Goal: Information Seeking & Learning: Learn about a topic

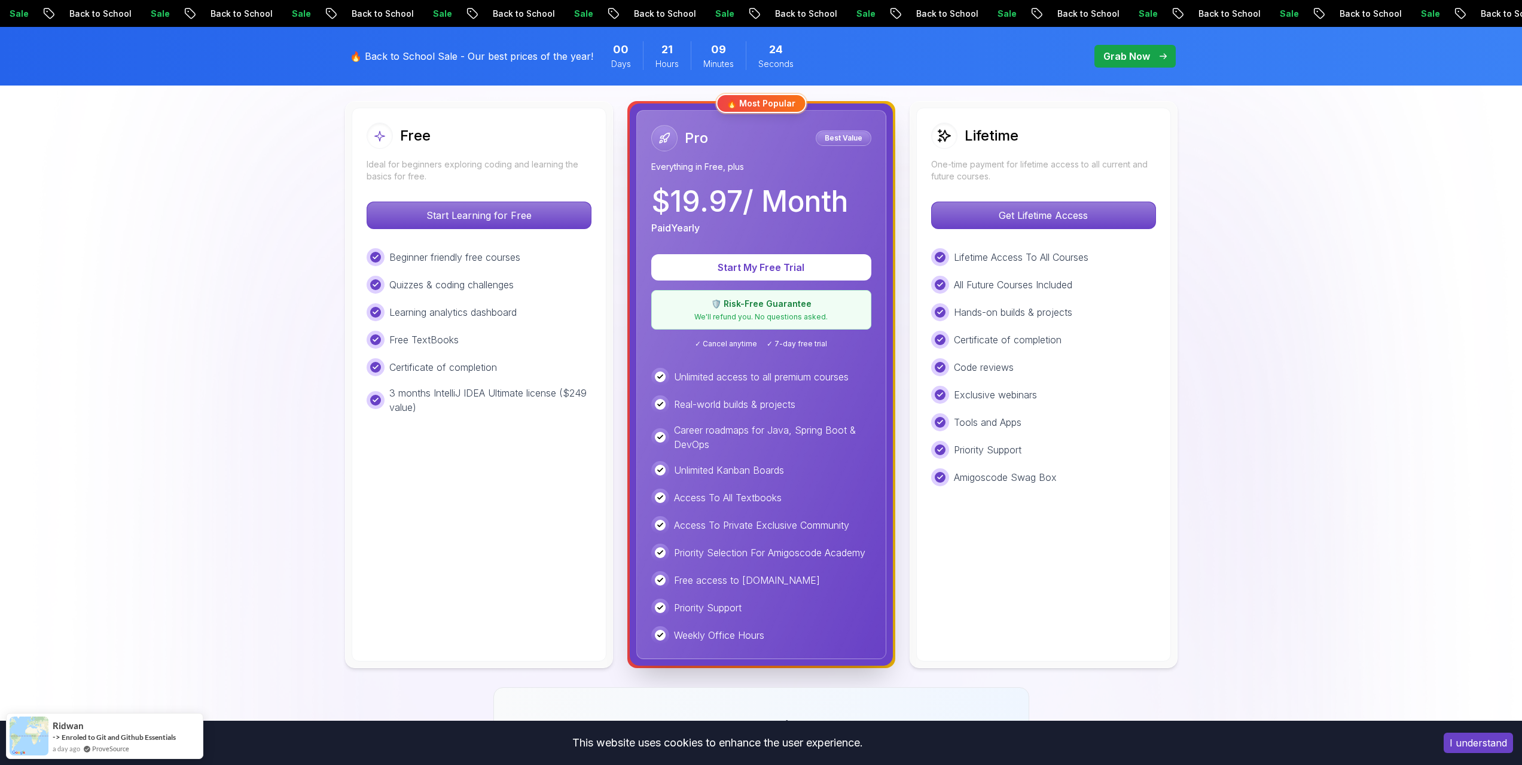
scroll to position [299, 0]
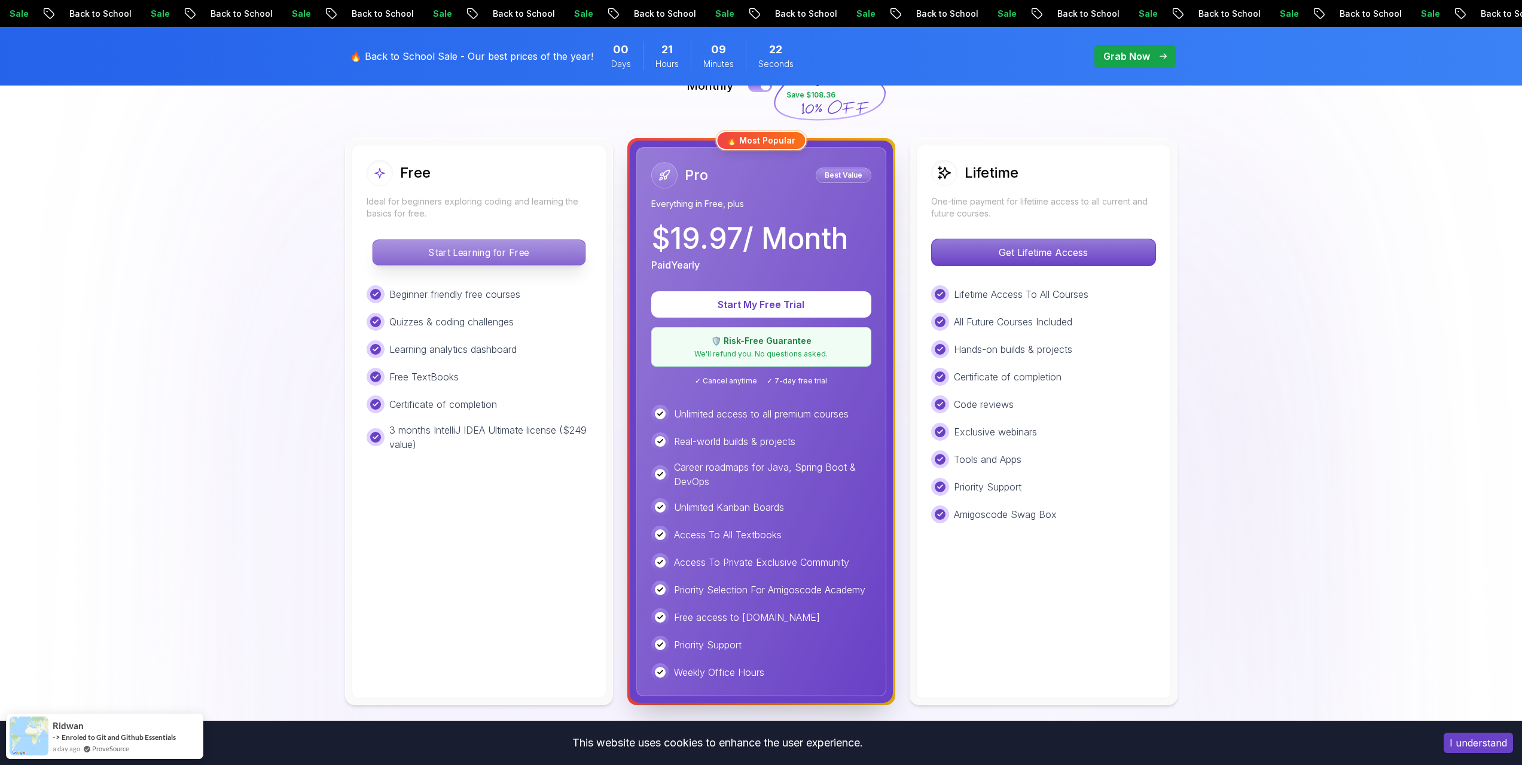
click at [452, 253] on p "Start Learning for Free" at bounding box center [479, 252] width 212 height 25
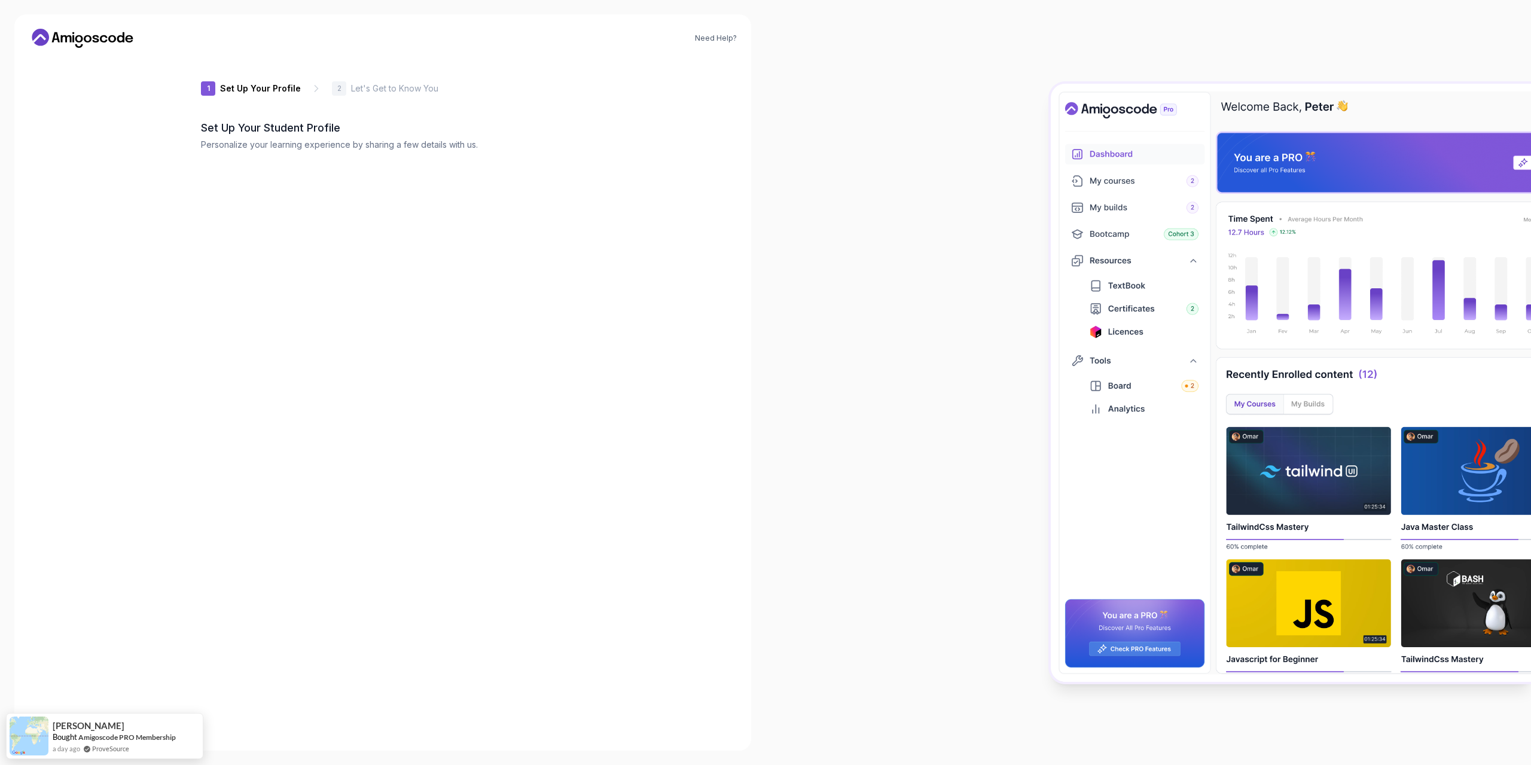
type input "charmingbadgerf5ae4"
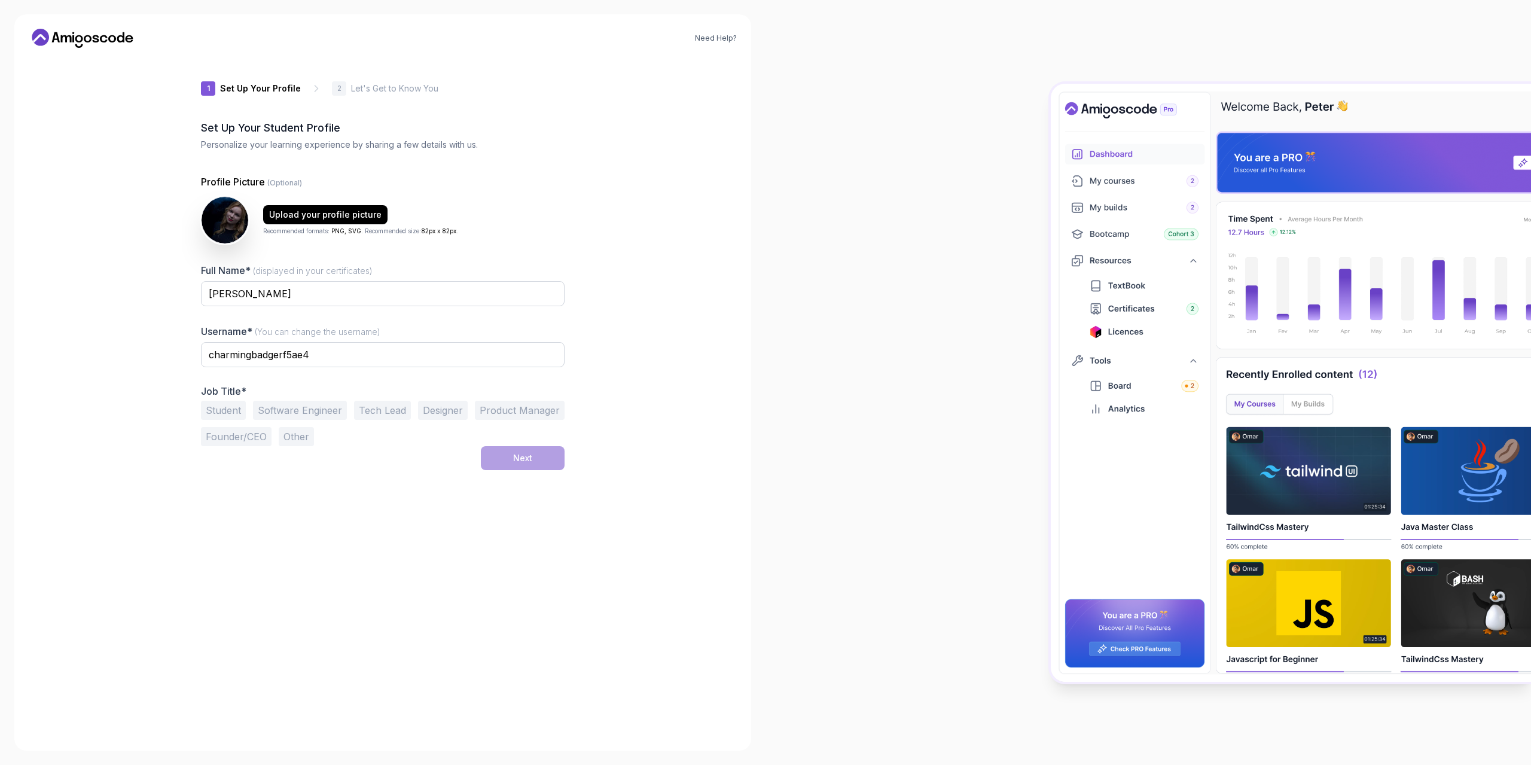
click at [225, 410] on button "Student" at bounding box center [223, 410] width 45 height 19
click at [521, 460] on div "Next" at bounding box center [522, 458] width 19 height 12
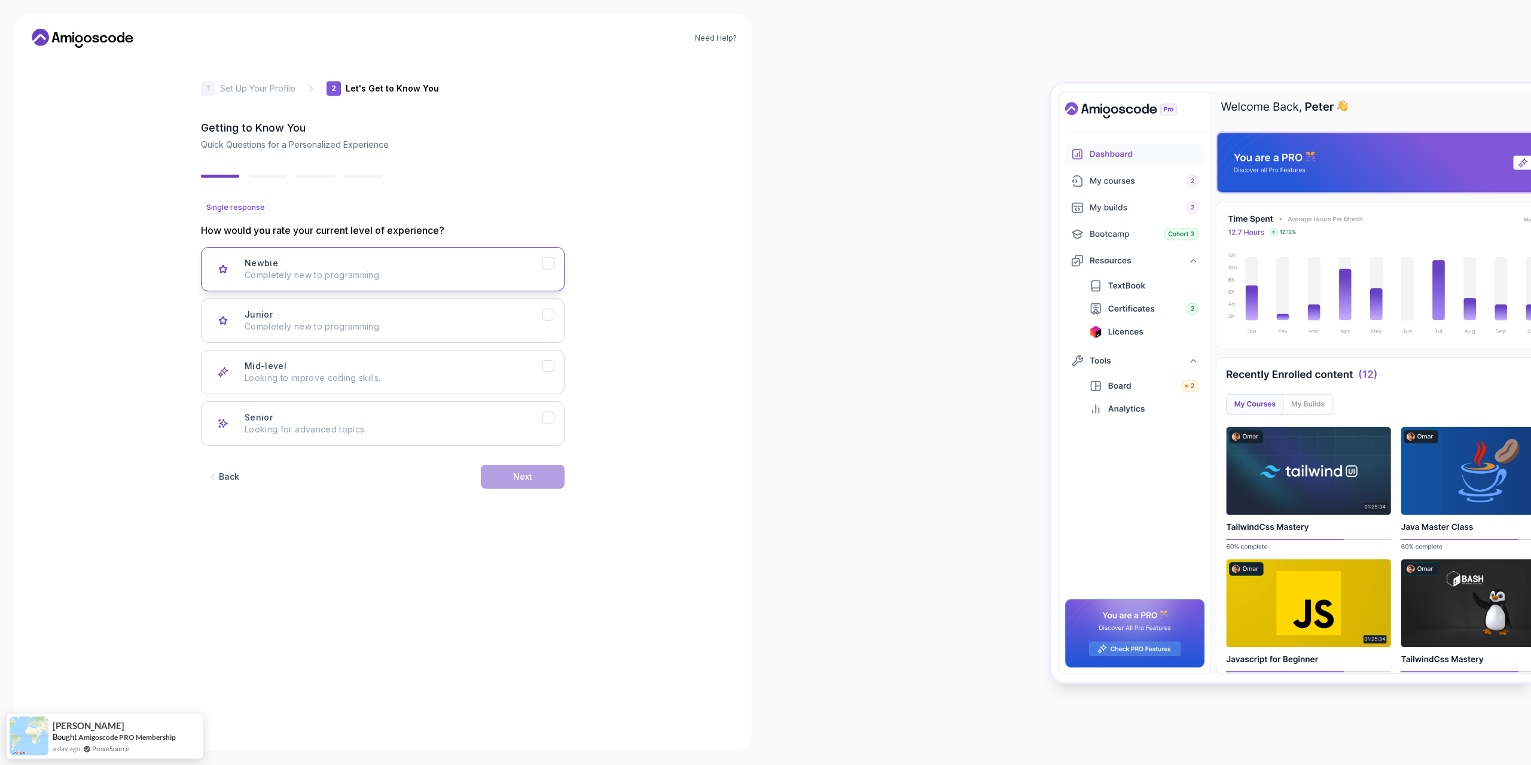
click at [515, 262] on div "Newbie Completely new to programming." at bounding box center [394, 269] width 298 height 24
click at [474, 325] on p "Completely new to programming." at bounding box center [394, 327] width 298 height 12
click at [520, 484] on button "Next" at bounding box center [523, 477] width 84 height 24
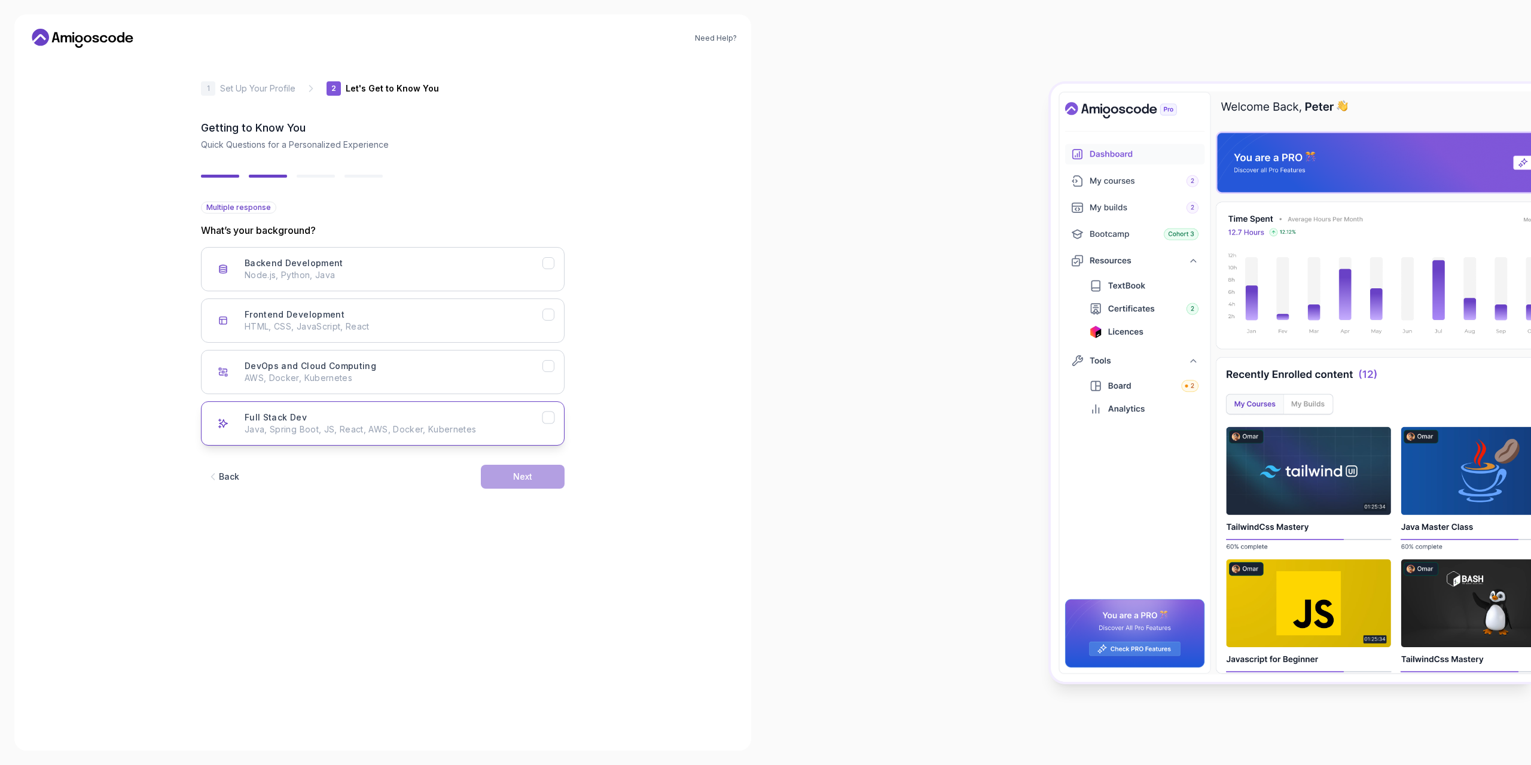
click at [423, 428] on p "Java, Spring Boot, JS, React, AWS, Docker, Kubernetes" at bounding box center [394, 429] width 298 height 12
click at [505, 476] on button "Next" at bounding box center [523, 477] width 84 height 24
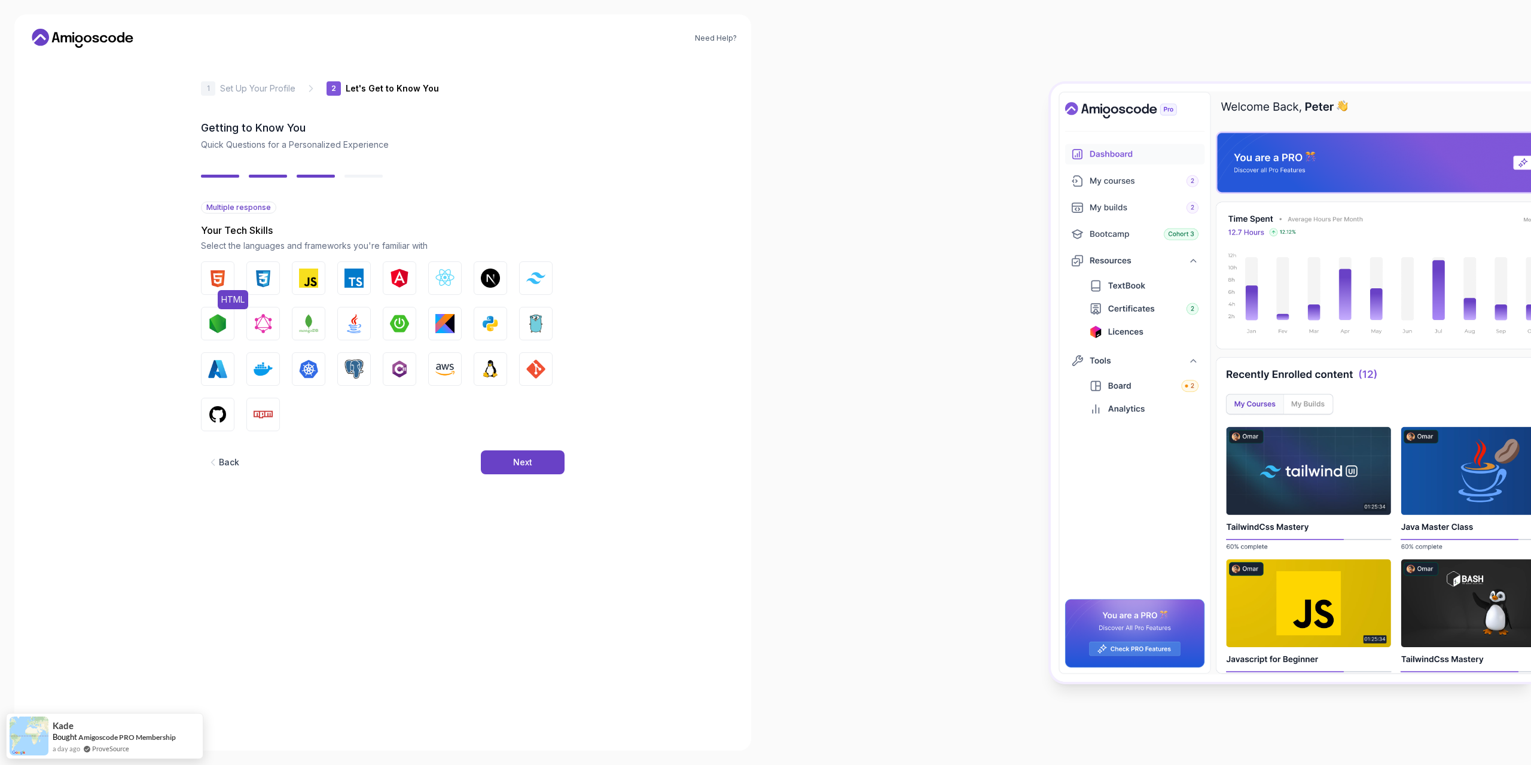
click at [217, 268] on button "HTML" at bounding box center [217, 277] width 33 height 33
click at [260, 275] on img "button" at bounding box center [263, 277] width 19 height 19
click at [301, 280] on img "button" at bounding box center [308, 277] width 19 height 19
click at [456, 277] on button "React.js" at bounding box center [444, 277] width 33 height 33
click at [221, 325] on img "button" at bounding box center [217, 323] width 19 height 19
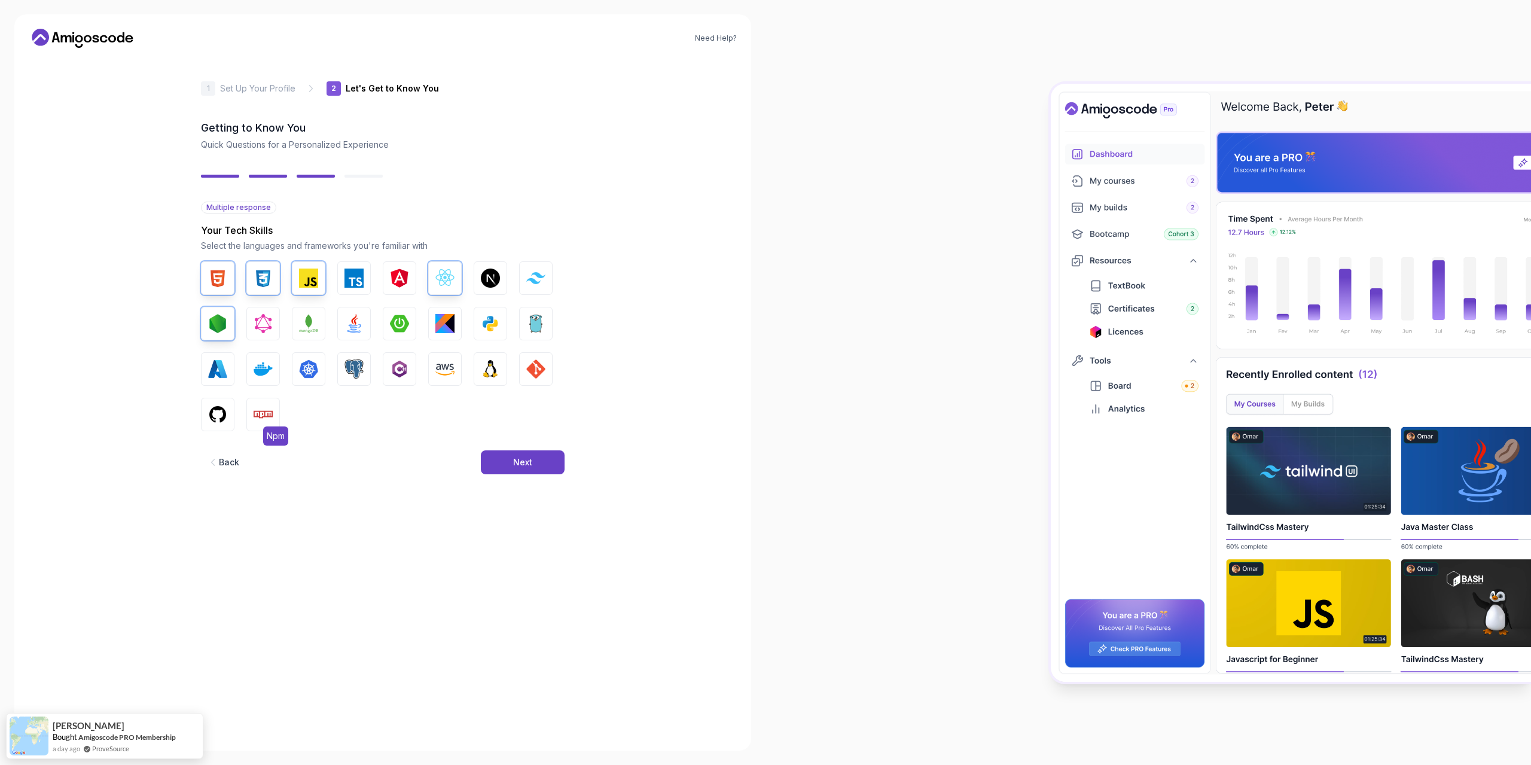
click at [255, 410] on img "button" at bounding box center [263, 414] width 19 height 19
click at [205, 415] on button "GitHub" at bounding box center [217, 414] width 33 height 33
click at [527, 371] on img "button" at bounding box center [535, 368] width 19 height 19
click at [522, 469] on button "Next" at bounding box center [523, 462] width 84 height 24
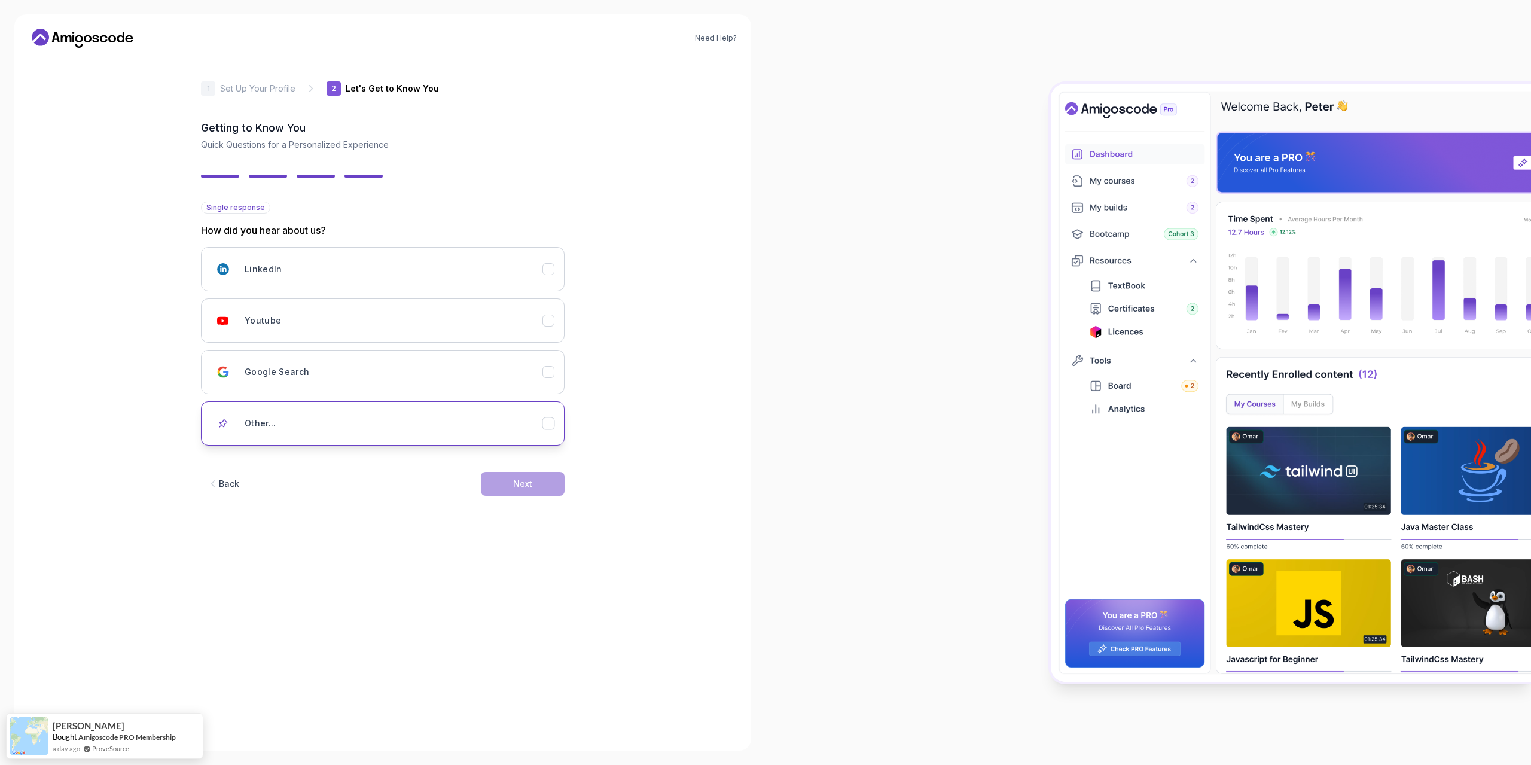
click at [386, 433] on div "Other..." at bounding box center [394, 423] width 298 height 24
click at [378, 384] on button "Google Search" at bounding box center [383, 372] width 364 height 44
click at [493, 479] on button "Next" at bounding box center [523, 484] width 84 height 24
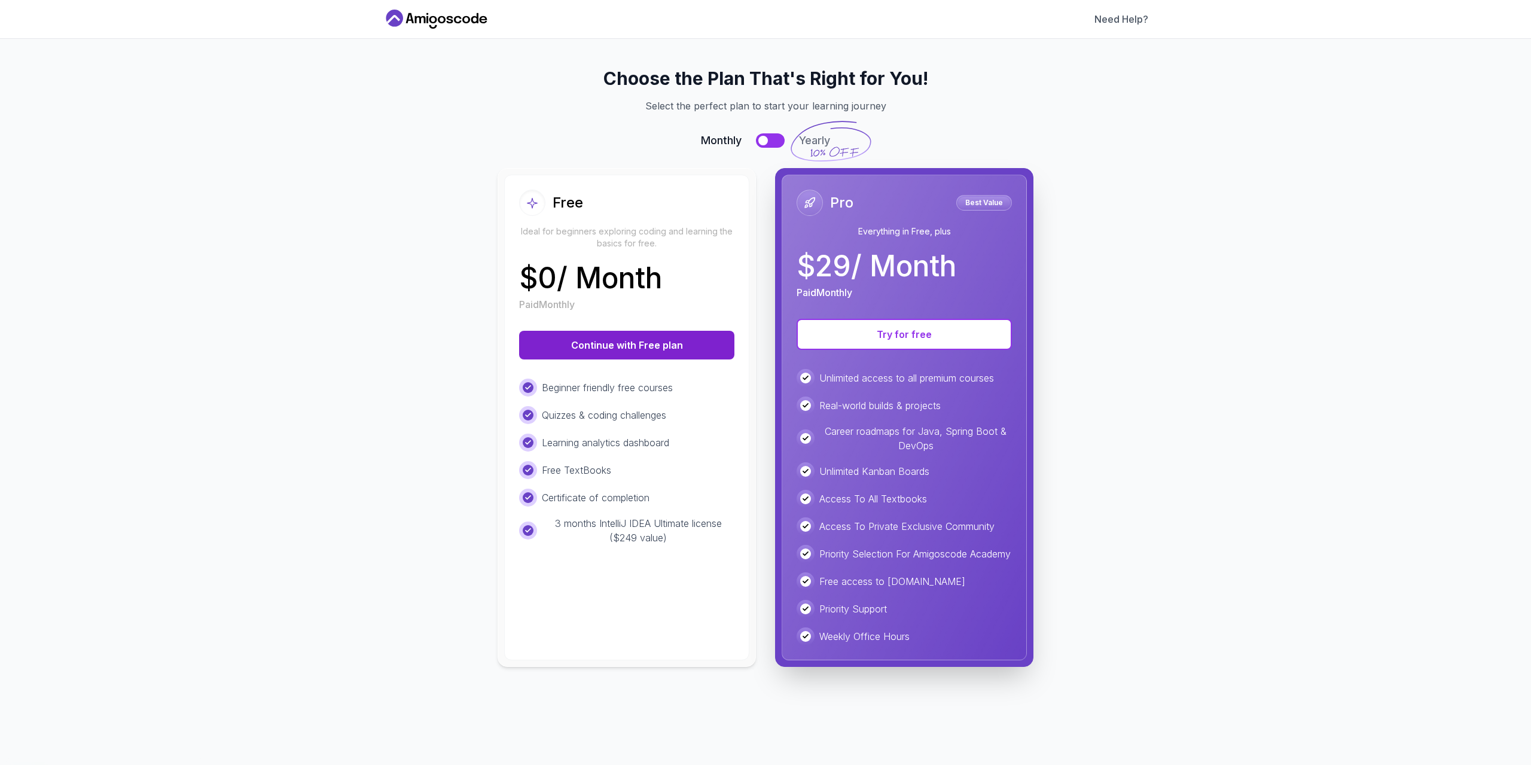
click at [585, 353] on button "Continue with Free plan" at bounding box center [626, 345] width 215 height 29
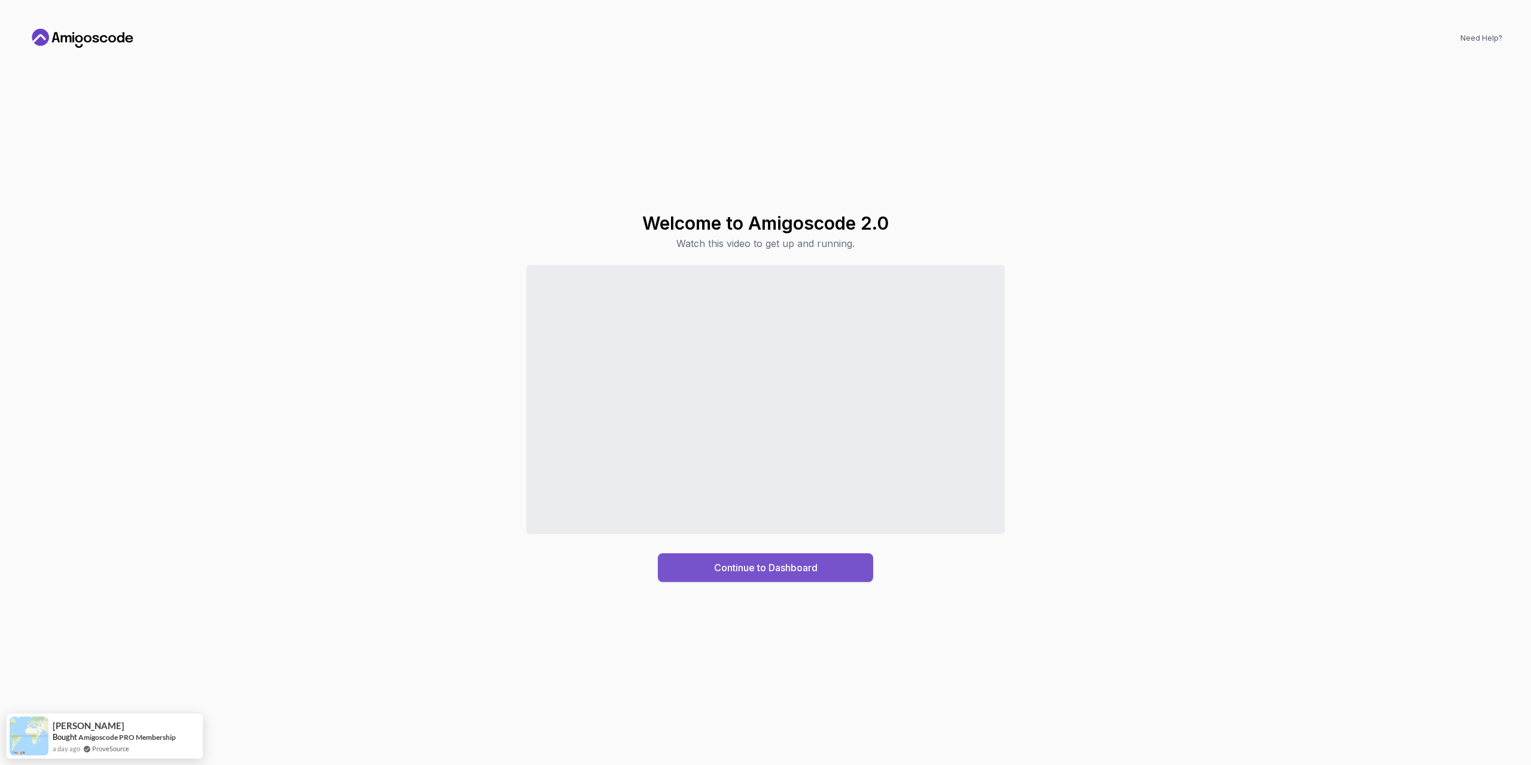
click at [767, 570] on div "Continue to Dashboard" at bounding box center [765, 567] width 103 height 14
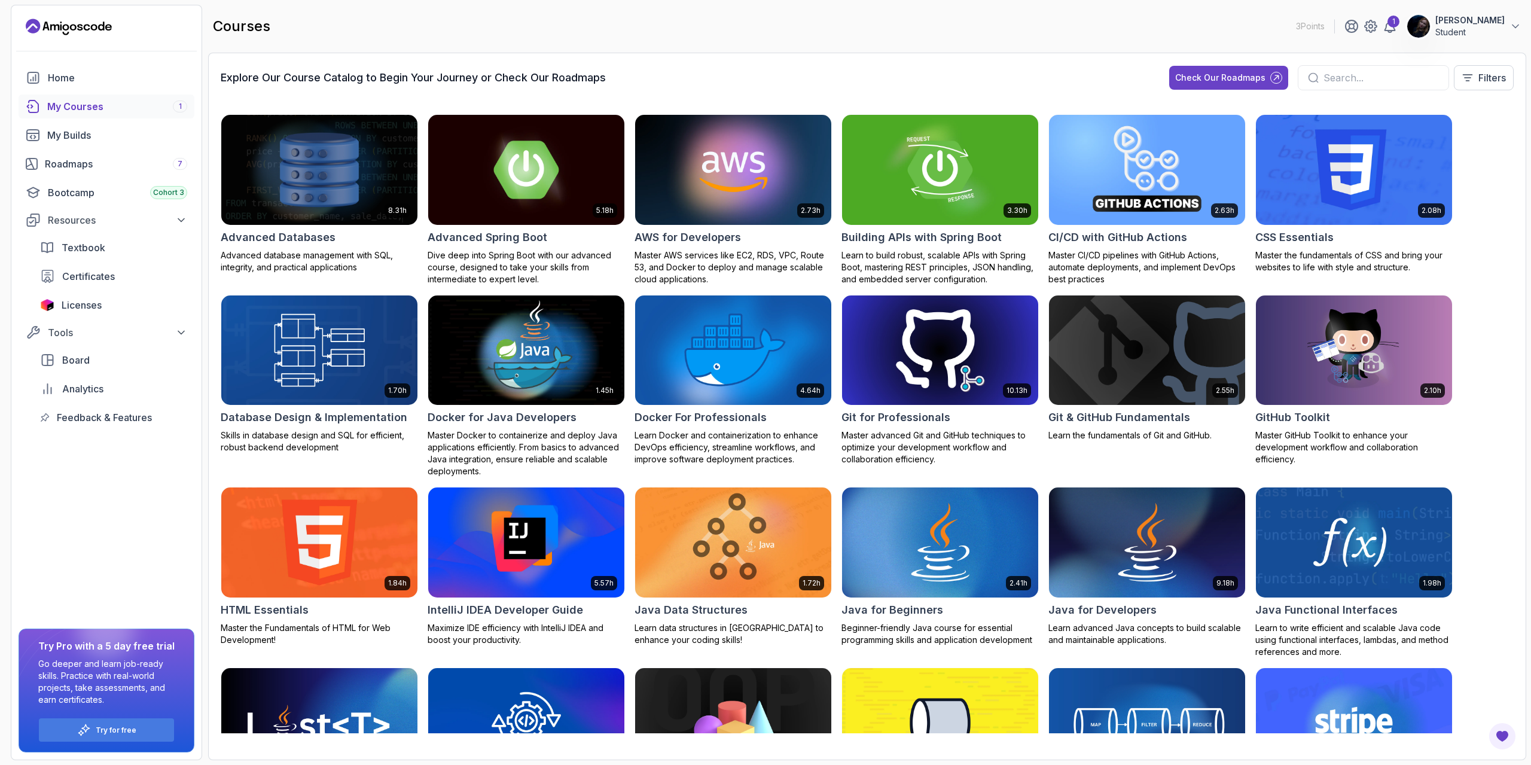
click at [86, 106] on div "My Courses 1" at bounding box center [117, 106] width 140 height 14
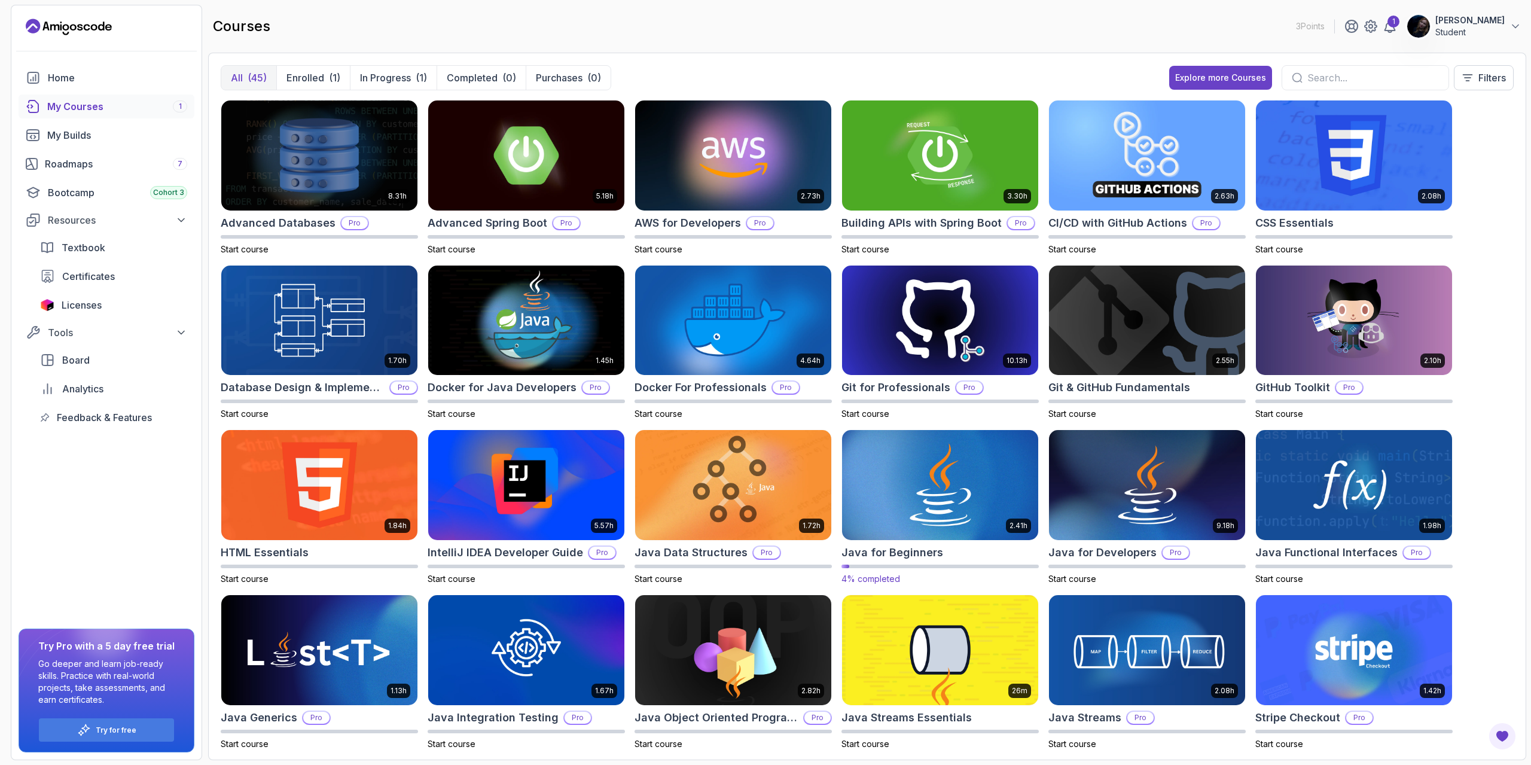
click at [922, 487] on img at bounding box center [940, 485] width 206 height 115
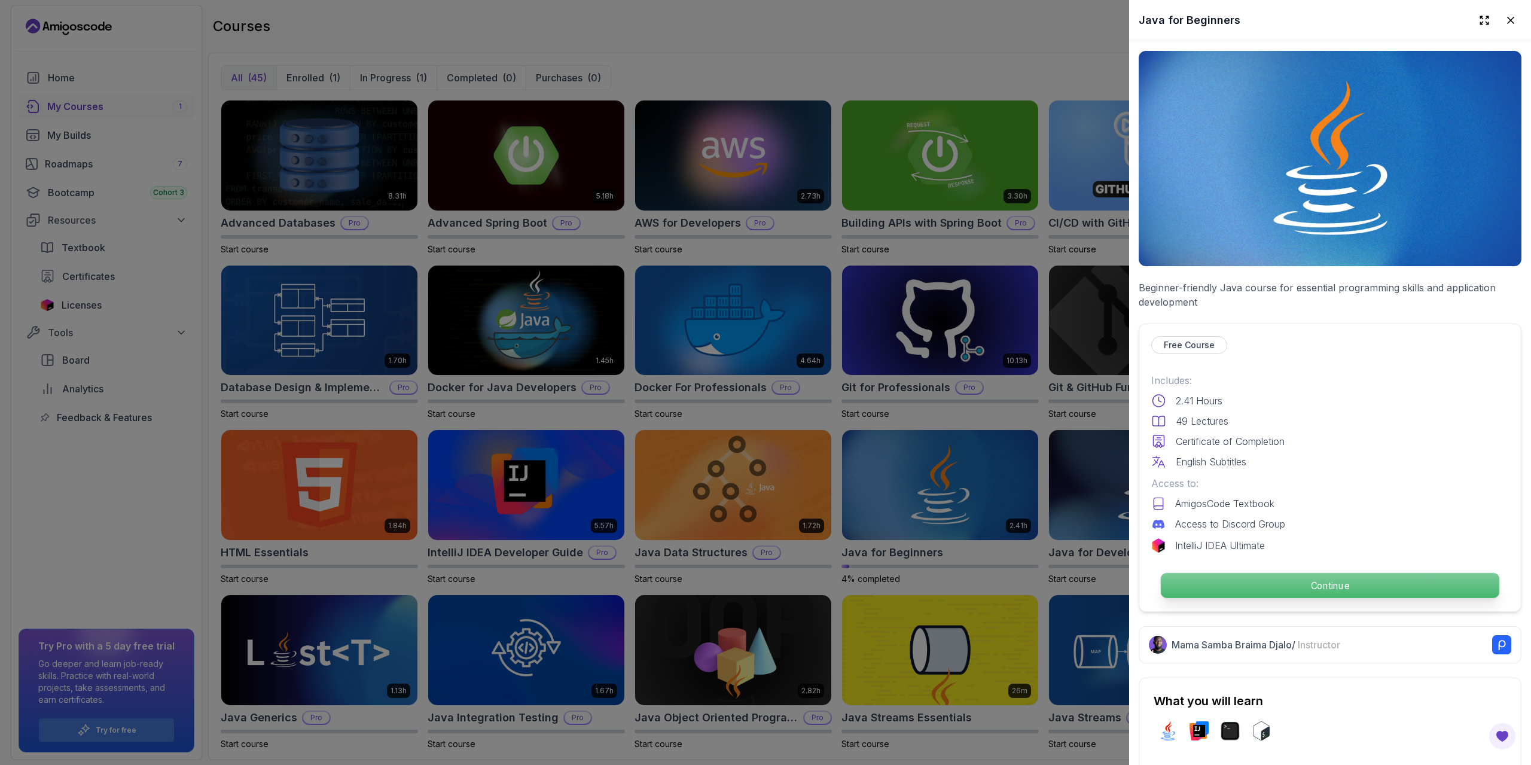
click at [1277, 592] on p "Continue" at bounding box center [1330, 585] width 338 height 25
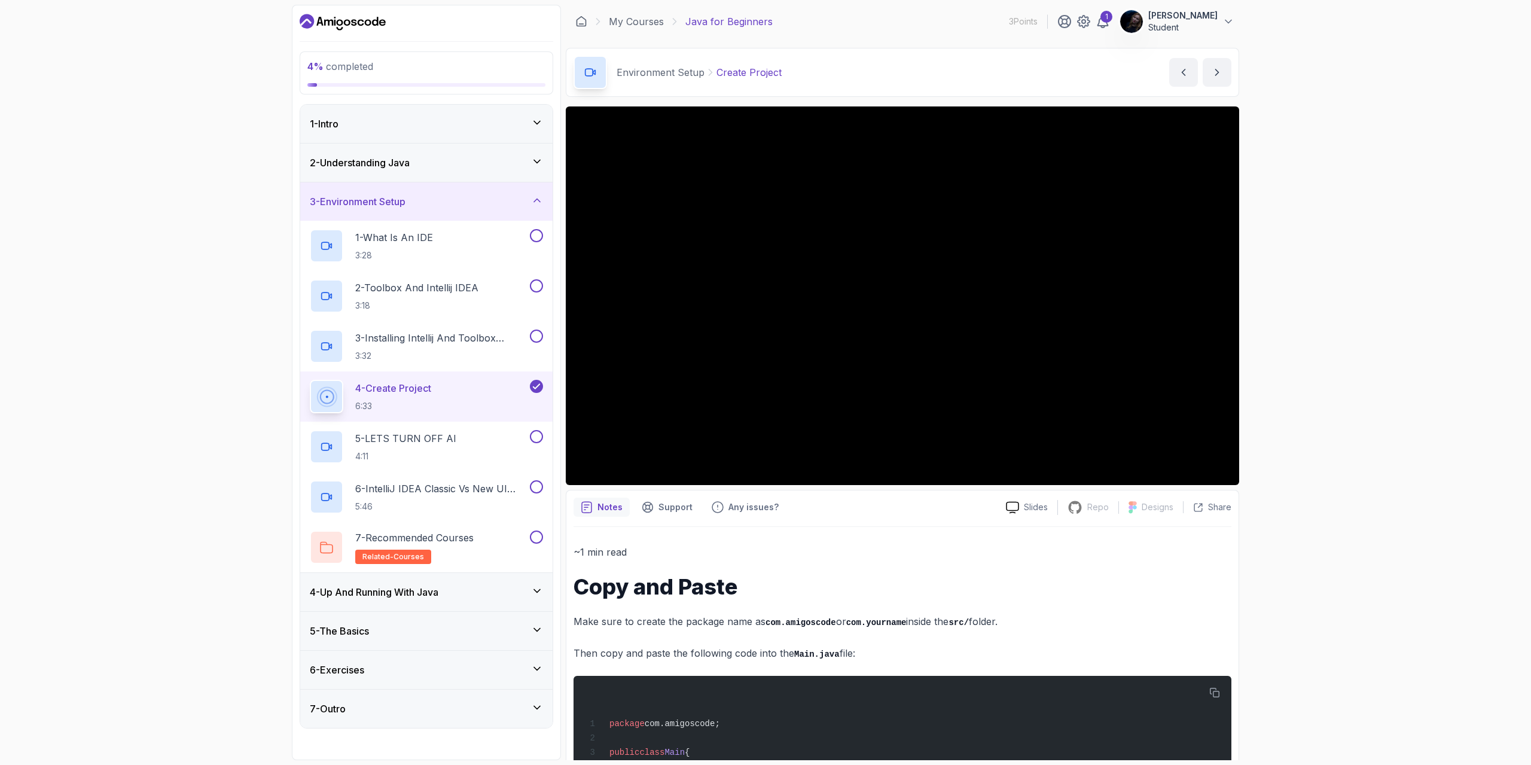
click at [834, 497] on div "Notes Support Any issues?" at bounding box center [784, 506] width 423 height 19
click at [1279, 284] on div "4 % completed 1 - Intro 2 - Understanding Java 3 - Environment Setup 1 - What I…" at bounding box center [765, 382] width 1531 height 765
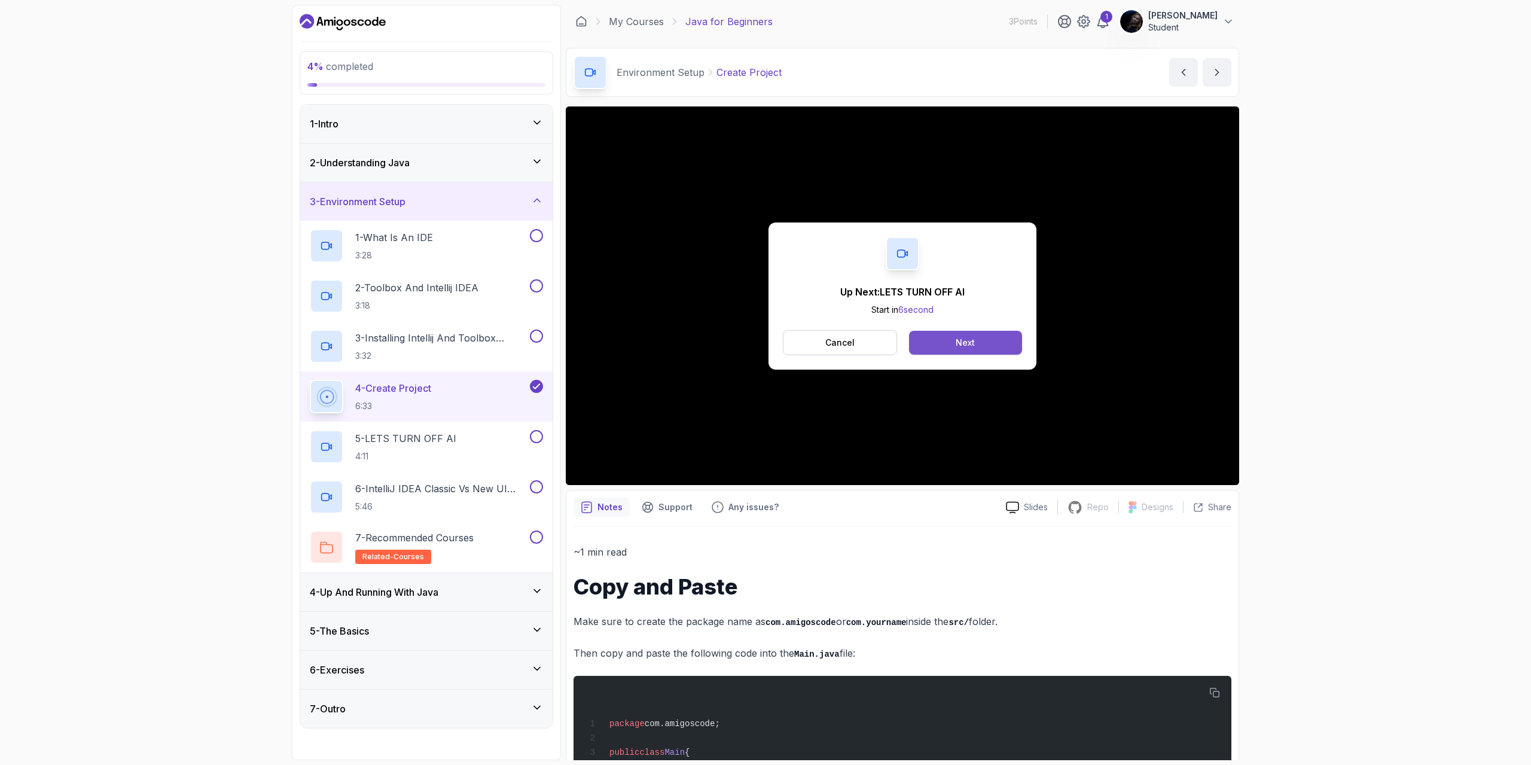
click at [942, 340] on button "Next" at bounding box center [965, 343] width 113 height 24
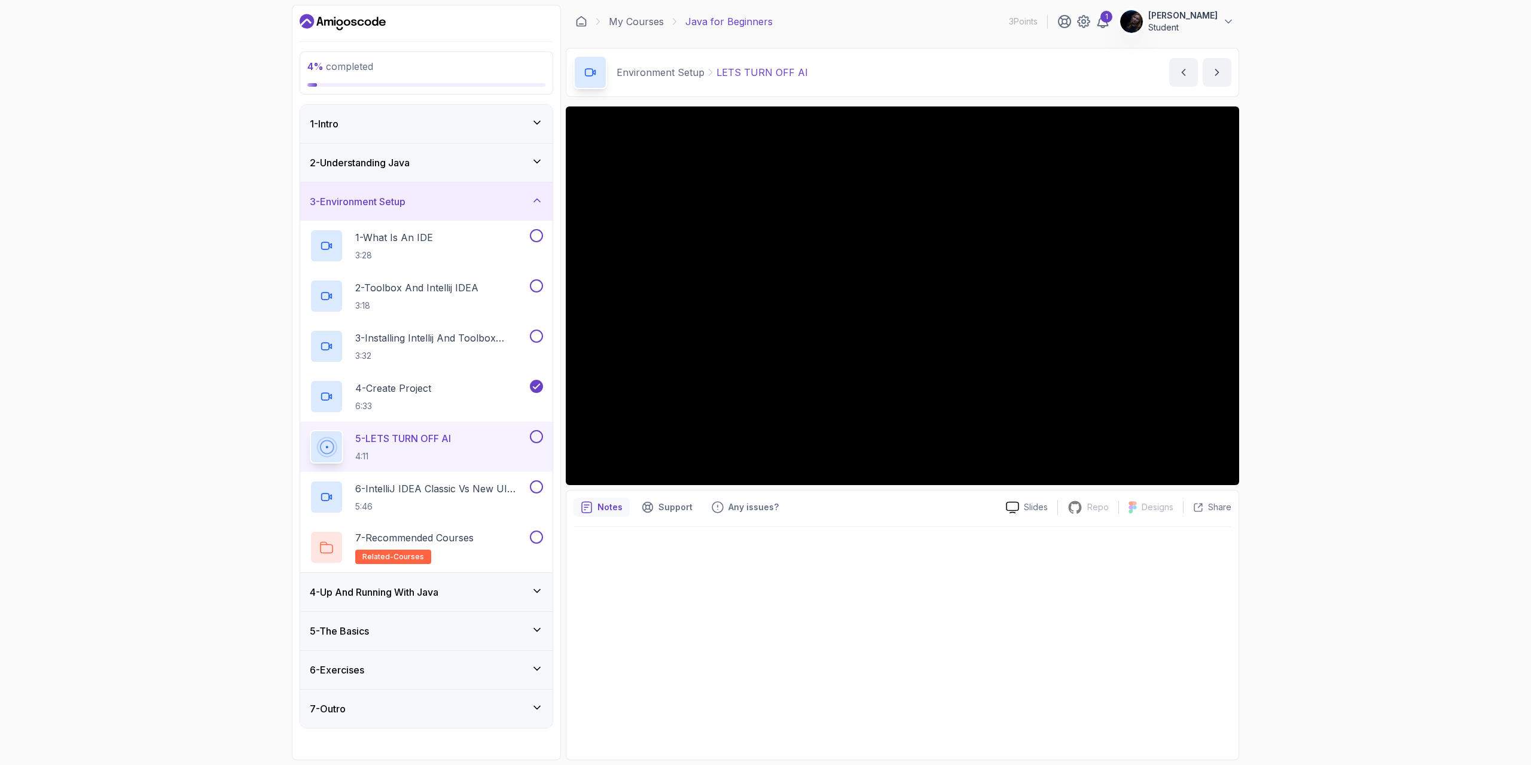
click at [158, 99] on div "4 % completed 1 - Intro 2 - Understanding Java 3 - Environment Setup 1 - What I…" at bounding box center [765, 382] width 1531 height 765
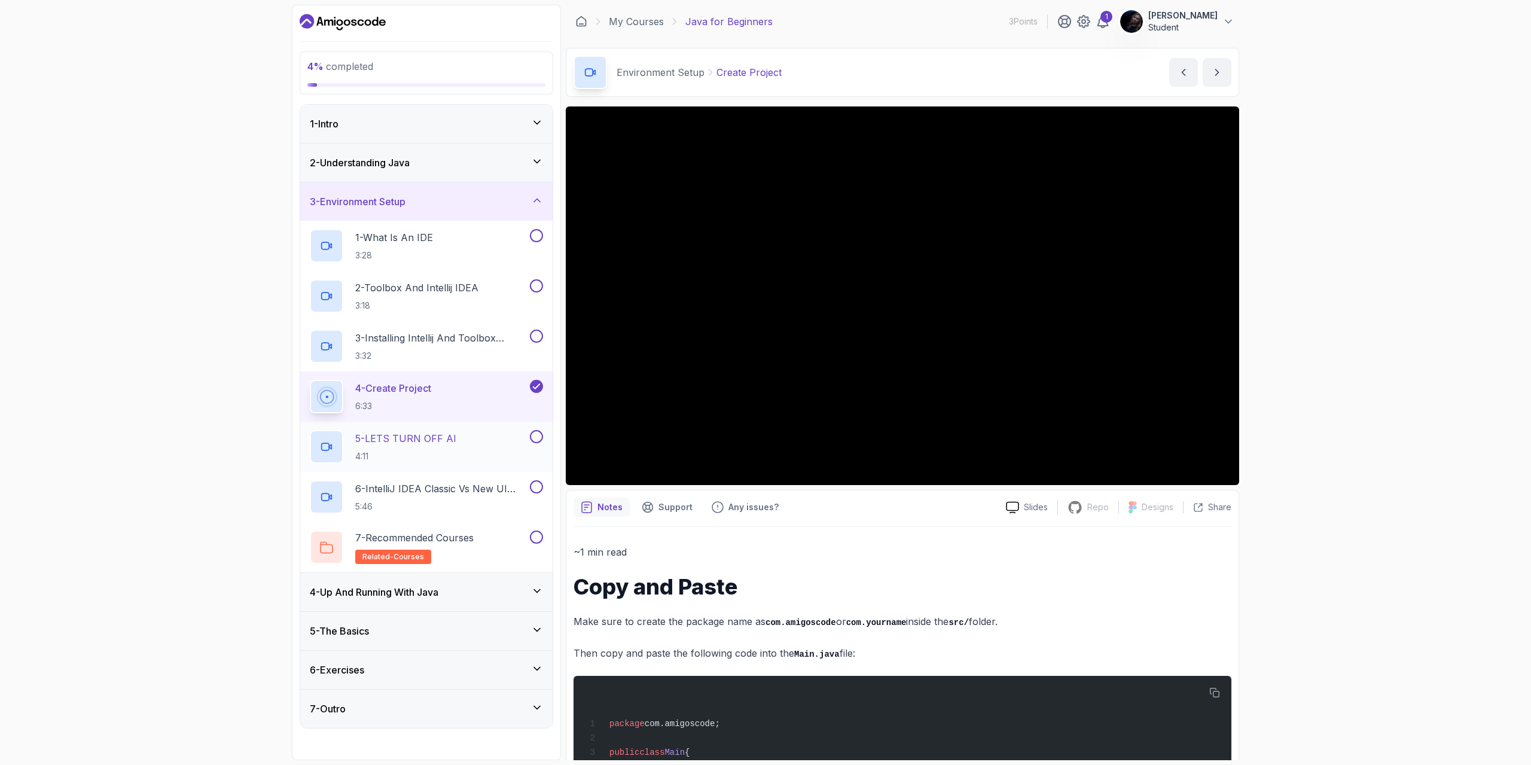
click at [456, 441] on p "5 - LETS TURN OFF AI" at bounding box center [405, 438] width 101 height 14
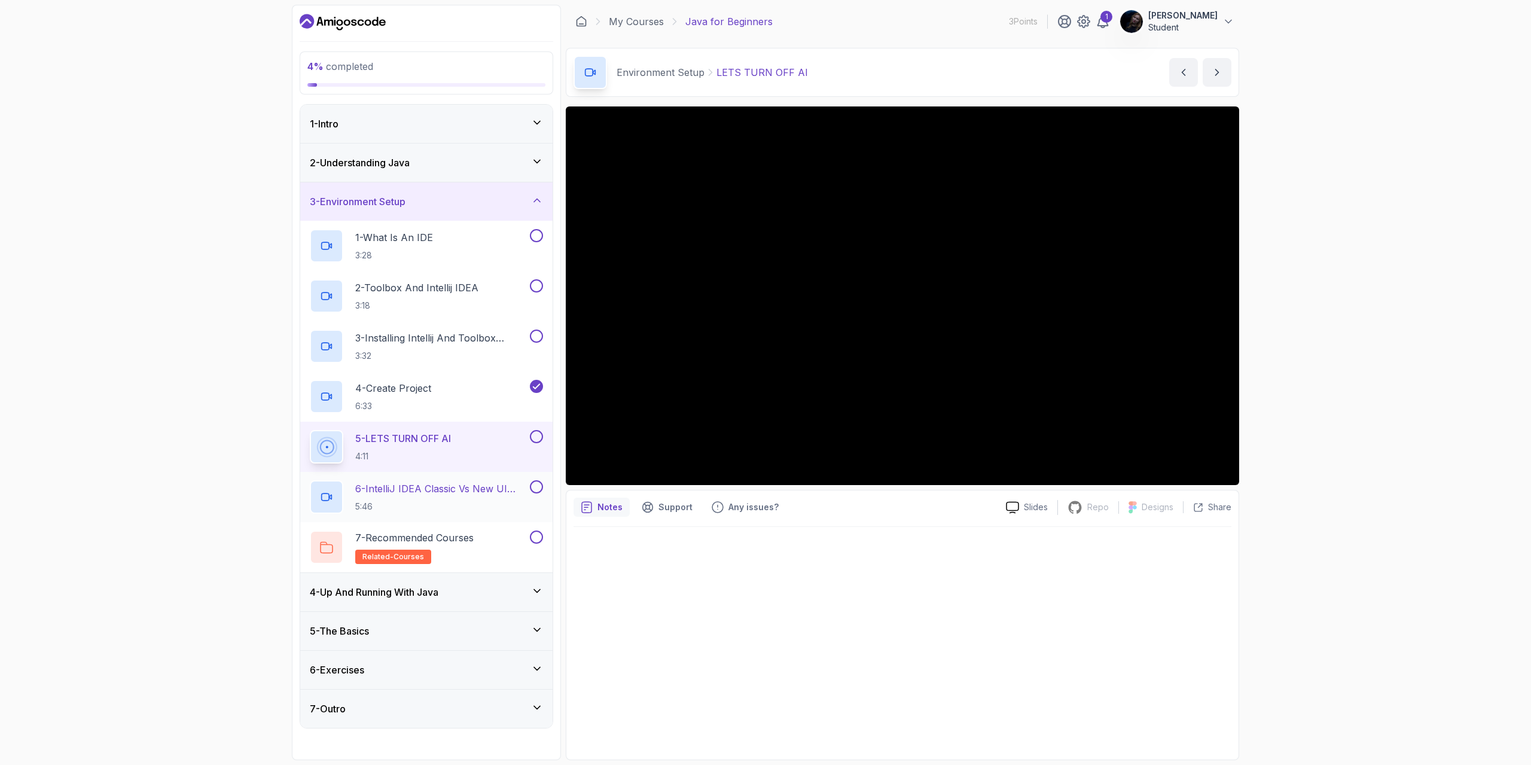
click at [477, 493] on p "6 - IntelliJ IDEA Classic Vs New UI (User Interface)" at bounding box center [441, 488] width 172 height 14
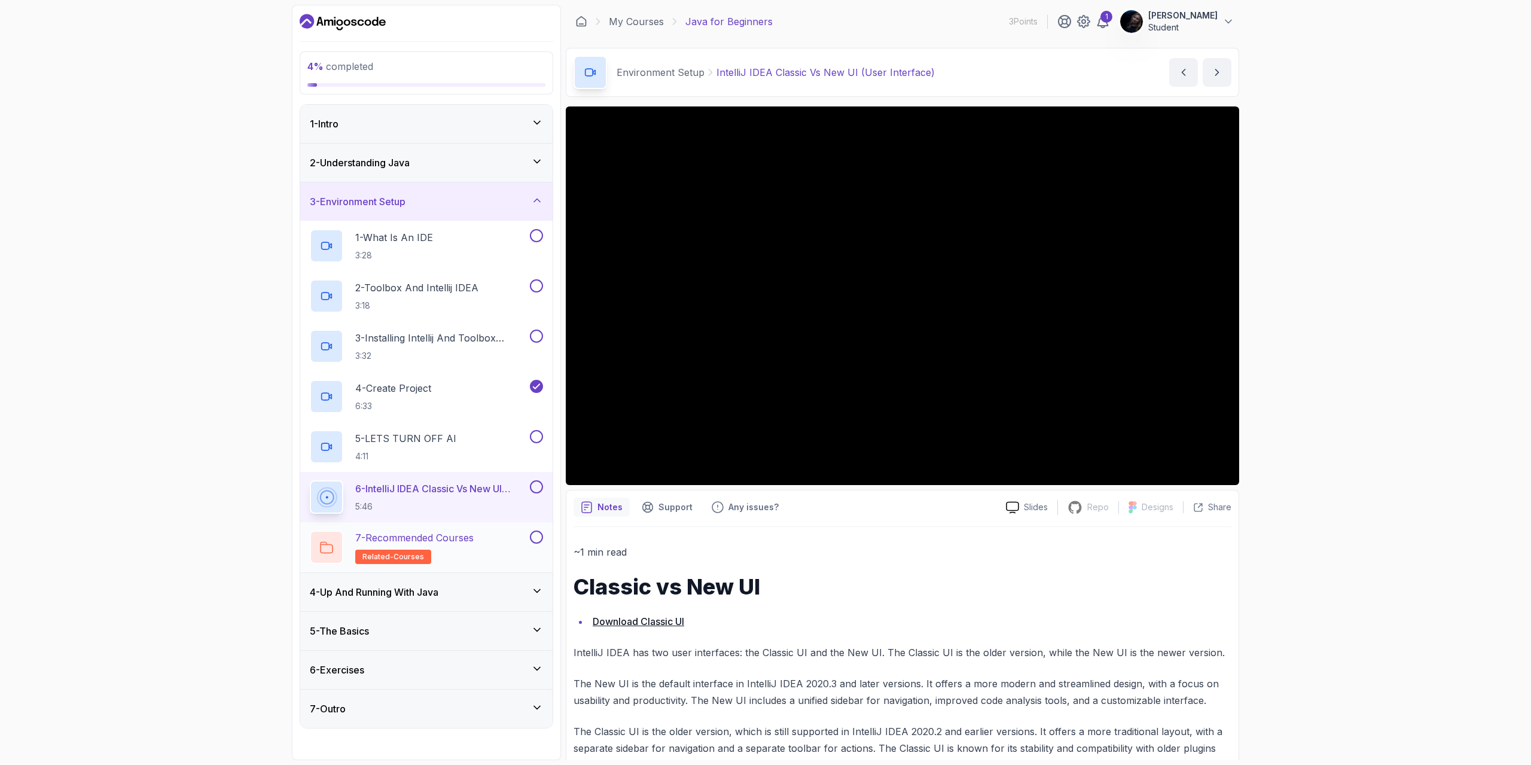
click at [474, 539] on p "7 - Recommended Courses" at bounding box center [414, 537] width 118 height 14
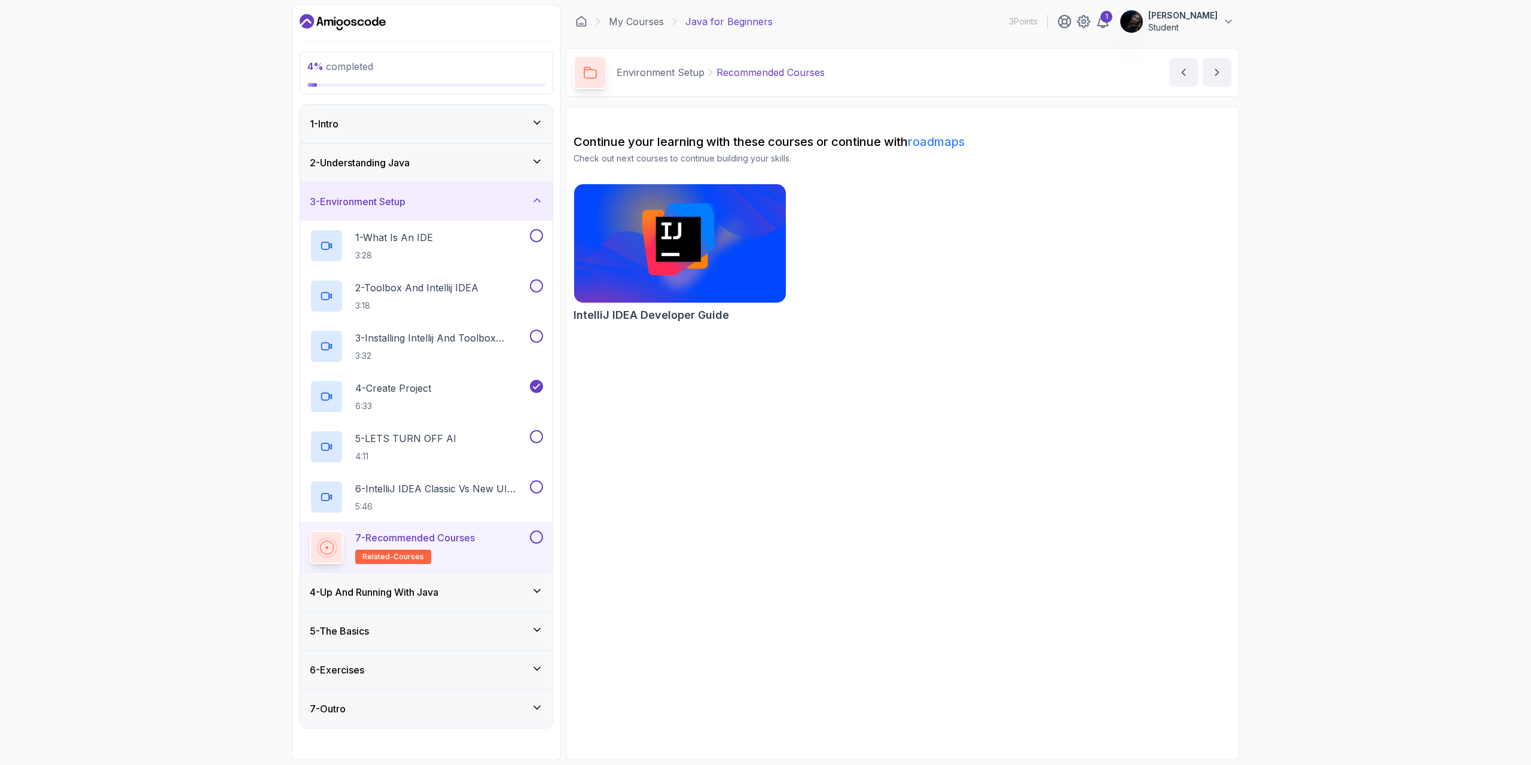
click at [424, 597] on h3 "4 - Up And Running With Java" at bounding box center [374, 592] width 129 height 14
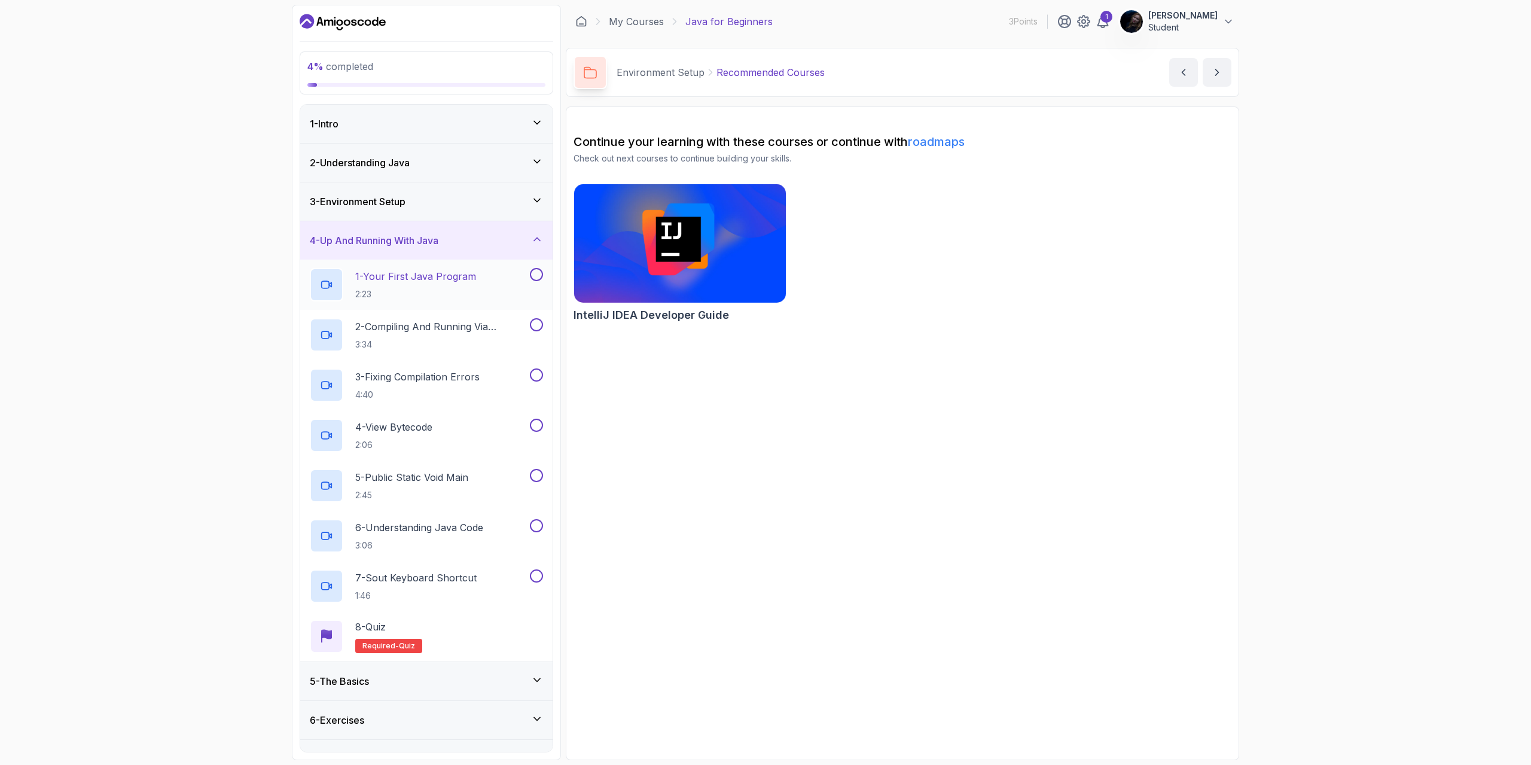
click at [422, 292] on p "2:23" at bounding box center [415, 294] width 121 height 12
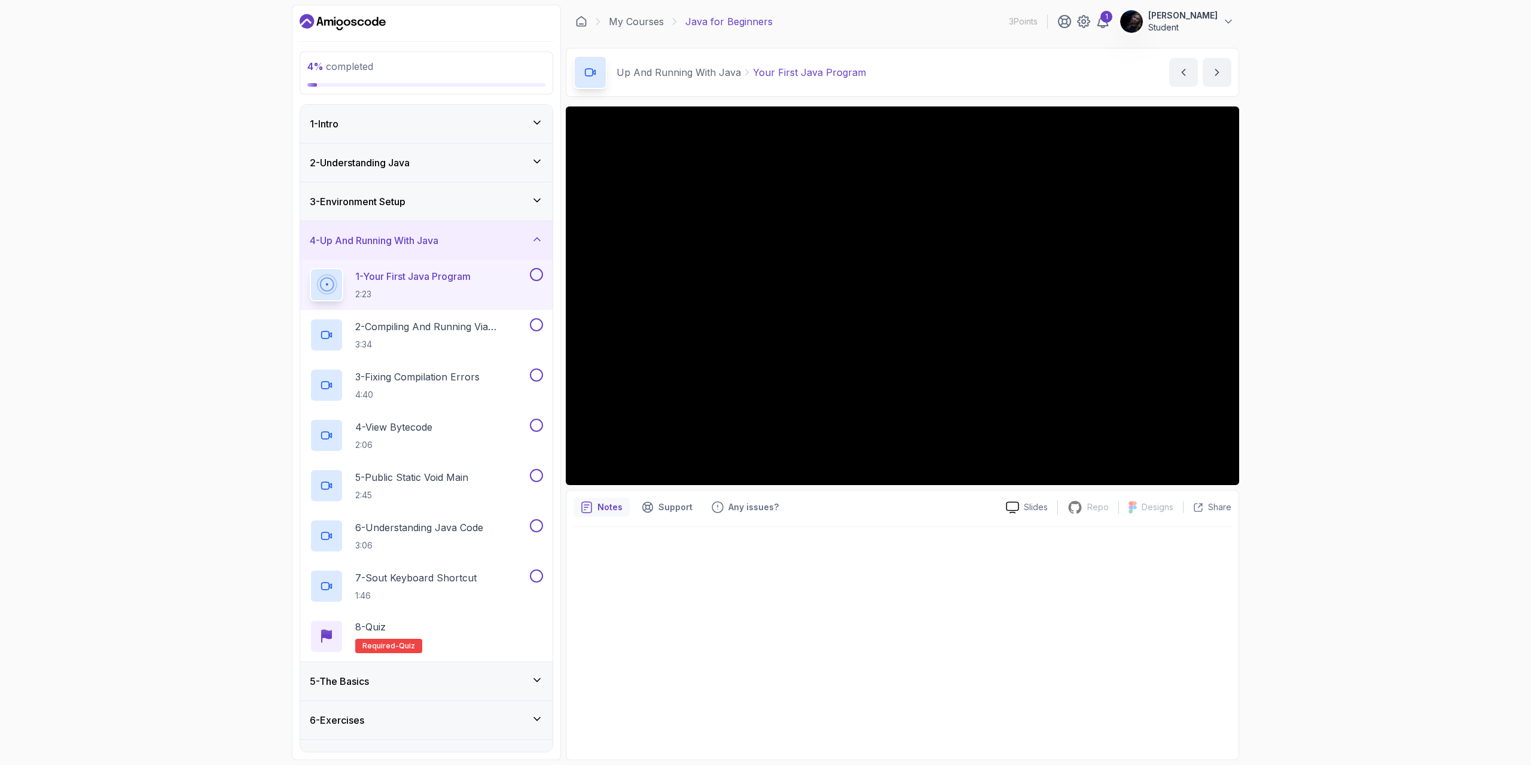
click at [1396, 540] on div "4 % completed 1 - Intro 2 - Understanding Java 3 - Environment Setup 4 - Up And…" at bounding box center [765, 382] width 1531 height 765
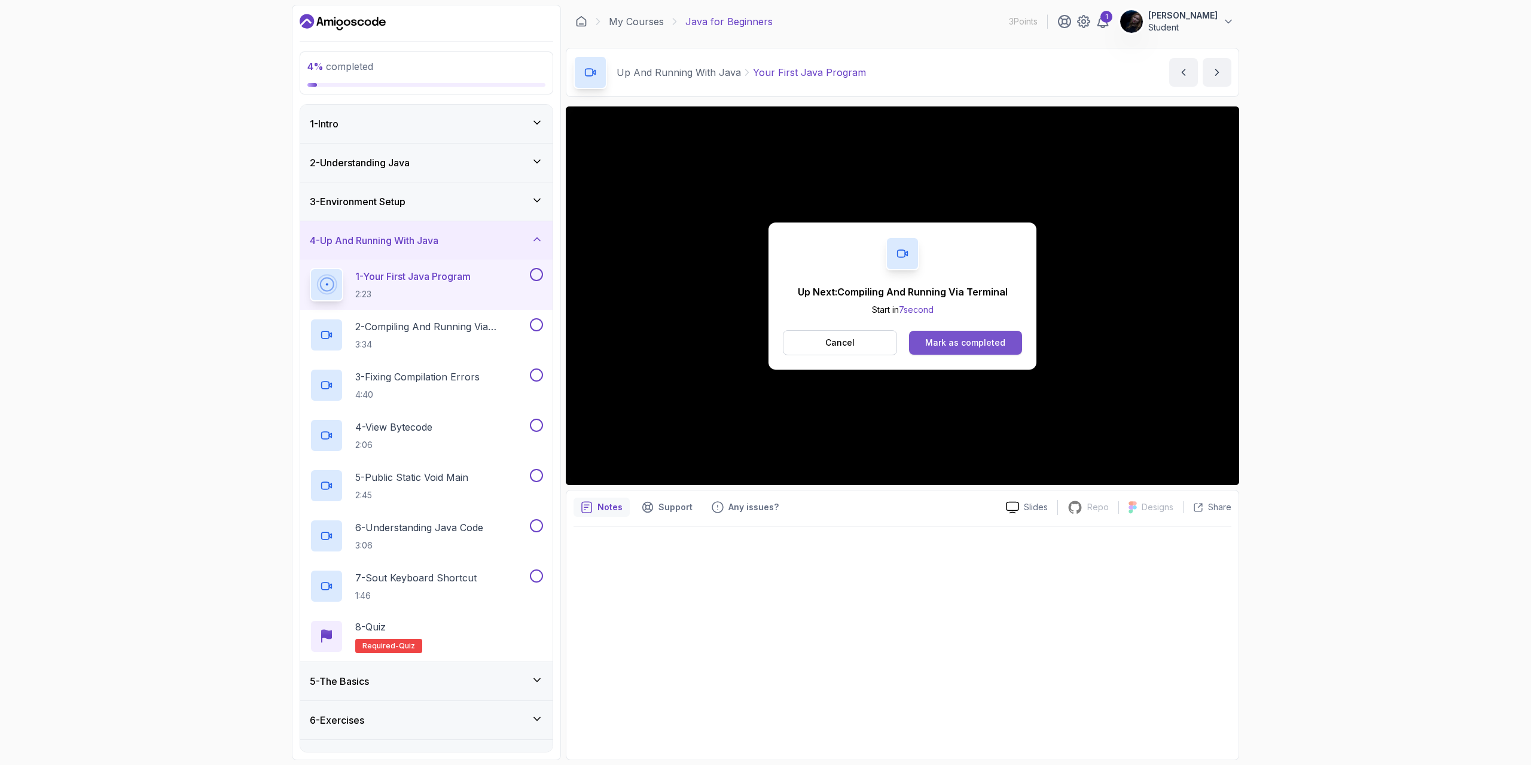
click at [942, 338] on div "Mark as completed" at bounding box center [965, 343] width 80 height 12
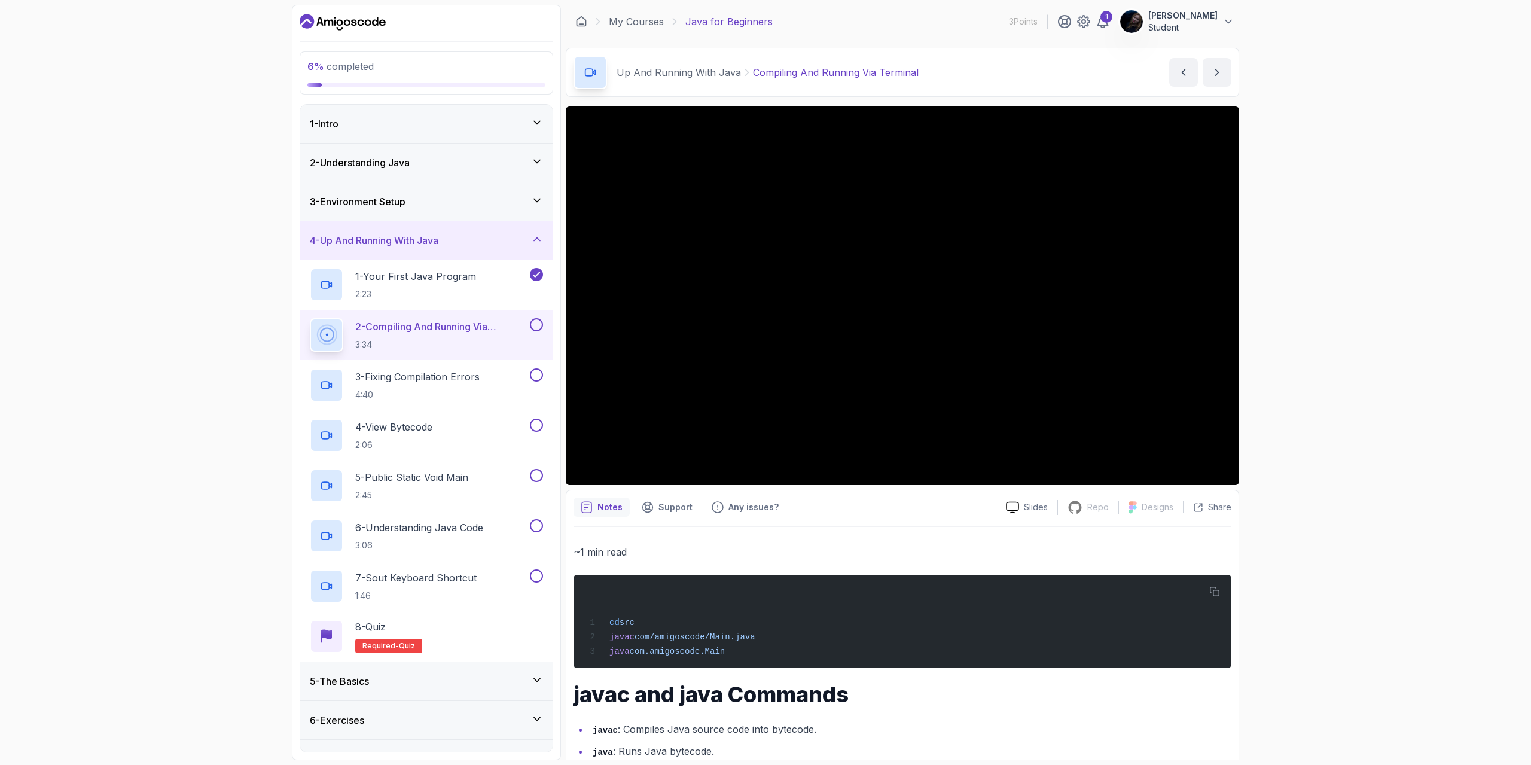
click at [1345, 344] on div "6 % completed 1 - Intro 2 - Understanding Java 3 - Environment Setup 4 - Up And…" at bounding box center [765, 382] width 1531 height 765
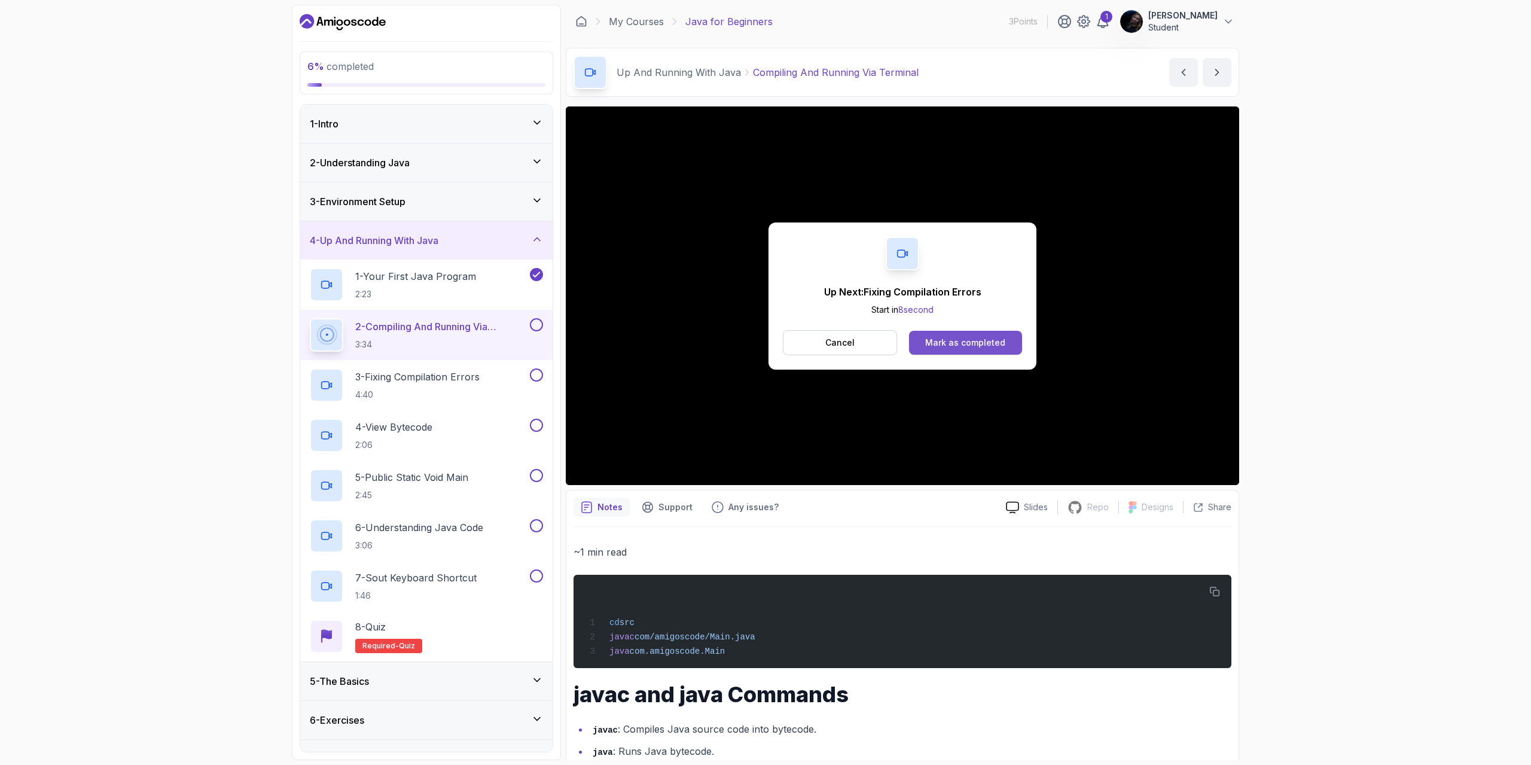
click at [990, 344] on div "Mark as completed" at bounding box center [965, 343] width 80 height 12
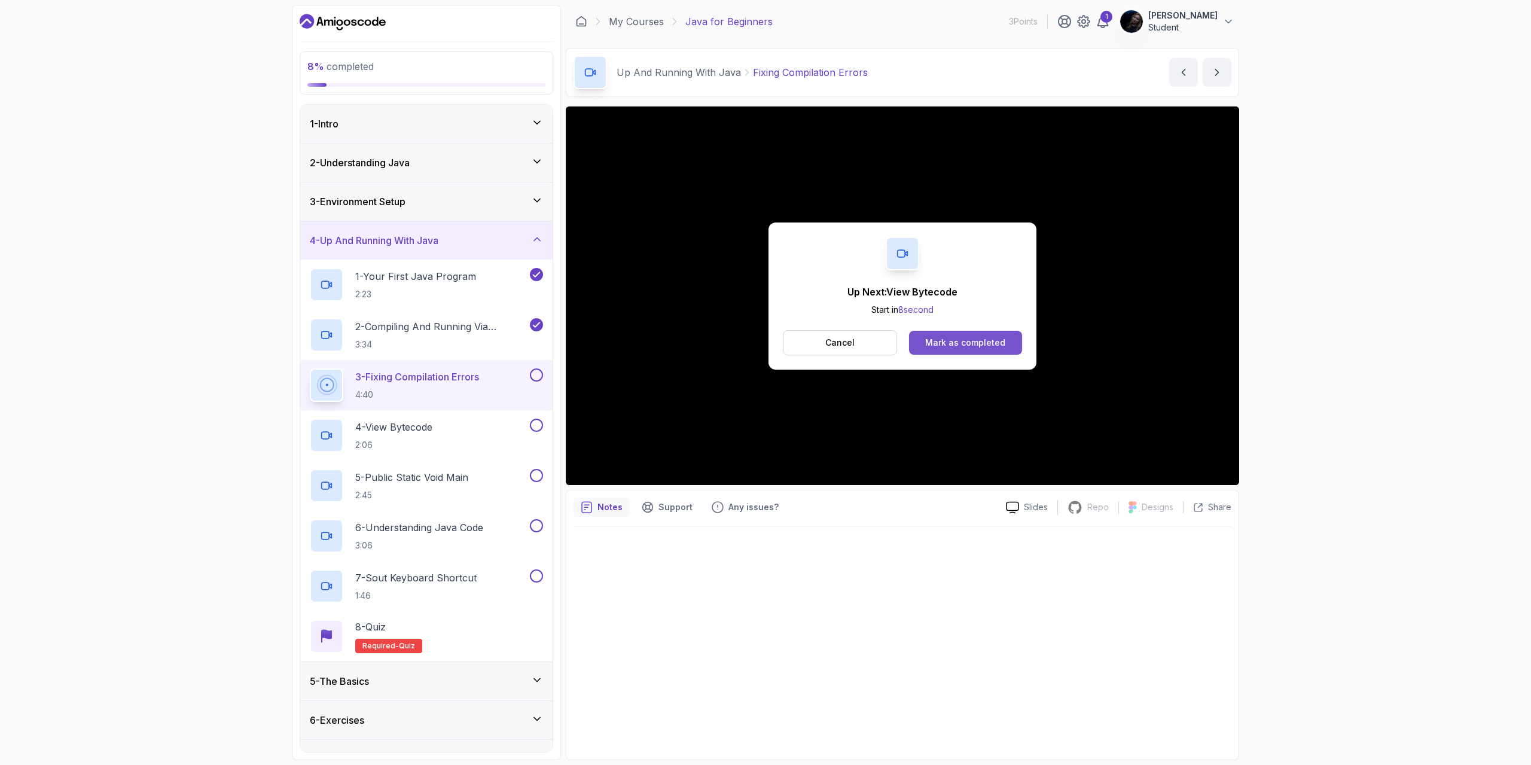
click at [1008, 342] on button "Mark as completed" at bounding box center [965, 343] width 113 height 24
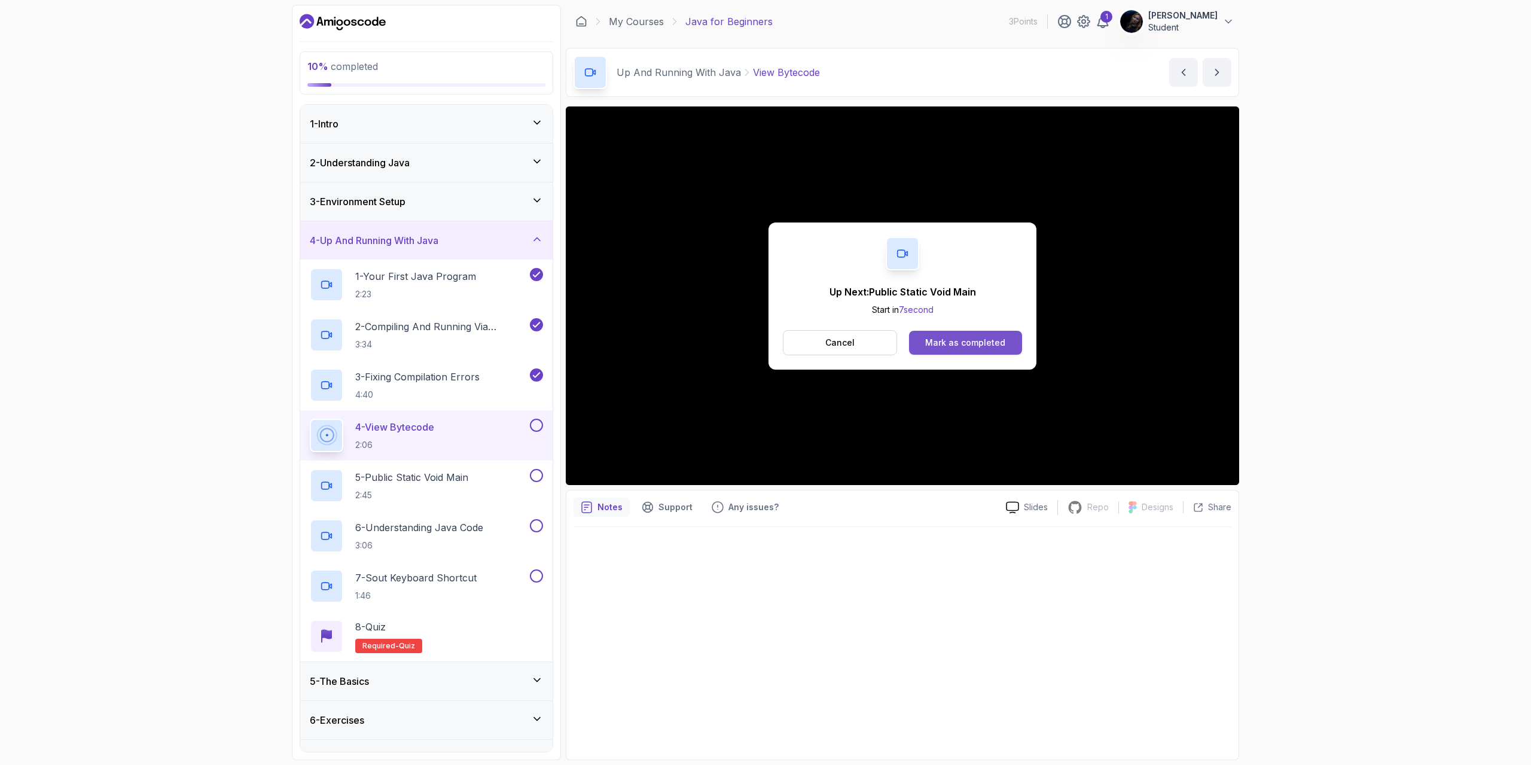
click at [954, 341] on div "Mark as completed" at bounding box center [965, 343] width 80 height 12
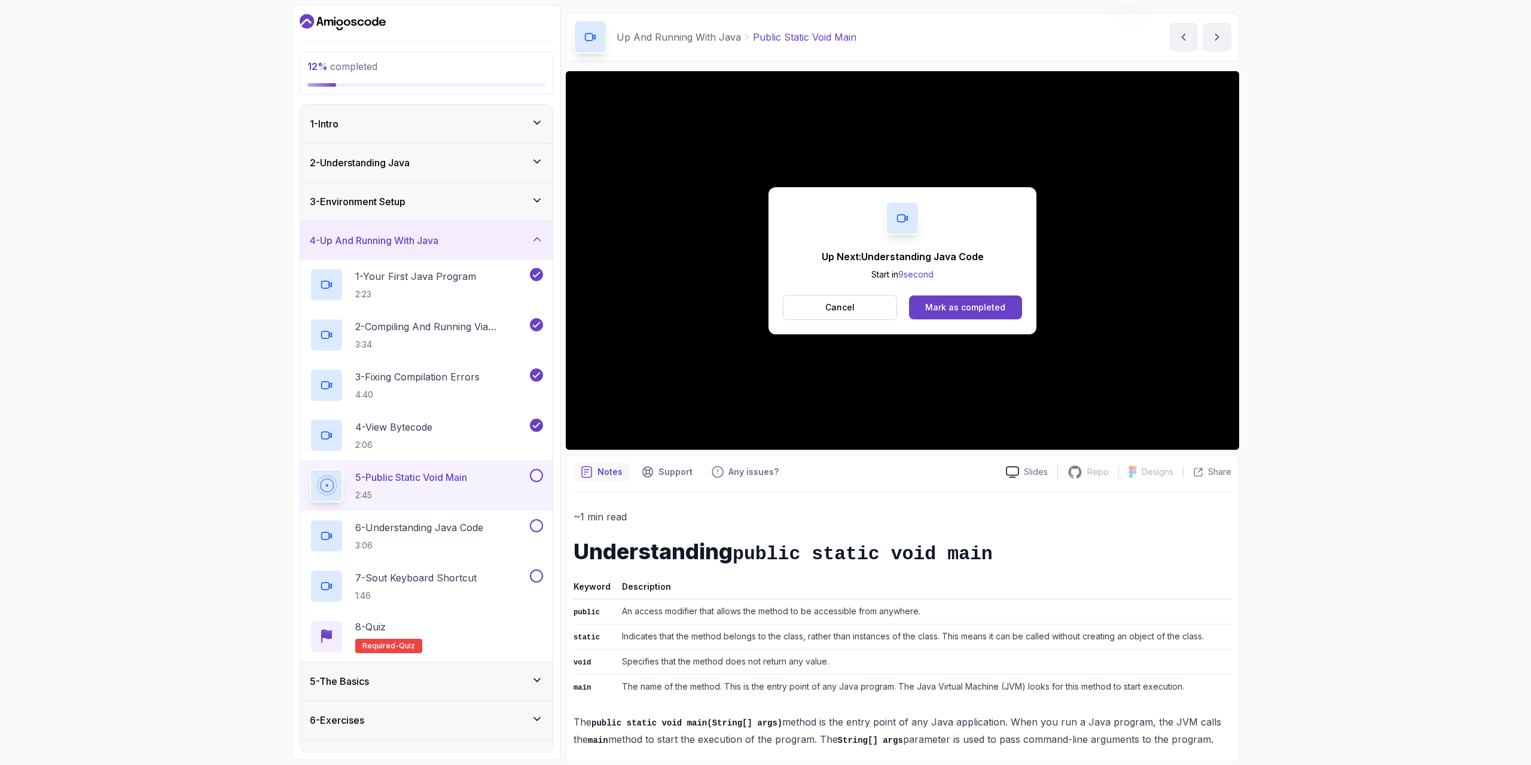
scroll to position [44, 0]
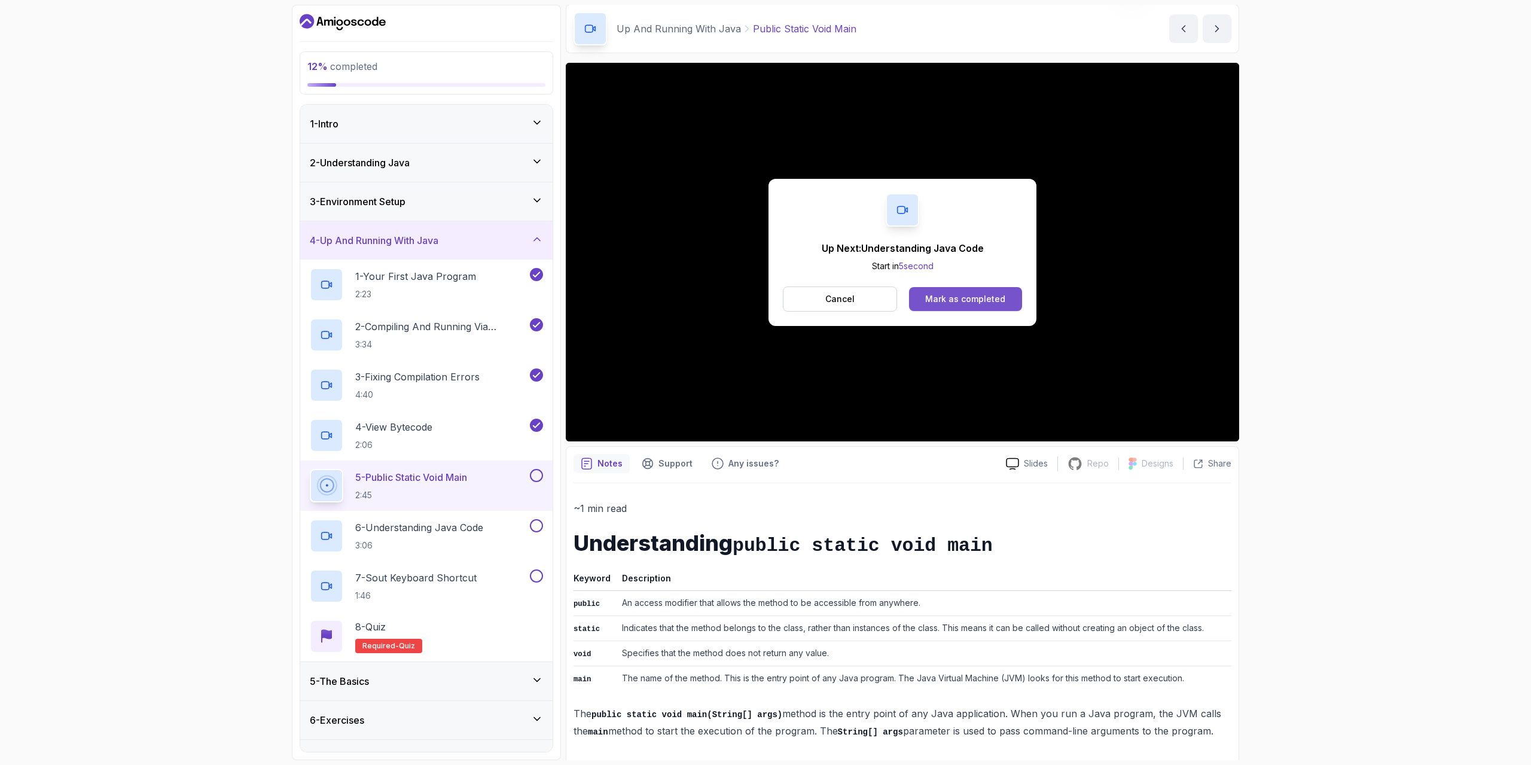
click at [944, 297] on div "Mark as completed" at bounding box center [965, 299] width 80 height 12
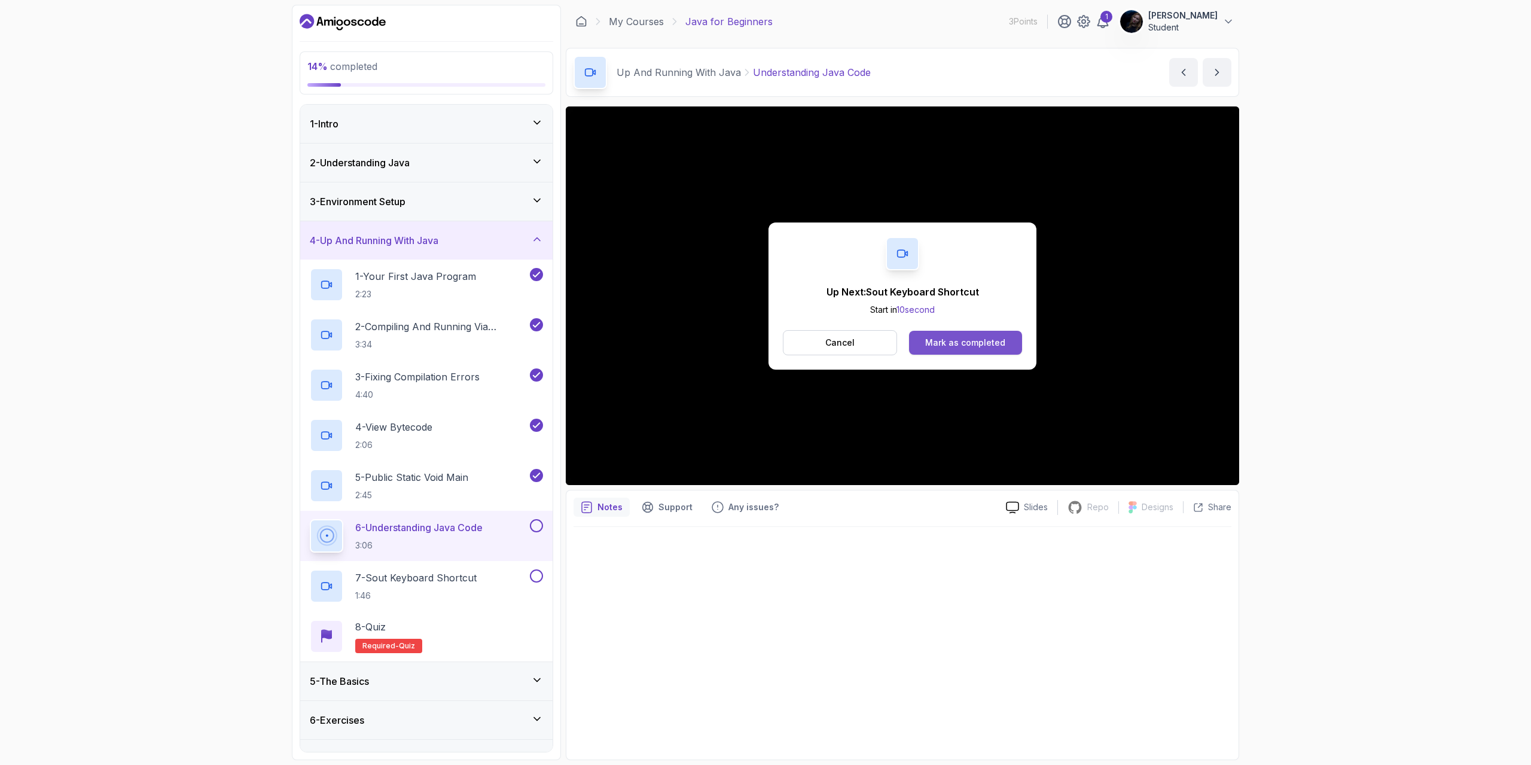
click at [969, 344] on div "Mark as completed" at bounding box center [965, 343] width 80 height 12
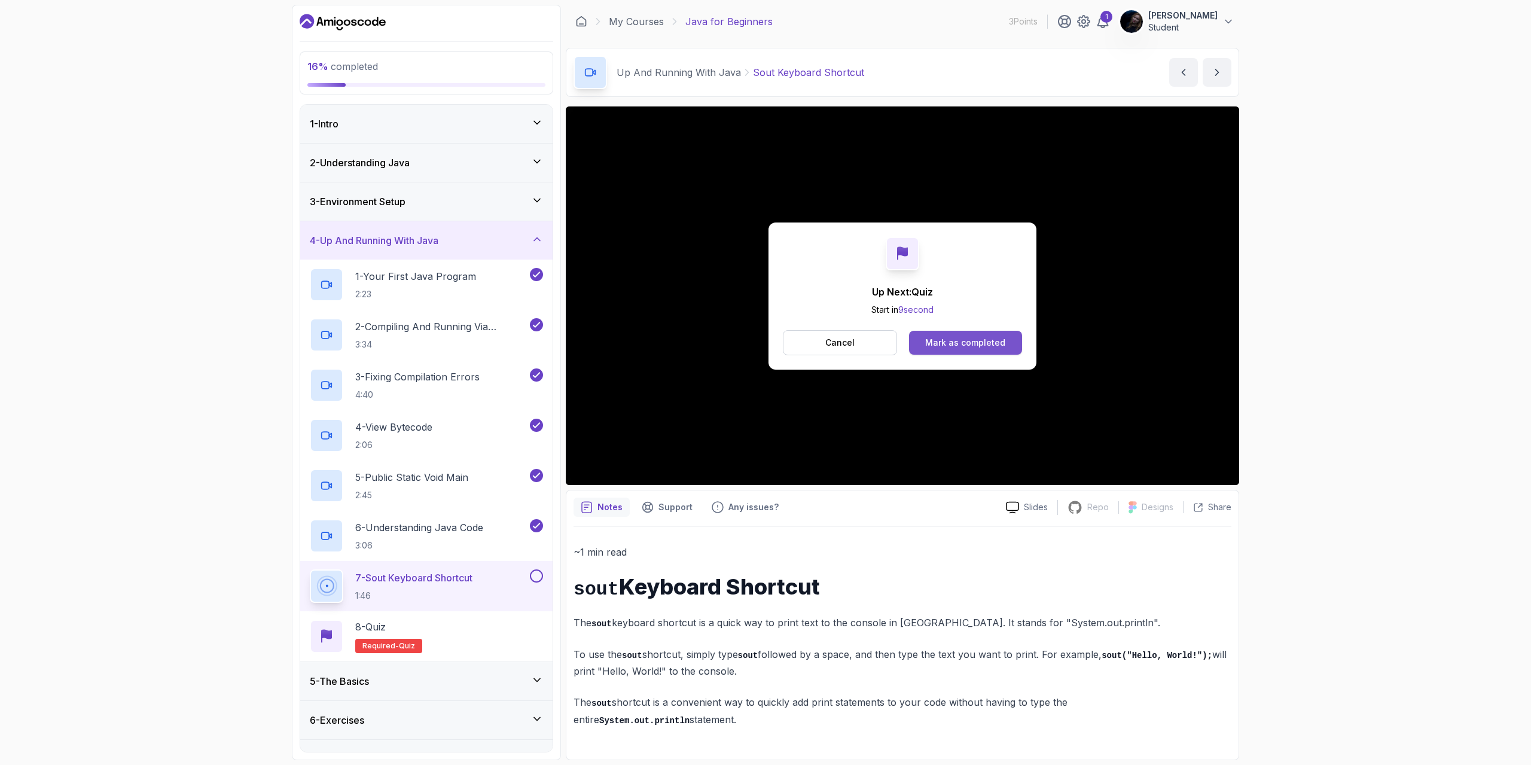
click at [965, 341] on div "Mark as completed" at bounding box center [965, 343] width 80 height 12
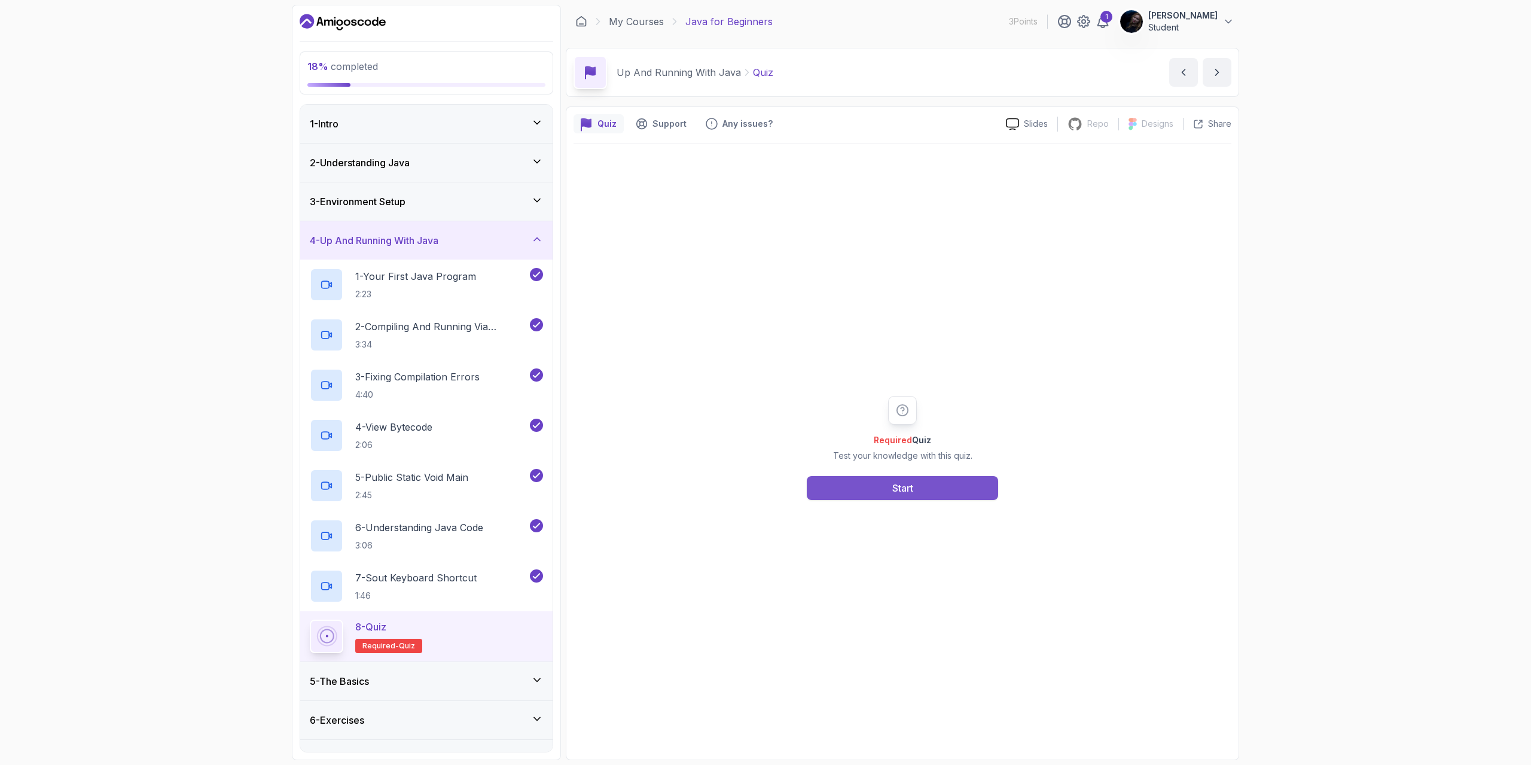
click at [928, 490] on button "Start" at bounding box center [902, 488] width 191 height 24
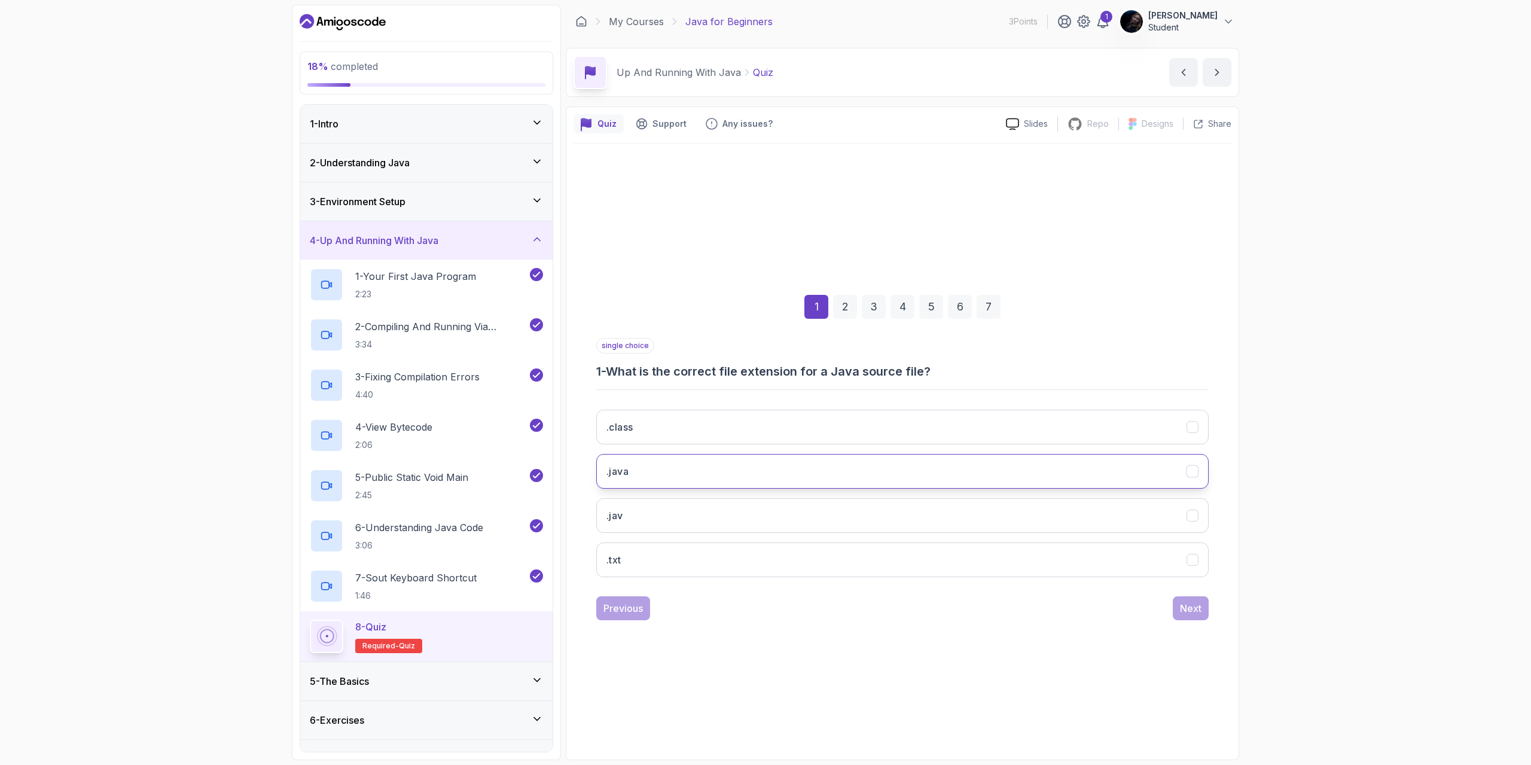
click at [823, 475] on button ".java" at bounding box center [902, 471] width 612 height 35
click at [1190, 608] on div "Next" at bounding box center [1191, 608] width 22 height 14
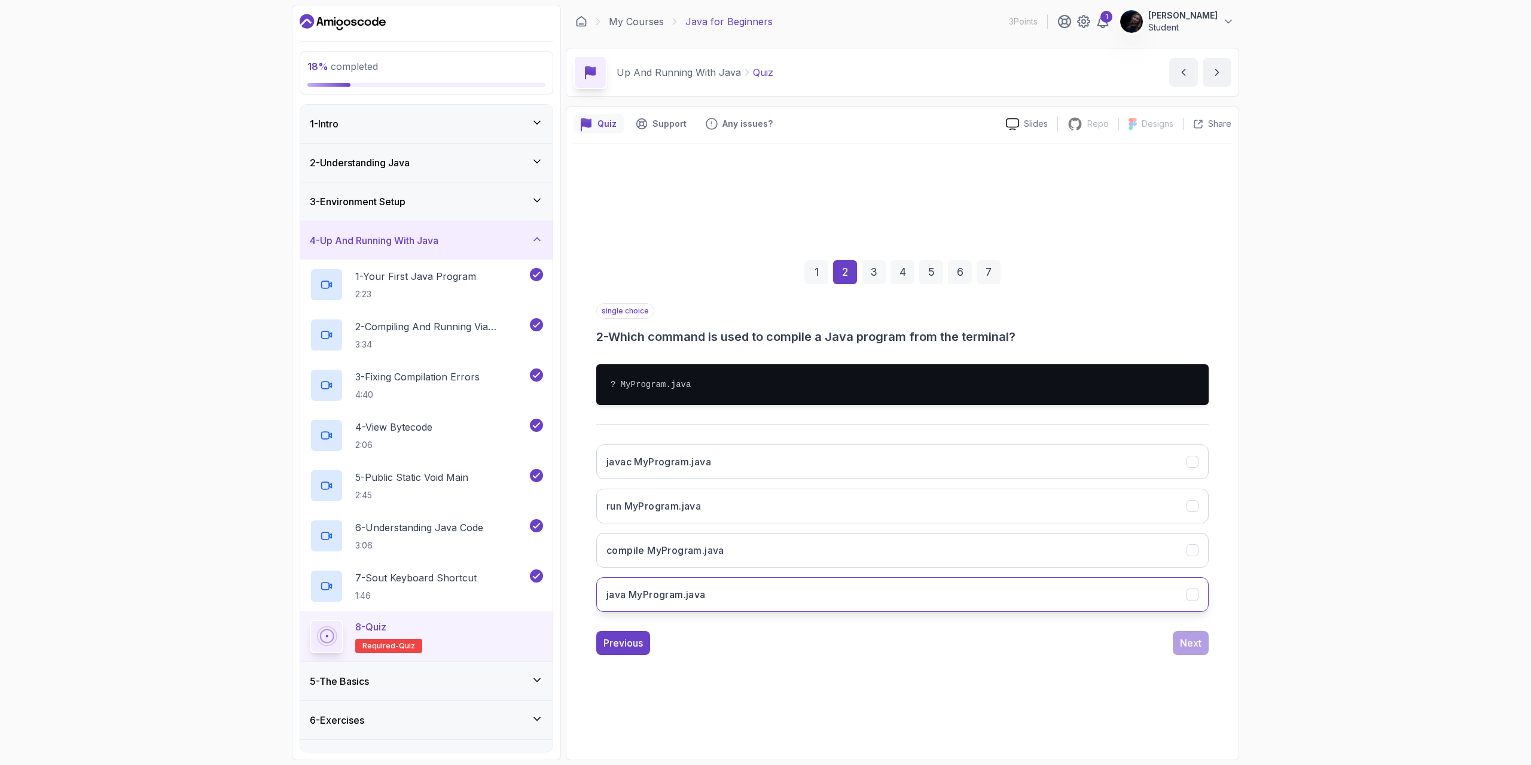
click at [1198, 595] on div "java MyProgram.java" at bounding box center [1192, 594] width 13 height 13
click at [1188, 639] on div "Next" at bounding box center [1191, 643] width 22 height 14
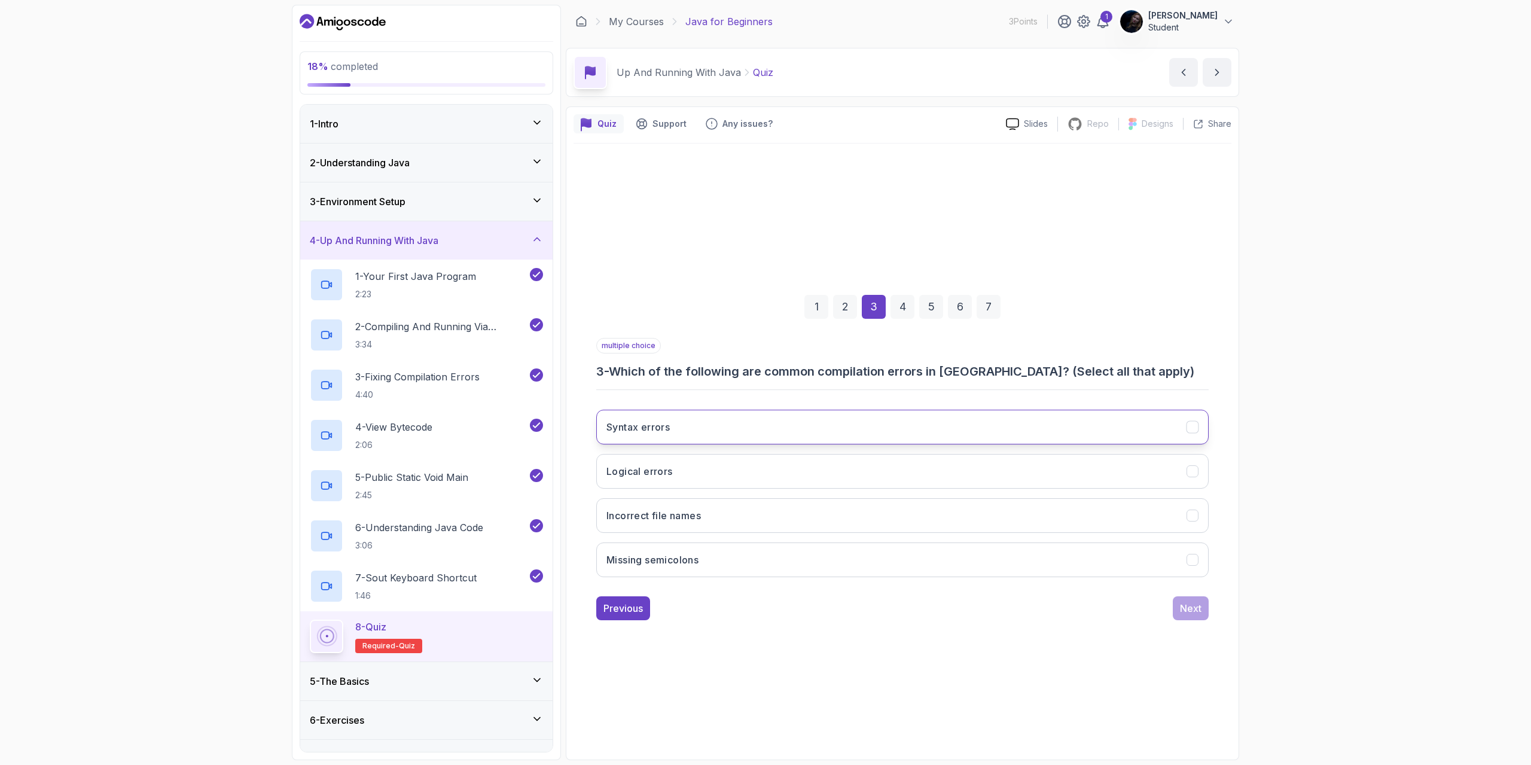
click at [995, 421] on button "Syntax errors" at bounding box center [902, 427] width 612 height 35
click at [943, 474] on button "Logical errors" at bounding box center [902, 471] width 612 height 35
click at [1188, 612] on div "Next" at bounding box center [1191, 608] width 22 height 14
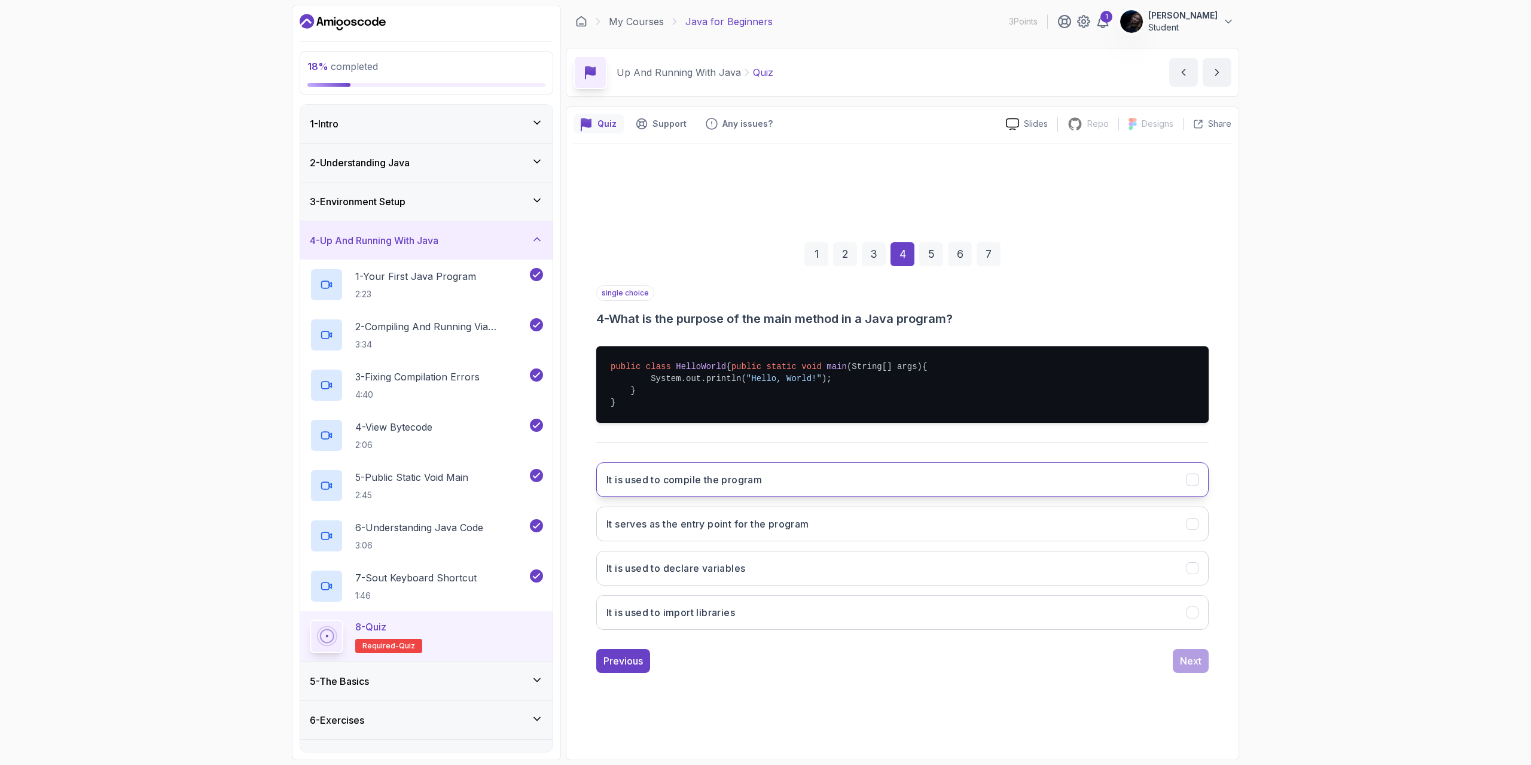
click at [978, 494] on button "It is used to compile the program" at bounding box center [902, 479] width 612 height 35
click at [1176, 664] on button "Next" at bounding box center [1191, 661] width 36 height 24
click at [897, 541] on button "Hello, World!" at bounding box center [902, 523] width 612 height 35
click at [1185, 668] on div "Next" at bounding box center [1191, 661] width 22 height 14
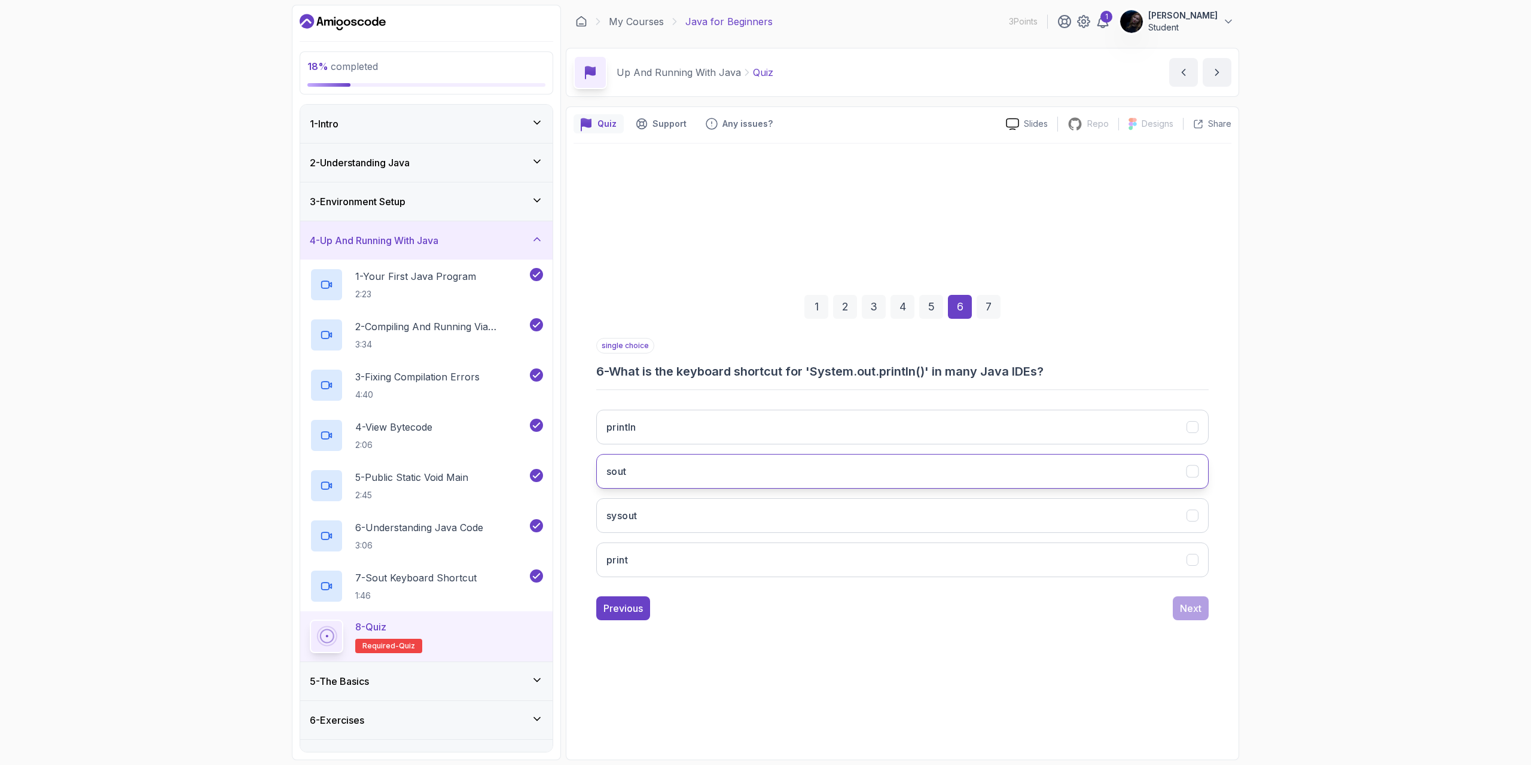
click at [886, 476] on button "sout" at bounding box center [902, 471] width 612 height 35
click at [1191, 611] on div "Next" at bounding box center [1191, 608] width 22 height 14
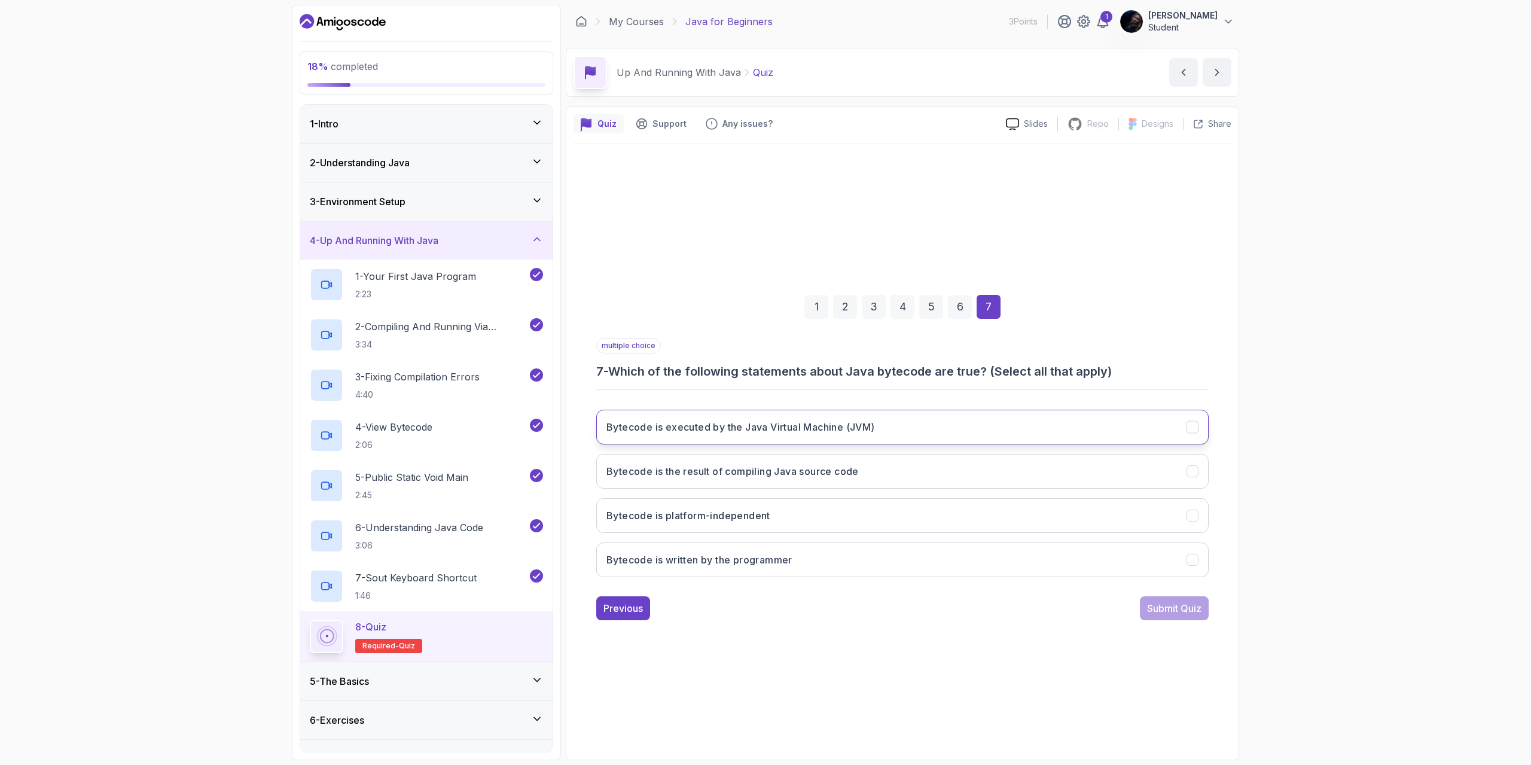
click at [1188, 428] on icon "Bytecode is executed by the Java Virtual Machine (JVM)" at bounding box center [1192, 427] width 11 height 11
click at [1188, 468] on icon "Bytecode is the result of compiling Java source code" at bounding box center [1192, 471] width 11 height 11
click at [1177, 606] on div "Submit Quiz" at bounding box center [1174, 608] width 54 height 14
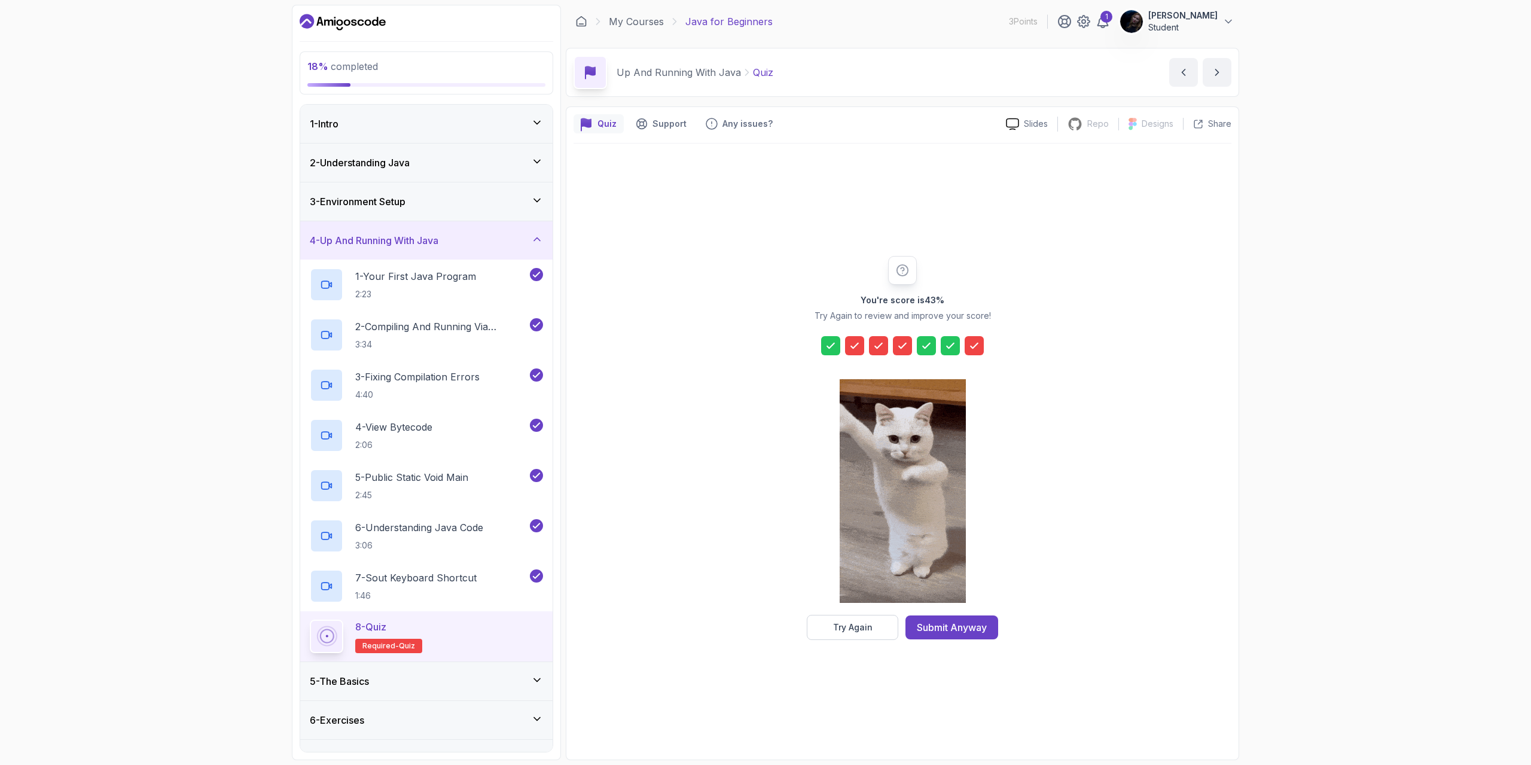
click at [847, 341] on div at bounding box center [854, 345] width 19 height 19
click at [863, 624] on div "Try Again" at bounding box center [852, 627] width 39 height 12
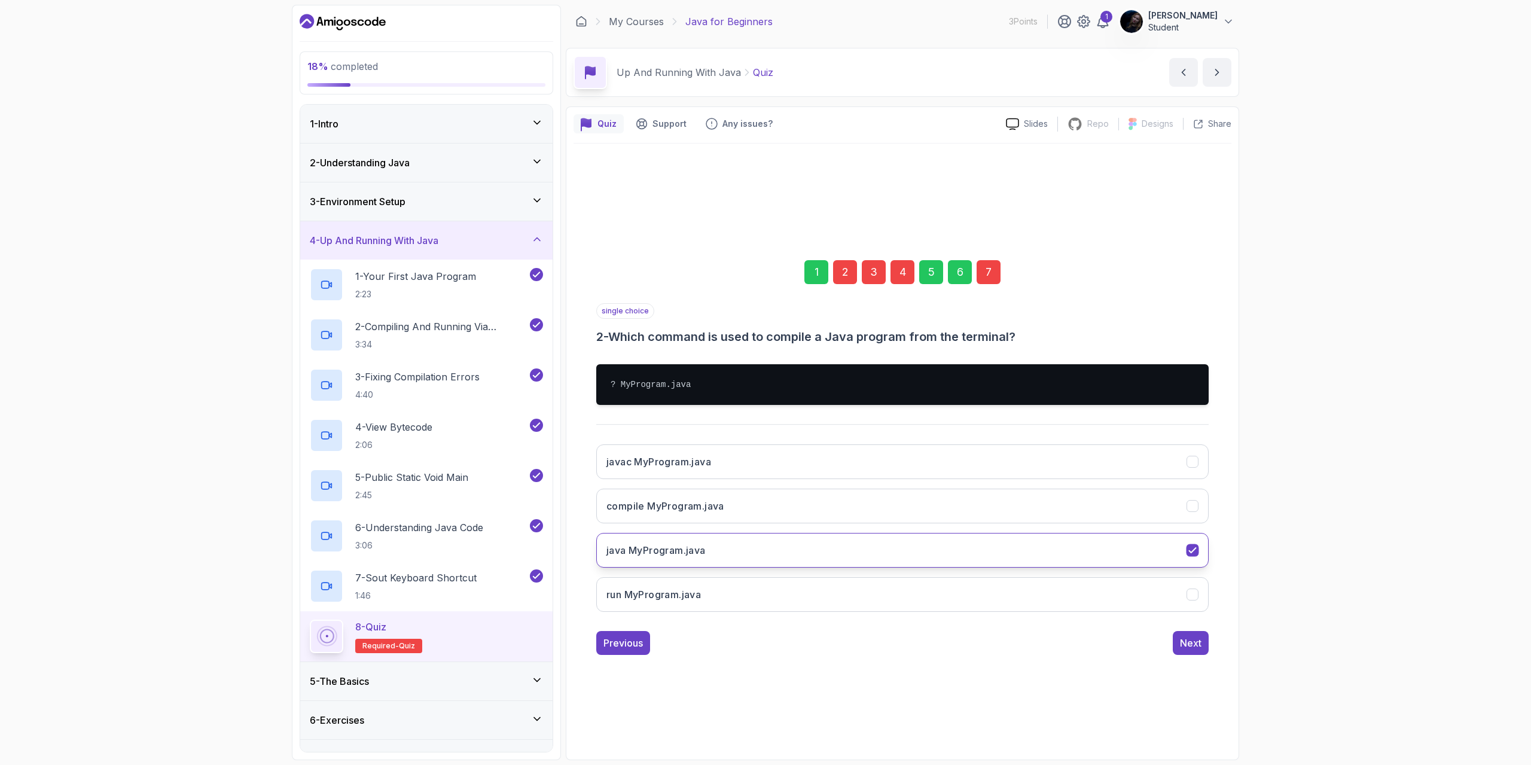
click at [1189, 551] on icon "java MyProgram.java" at bounding box center [1192, 550] width 7 height 5
click at [1198, 463] on div "javac MyProgram.java" at bounding box center [1192, 462] width 13 height 13
click at [1187, 644] on div "Next" at bounding box center [1191, 643] width 22 height 14
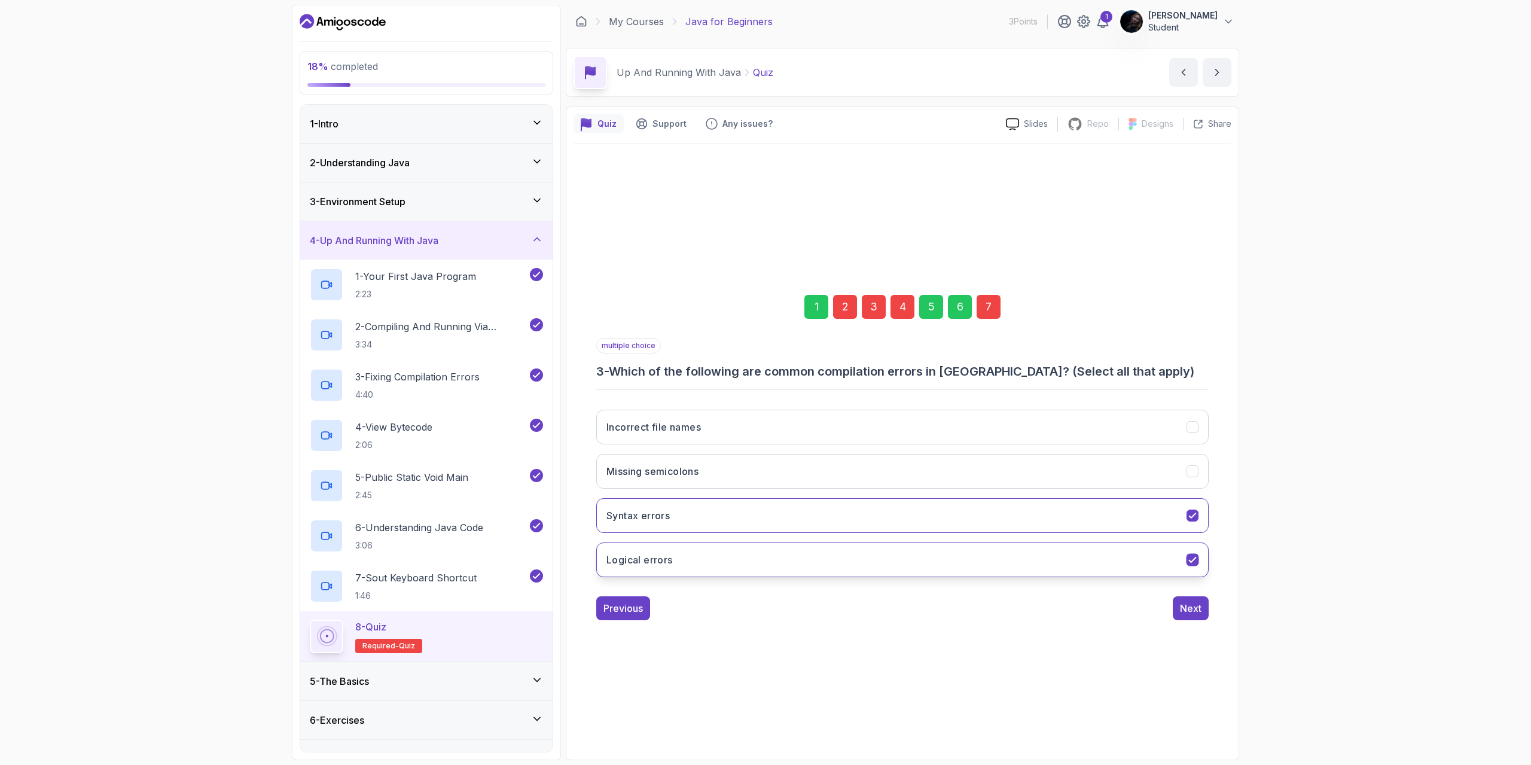
click at [1197, 557] on icon "Logical errors" at bounding box center [1192, 559] width 11 height 11
click at [1194, 512] on icon "Syntax errors" at bounding box center [1192, 515] width 11 height 11
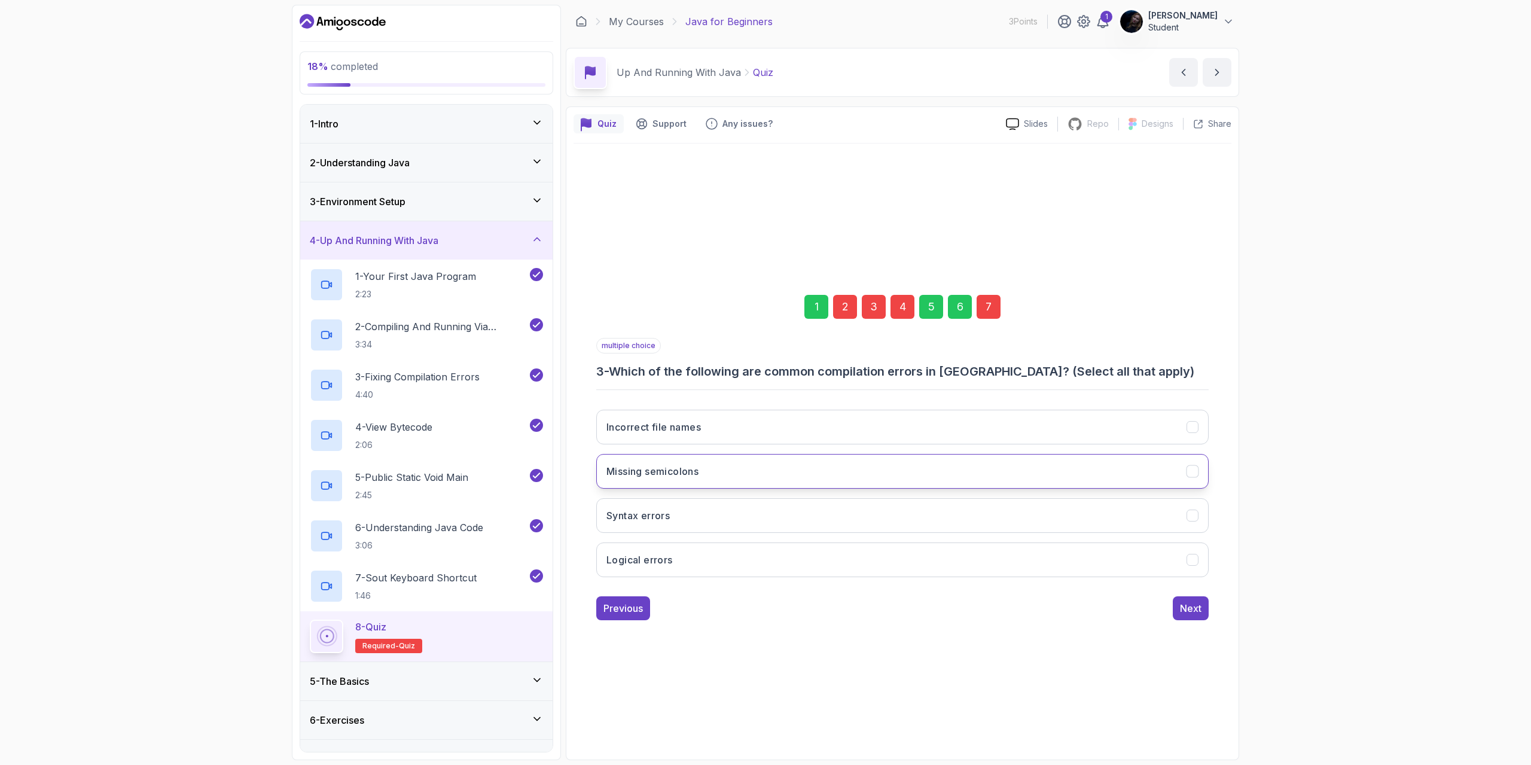
click at [1173, 469] on button "Missing semicolons" at bounding box center [902, 471] width 612 height 35
click at [1187, 431] on icon "Incorrect file names" at bounding box center [1192, 427] width 11 height 11
click at [1191, 609] on div "Next" at bounding box center [1191, 608] width 22 height 14
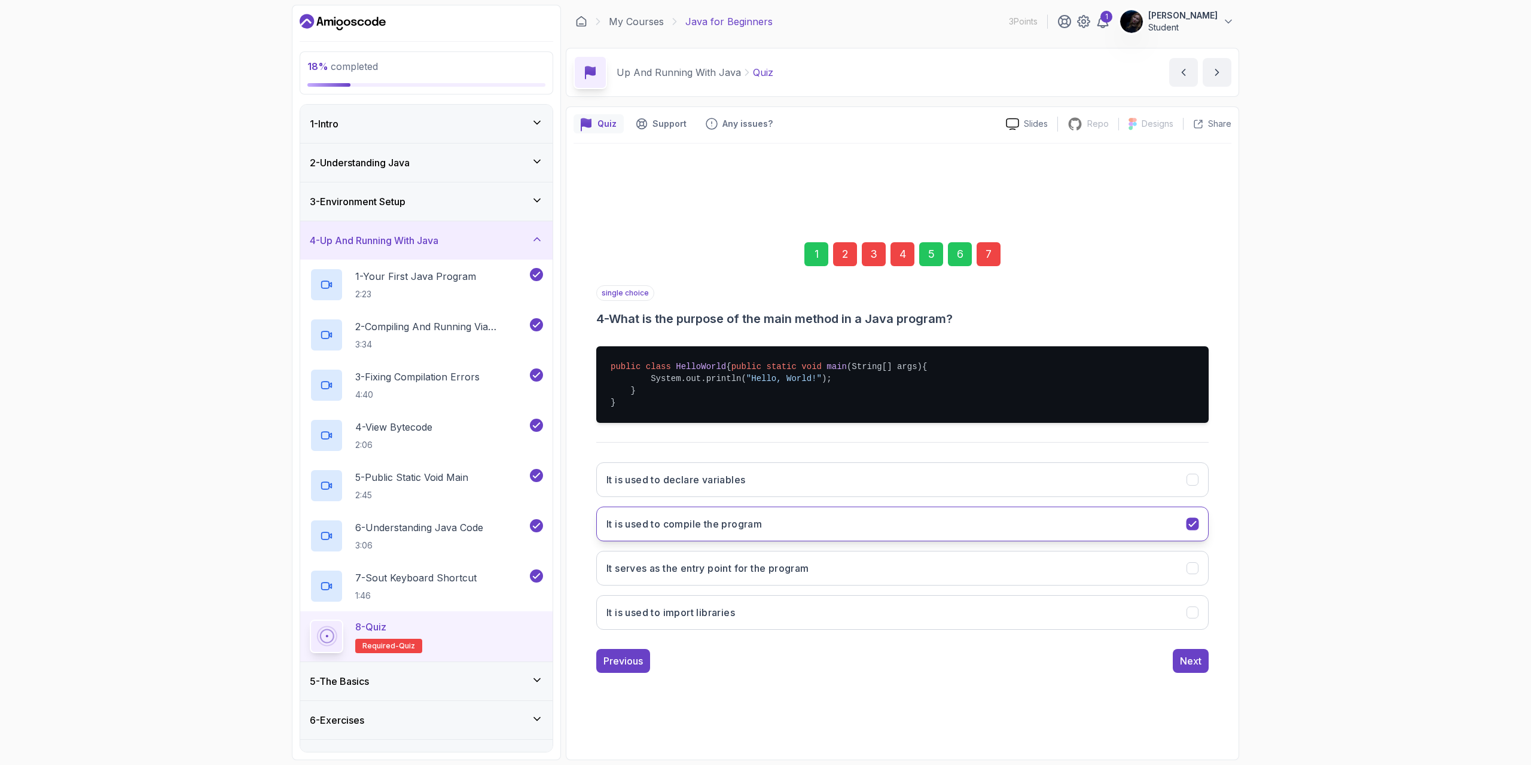
click at [1195, 530] on icon "It is used to compile the program" at bounding box center [1192, 523] width 11 height 11
click at [1186, 537] on button "It is used to compile the program" at bounding box center [902, 523] width 612 height 35
click at [1196, 530] on icon "It is used to compile the program" at bounding box center [1192, 523] width 11 height 11
click at [1192, 574] on icon "It serves as the entry point for the program" at bounding box center [1192, 568] width 11 height 11
click at [1194, 668] on div "Next" at bounding box center [1191, 661] width 22 height 14
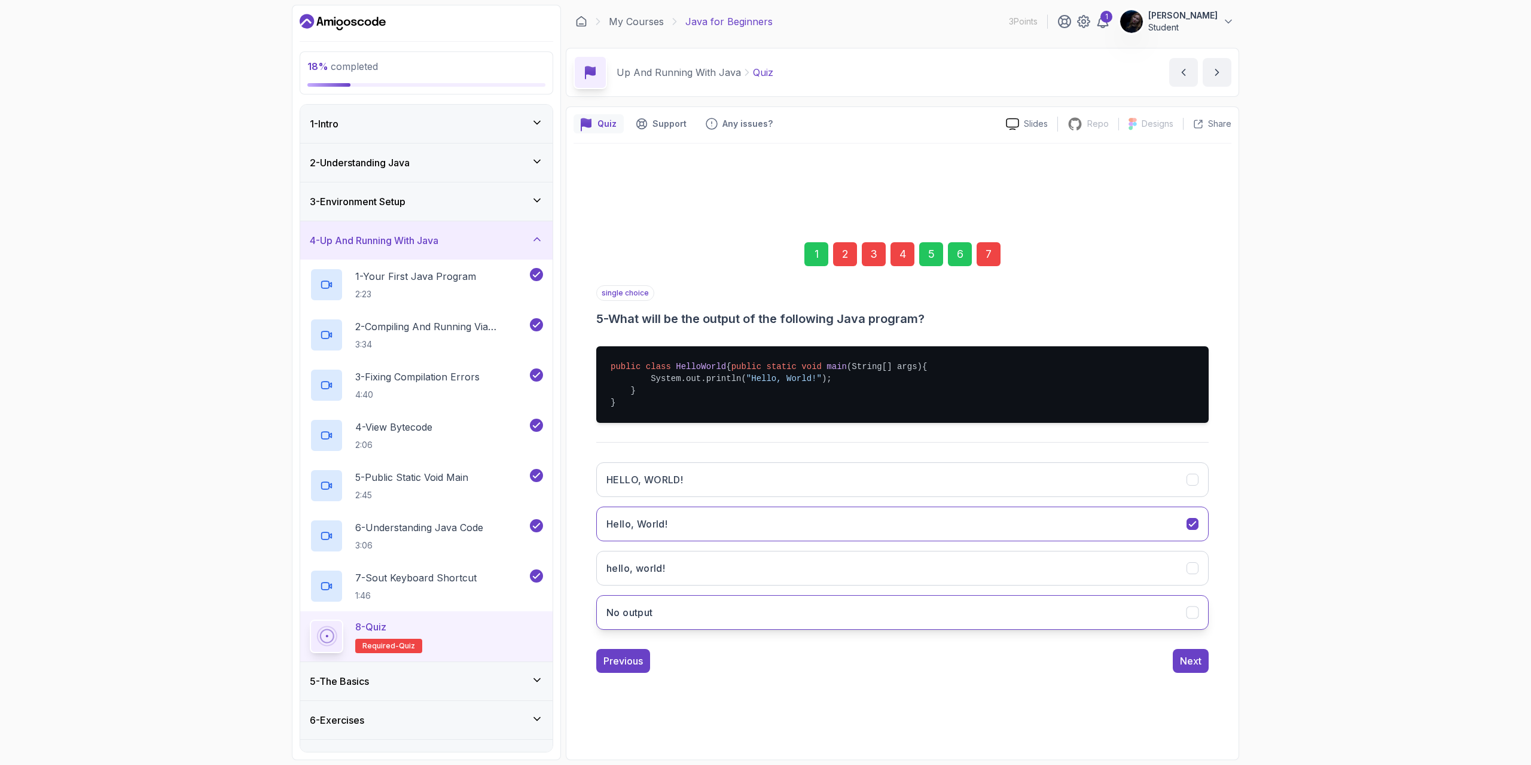
click at [927, 621] on button "No output" at bounding box center [902, 612] width 612 height 35
click at [1180, 663] on div "Next" at bounding box center [1191, 661] width 22 height 14
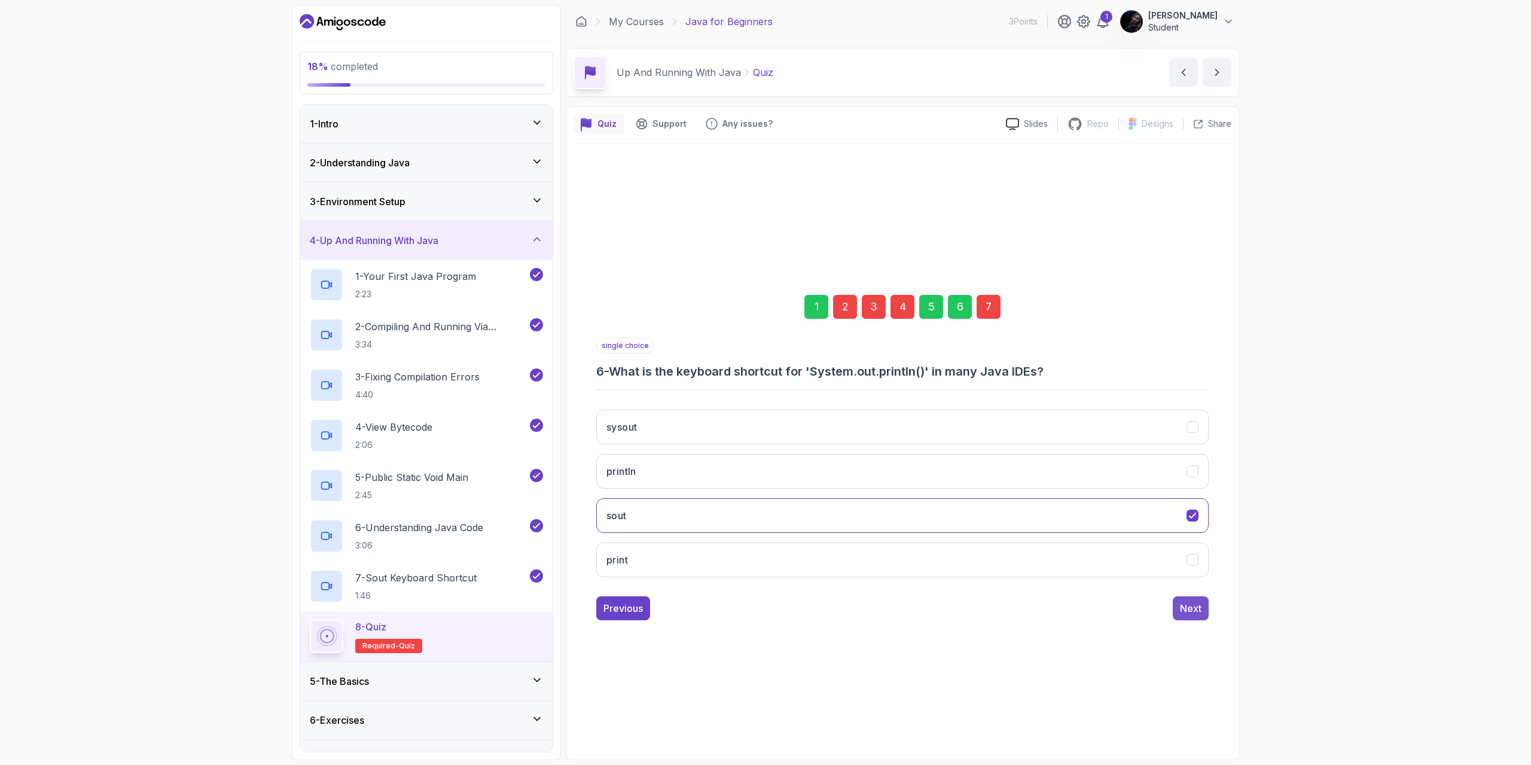
click at [1188, 603] on div "Next" at bounding box center [1191, 608] width 22 height 14
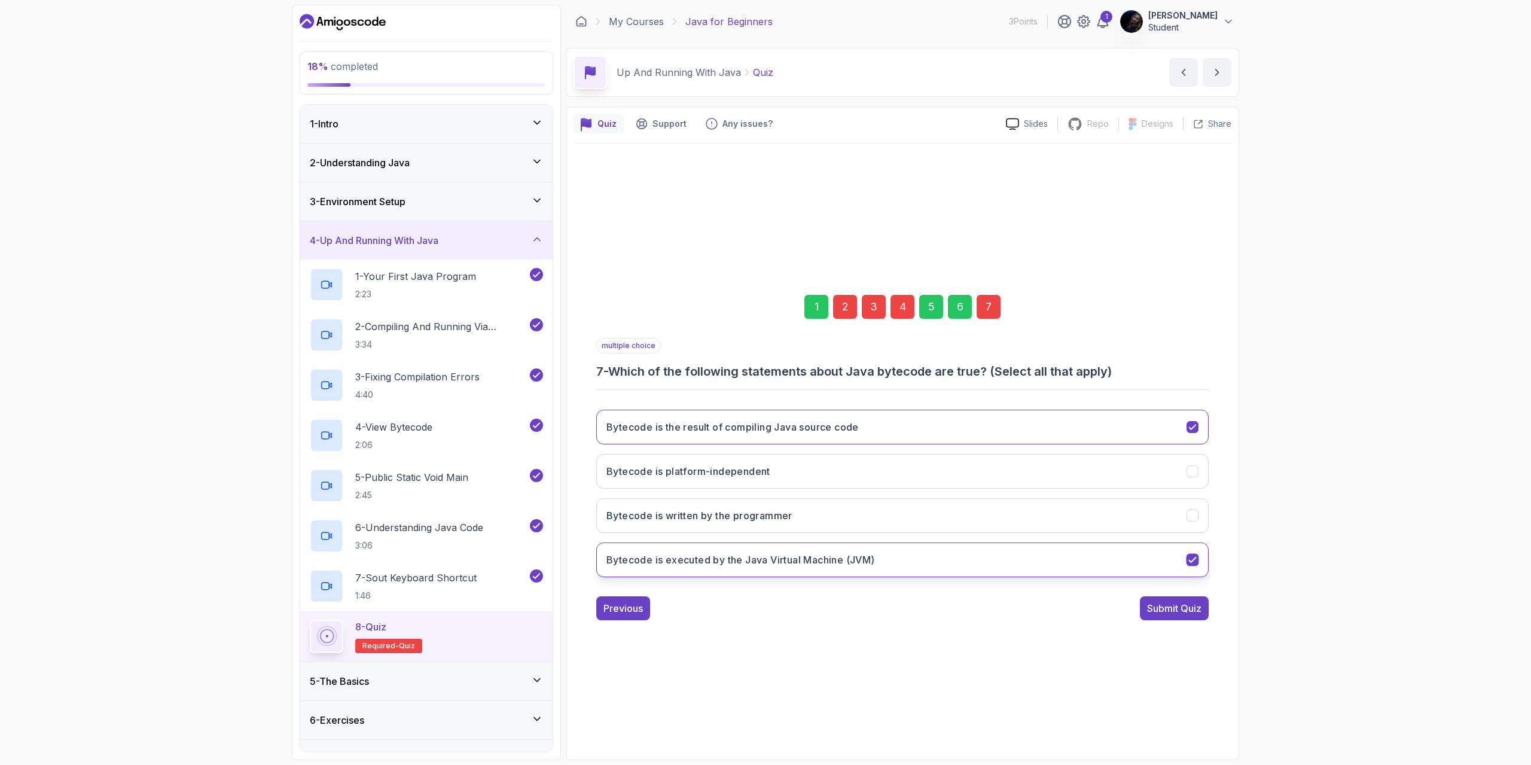
click at [1197, 564] on icon "Bytecode is executed by the Java Virtual Machine (JVM)" at bounding box center [1192, 559] width 11 height 11
click at [1193, 429] on icon "Bytecode is the result of compiling Java source code" at bounding box center [1192, 427] width 11 height 11
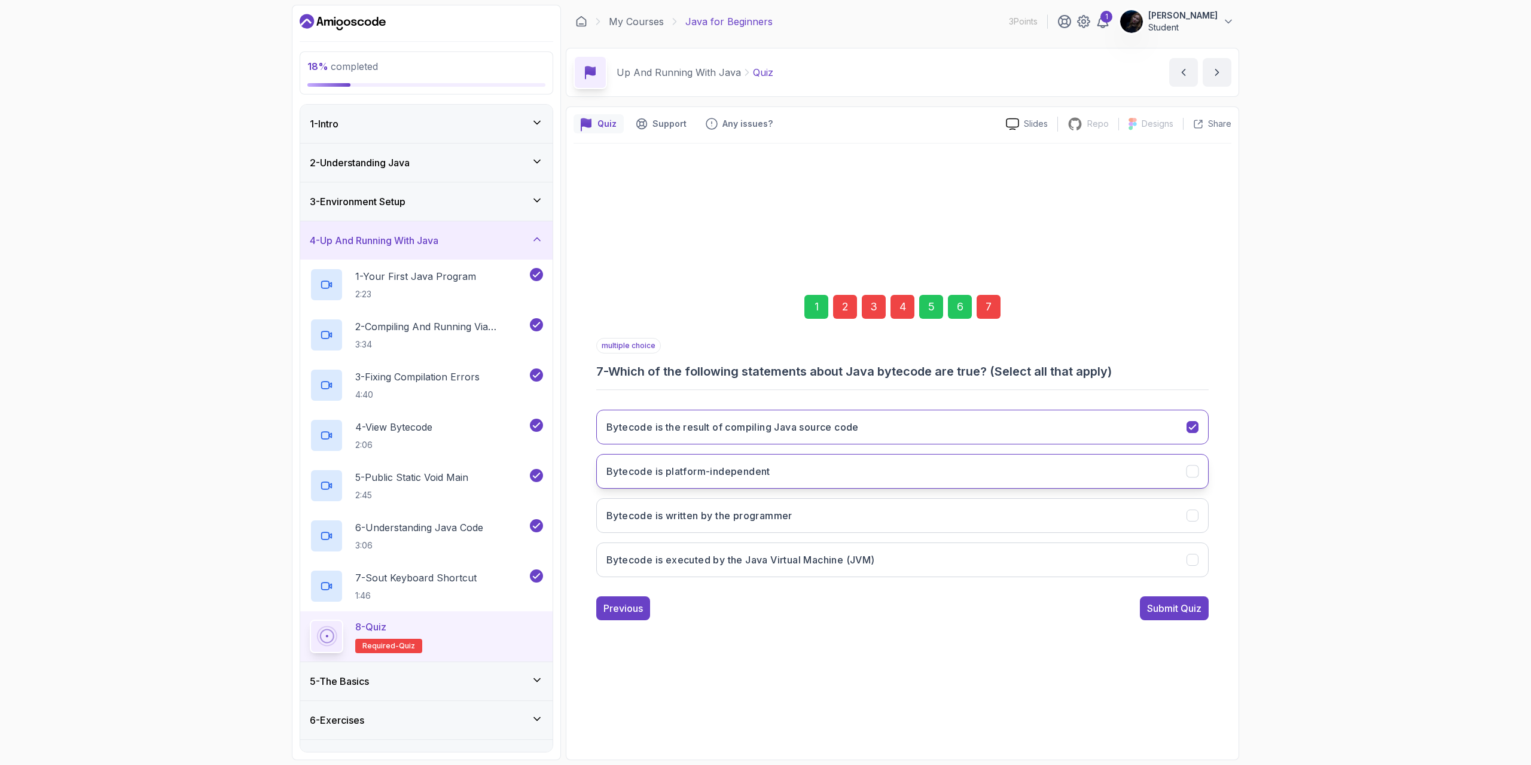
click at [1192, 468] on icon "Bytecode is platform-independent" at bounding box center [1192, 471] width 11 height 11
click at [1185, 612] on div "Submit Quiz" at bounding box center [1174, 608] width 54 height 14
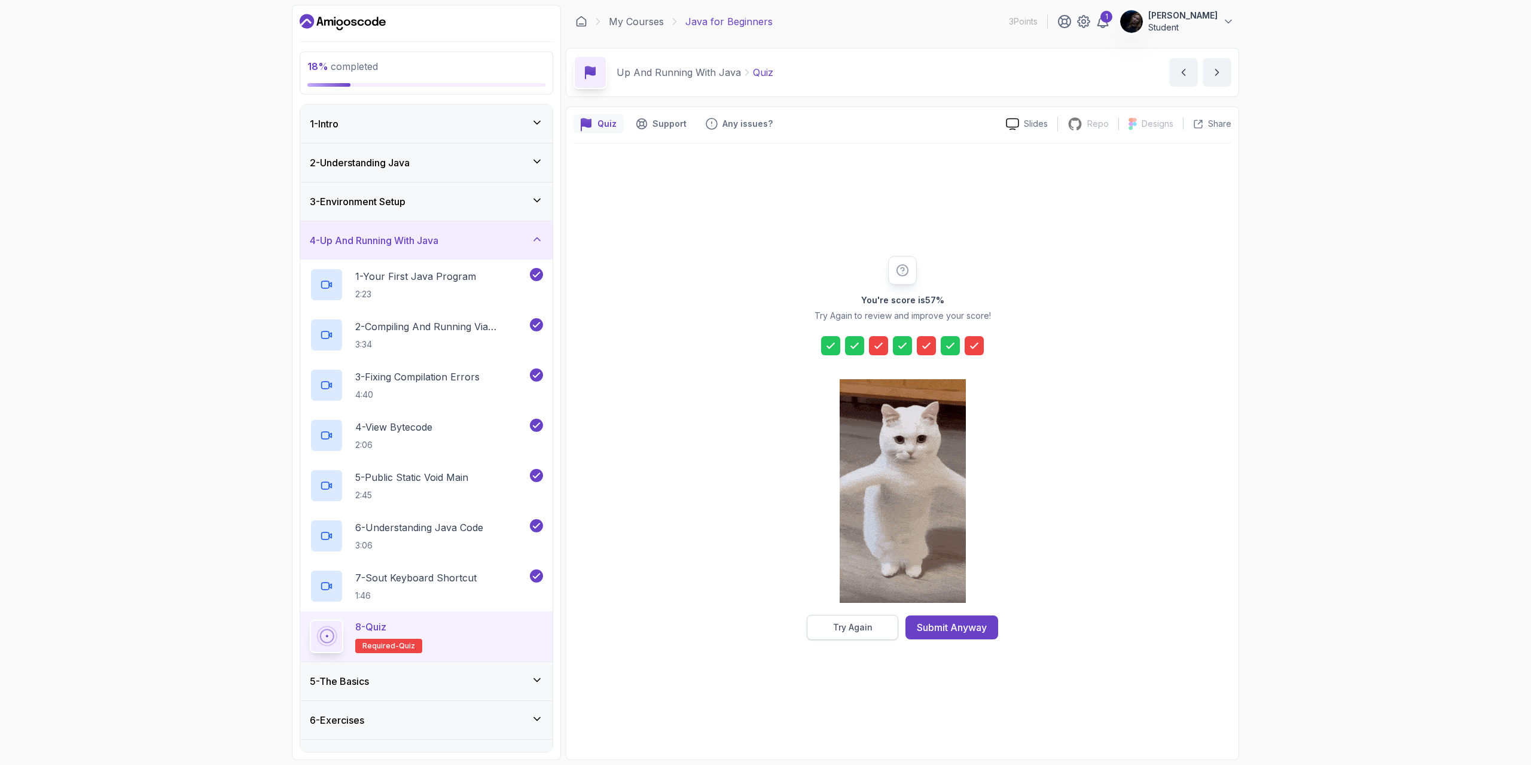
click at [866, 632] on div "Try Again" at bounding box center [852, 627] width 39 height 12
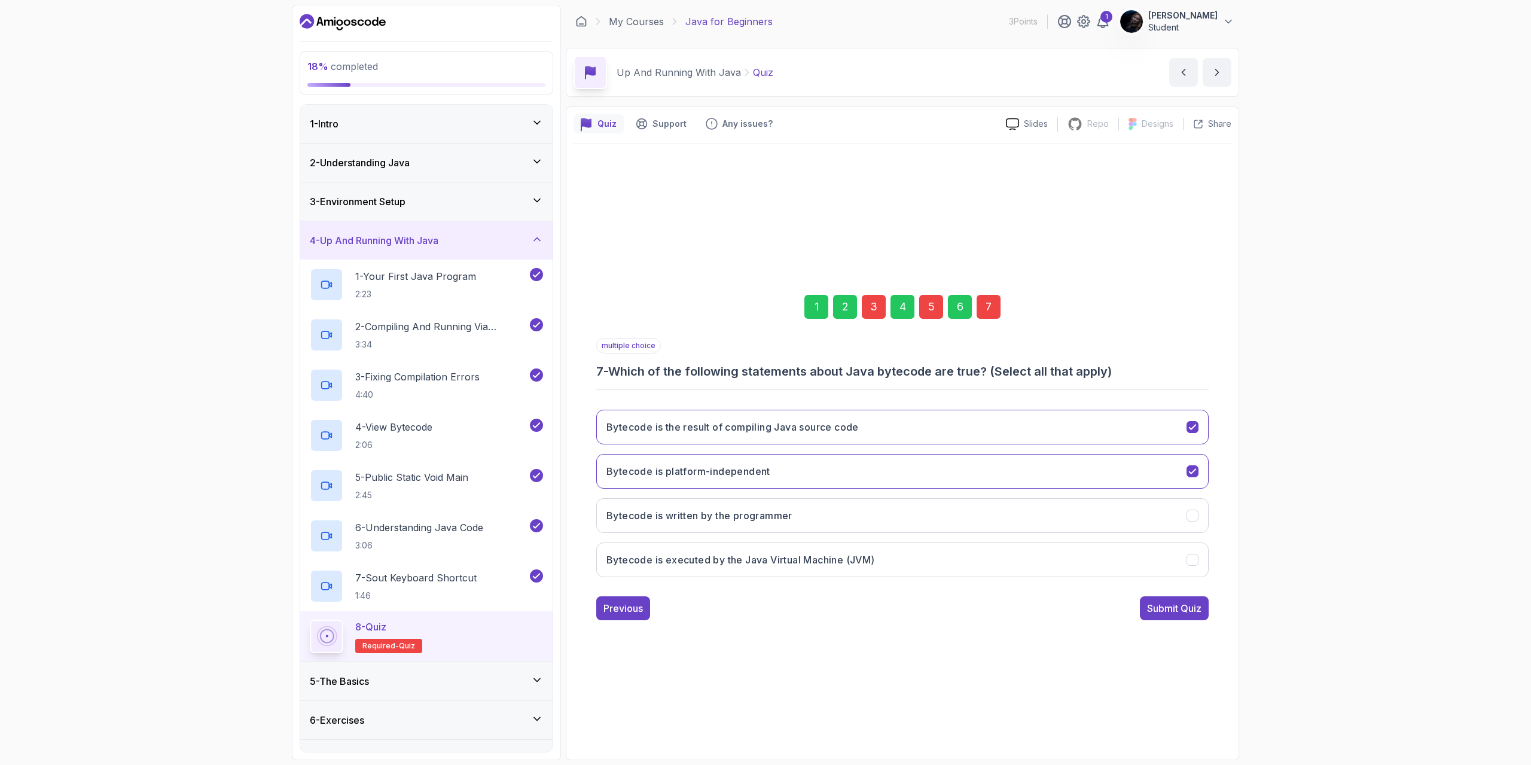
click at [870, 307] on div "3" at bounding box center [874, 307] width 24 height 24
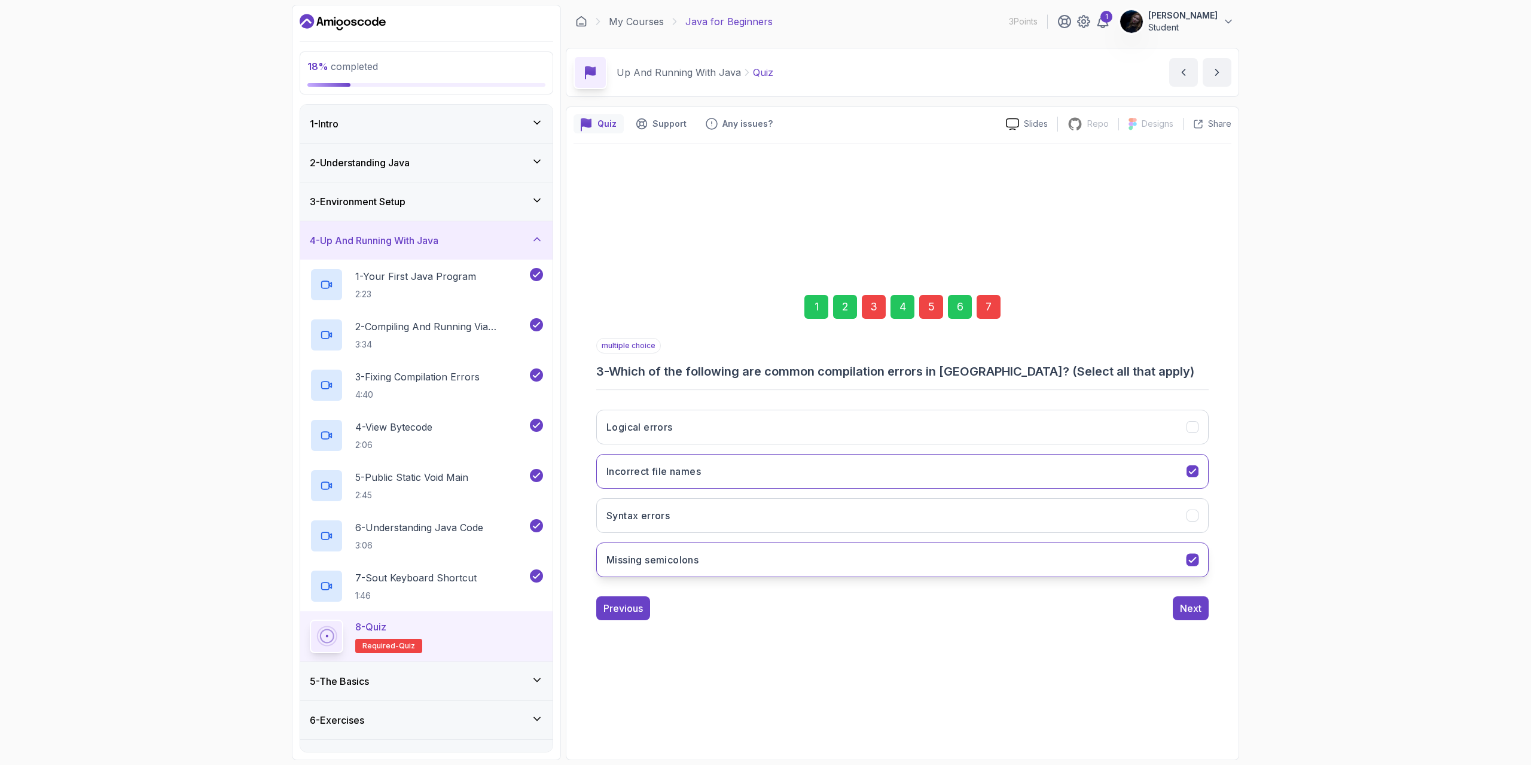
click at [1187, 556] on icon "Missing semicolons" at bounding box center [1192, 559] width 11 height 11
click at [1191, 470] on icon "Incorrect file names" at bounding box center [1192, 471] width 11 height 11
click at [1191, 518] on icon "Syntax errors" at bounding box center [1192, 515] width 11 height 11
click at [1188, 614] on div "Next" at bounding box center [1191, 608] width 22 height 14
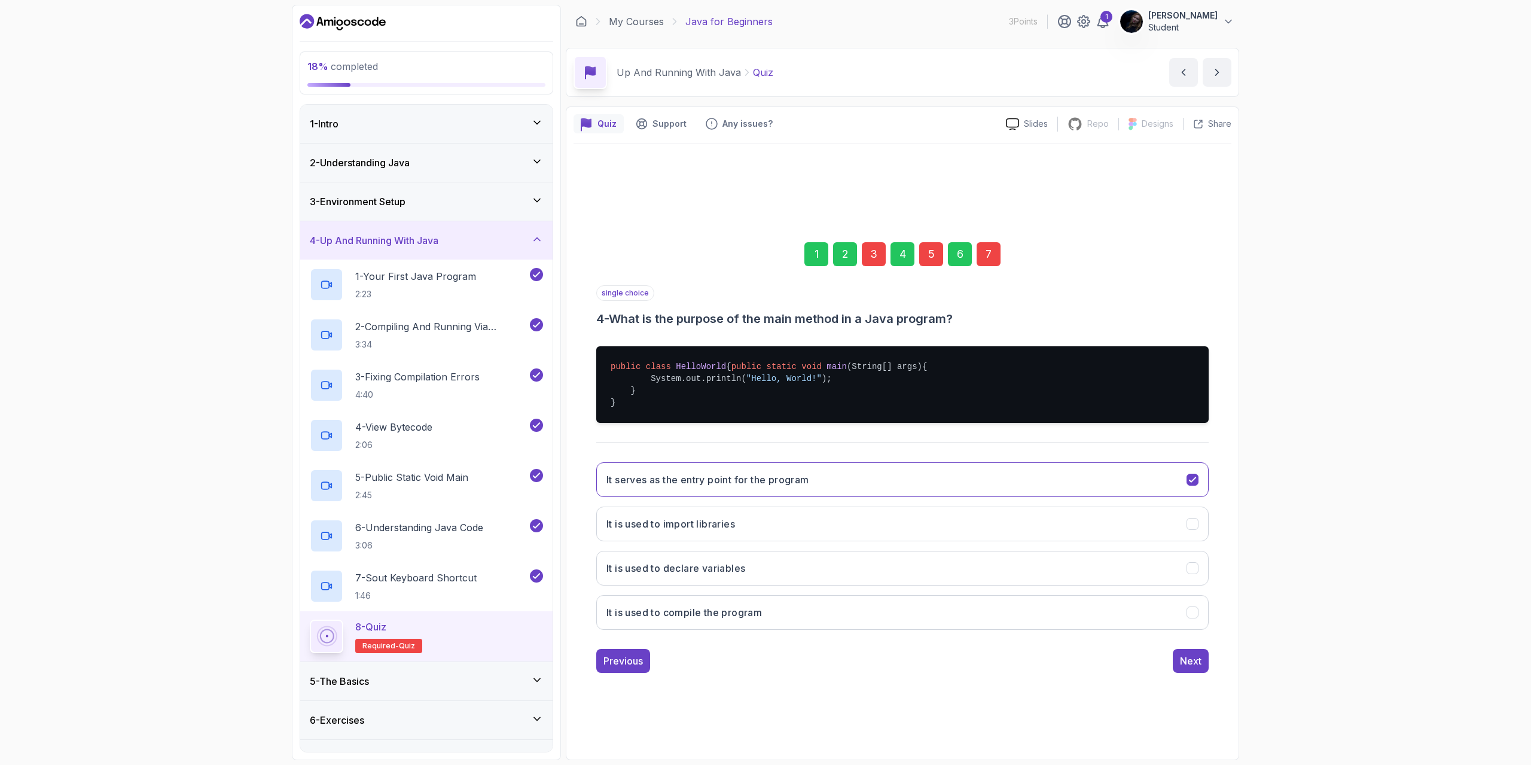
click at [933, 249] on div "5" at bounding box center [931, 254] width 24 height 24
click at [1187, 483] on icon "No output" at bounding box center [1192, 479] width 11 height 11
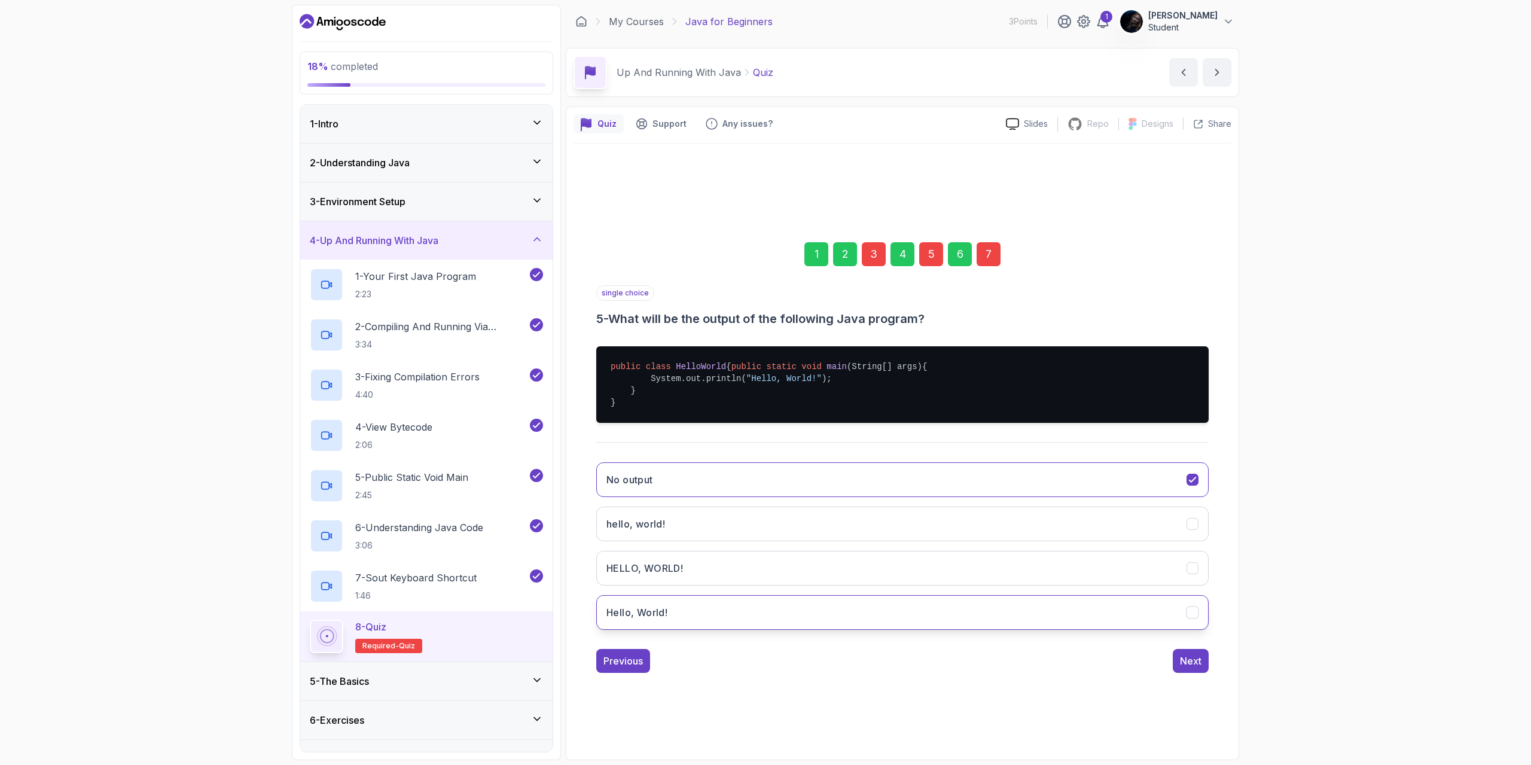
click at [1176, 622] on button "Hello, World!" at bounding box center [902, 612] width 612 height 35
click at [1195, 663] on div "Next" at bounding box center [1191, 661] width 22 height 14
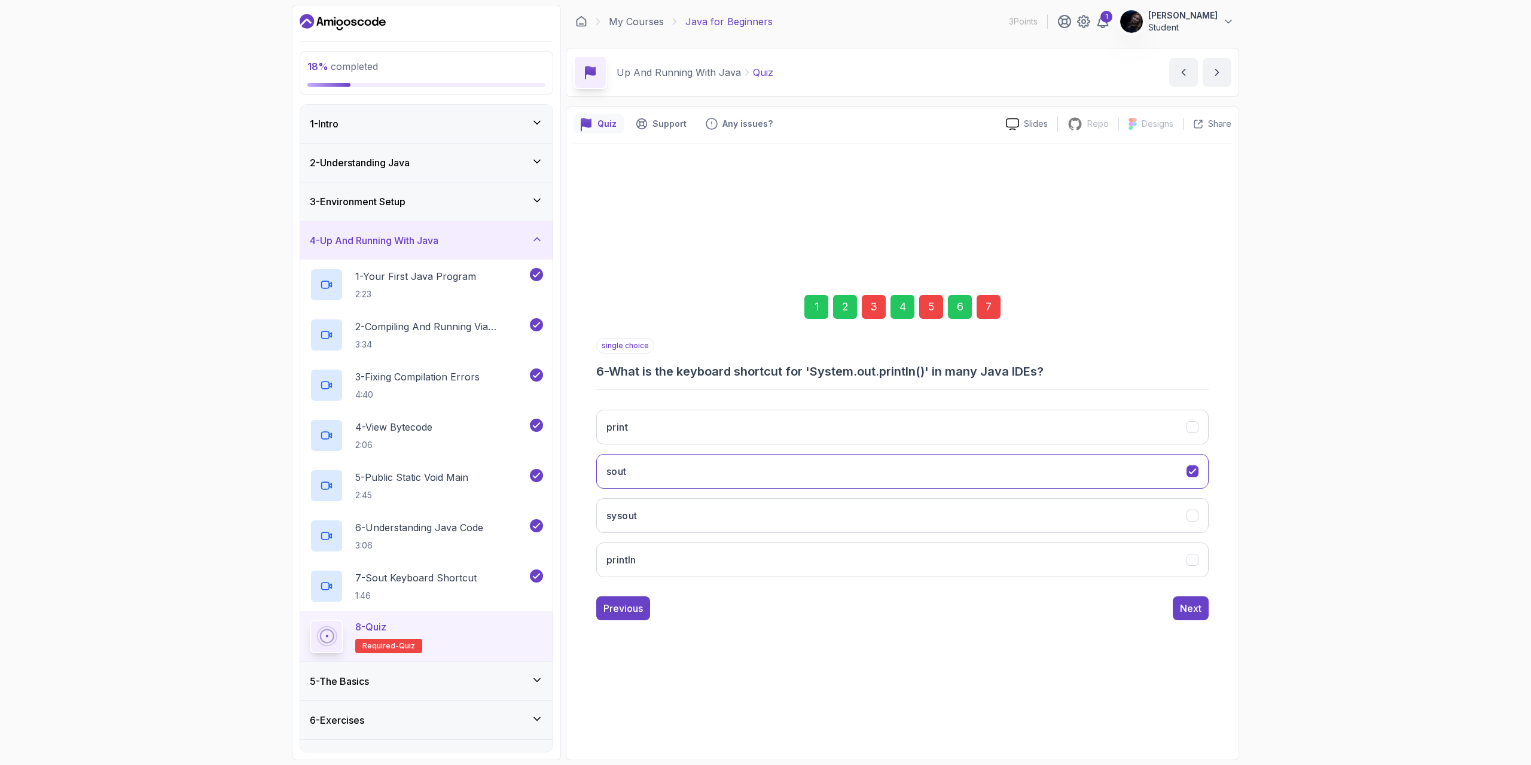
click at [933, 314] on div "5" at bounding box center [931, 307] width 24 height 24
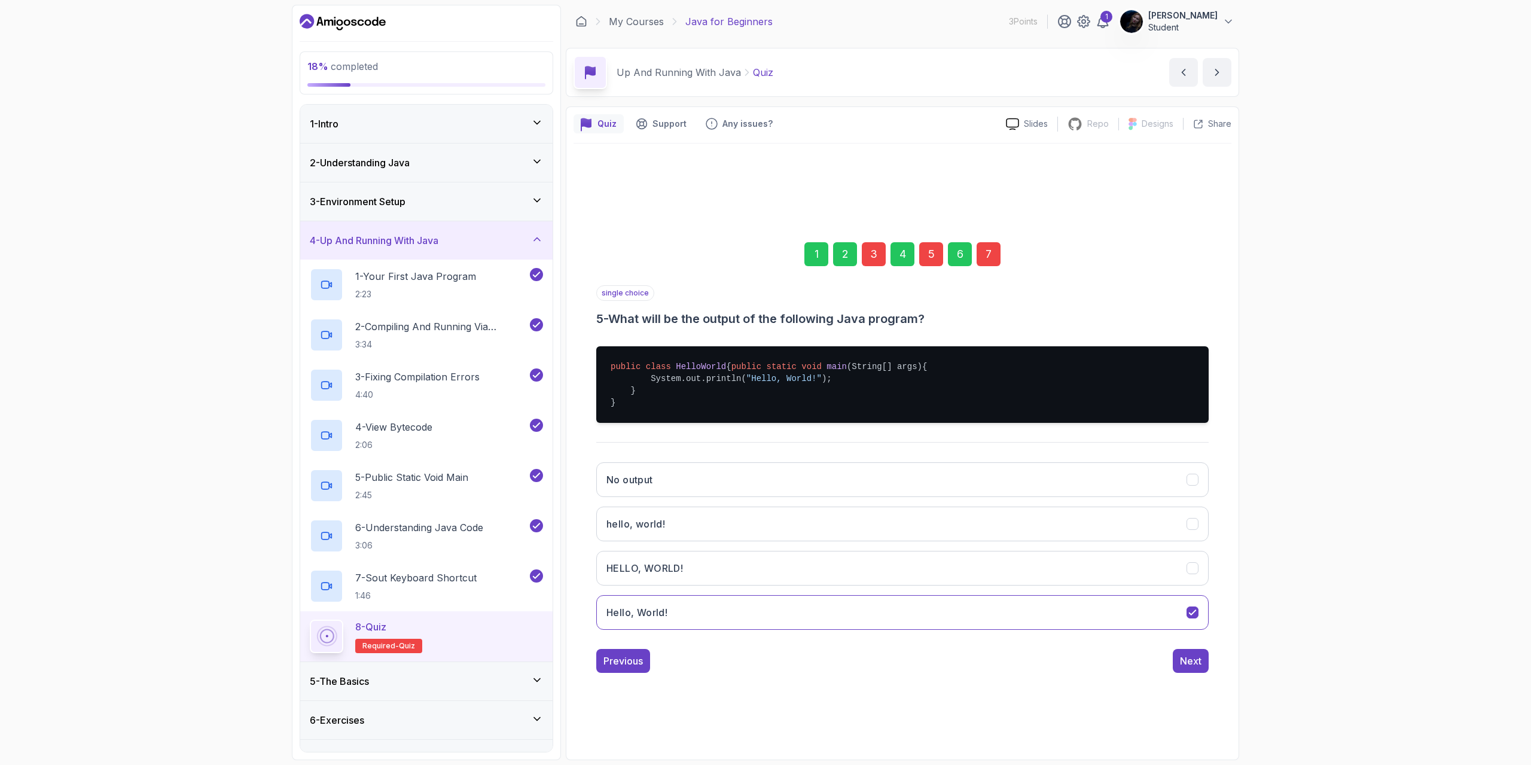
click at [981, 242] on div "7" at bounding box center [988, 254] width 24 height 24
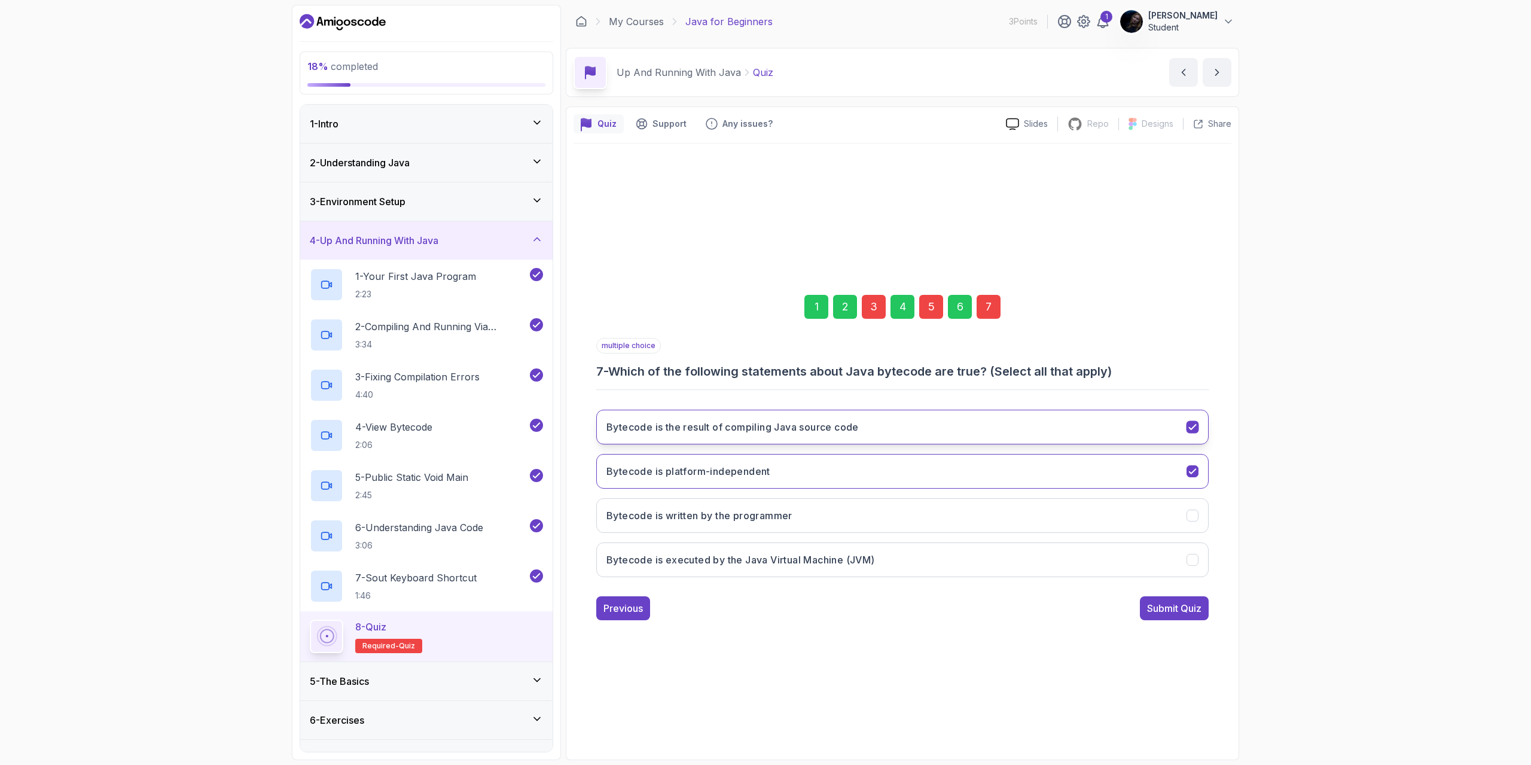
click at [1191, 428] on icon "Bytecode is the result of compiling Java source code" at bounding box center [1192, 427] width 7 height 5
click at [1194, 472] on icon "Bytecode is platform-independent" at bounding box center [1192, 471] width 11 height 11
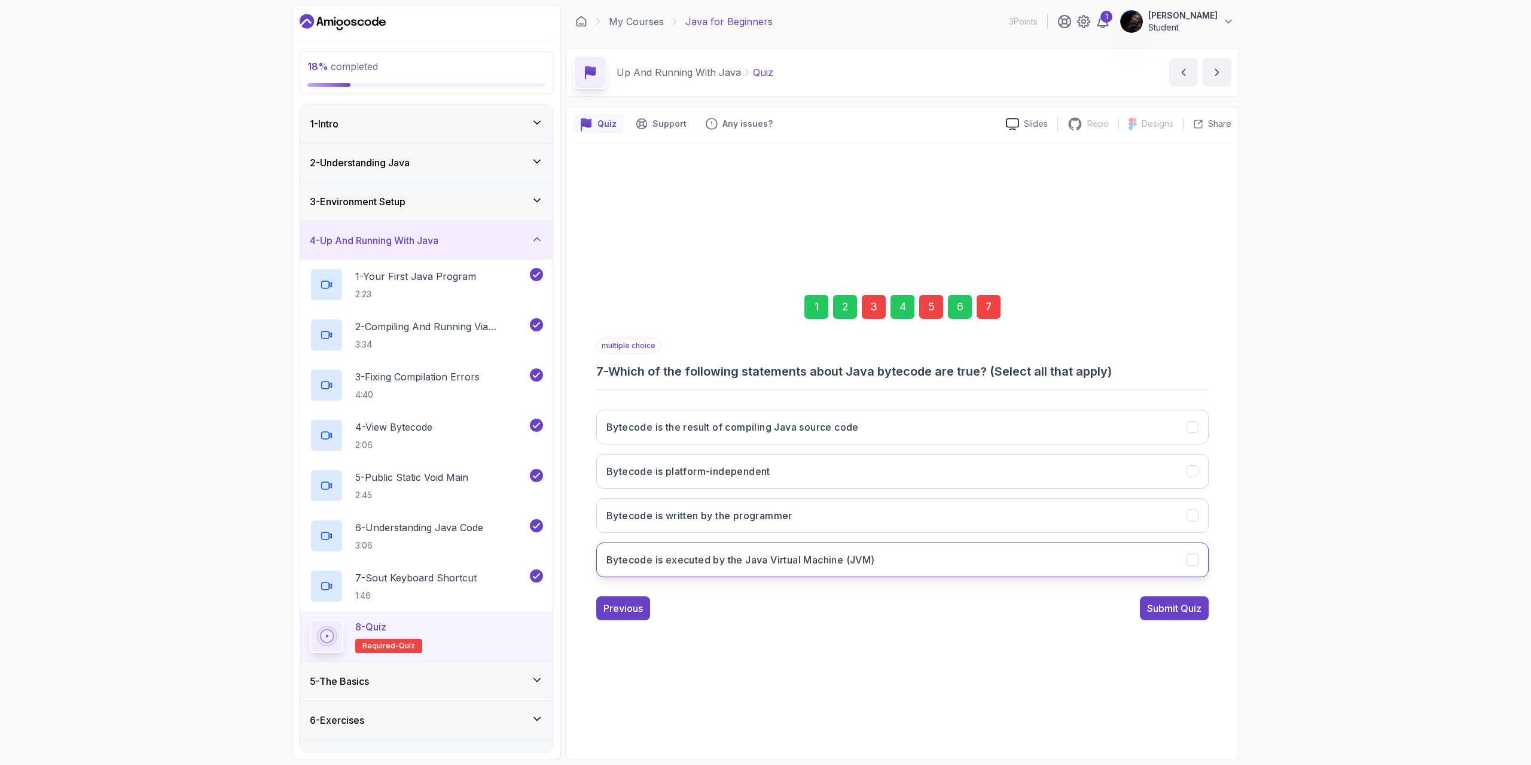
click at [1188, 558] on icon "Bytecode is executed by the Java Virtual Machine (JVM)" at bounding box center [1192, 559] width 11 height 11
click at [1185, 606] on div "Submit Quiz" at bounding box center [1174, 608] width 54 height 14
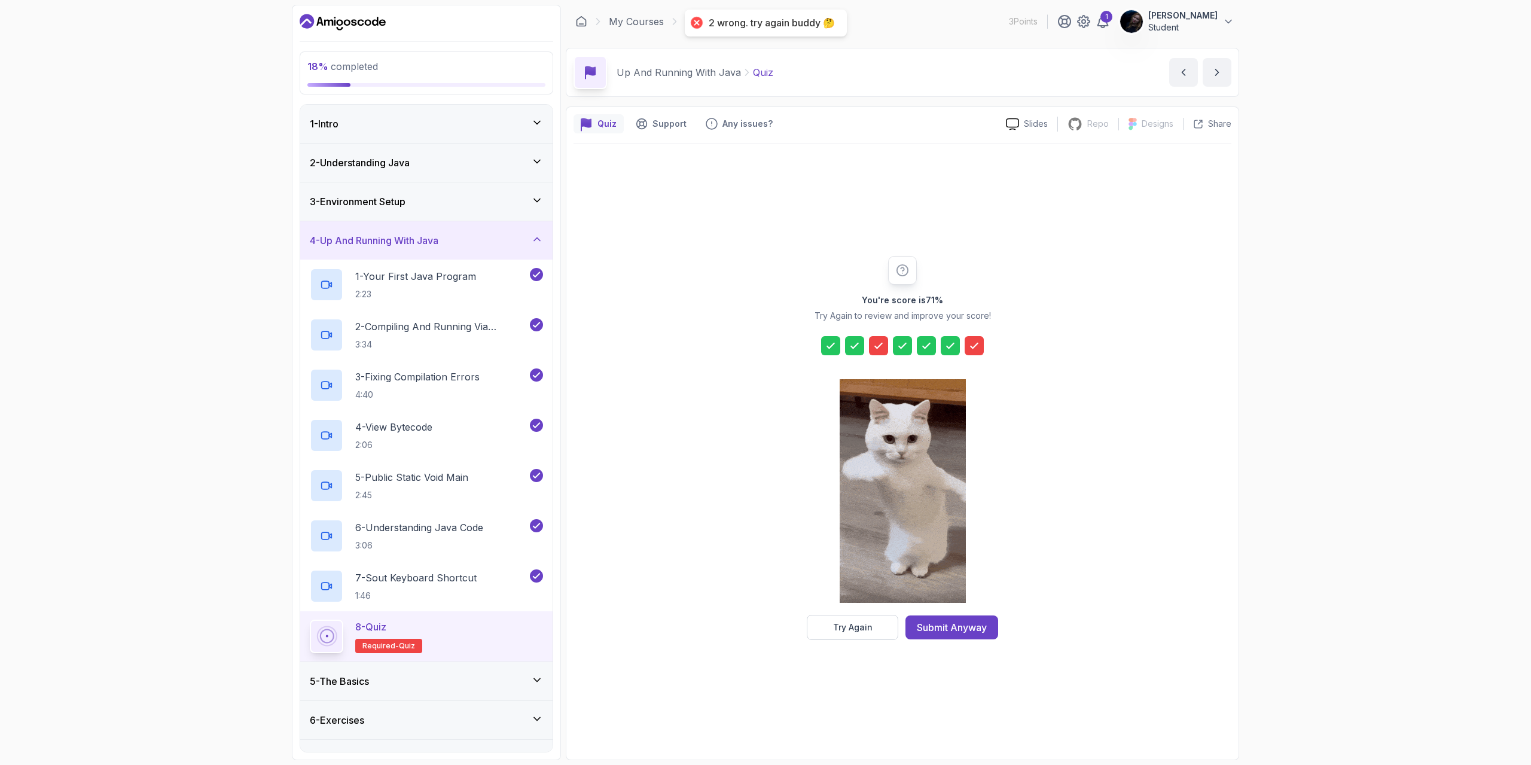
click at [880, 346] on icon at bounding box center [878, 345] width 7 height 5
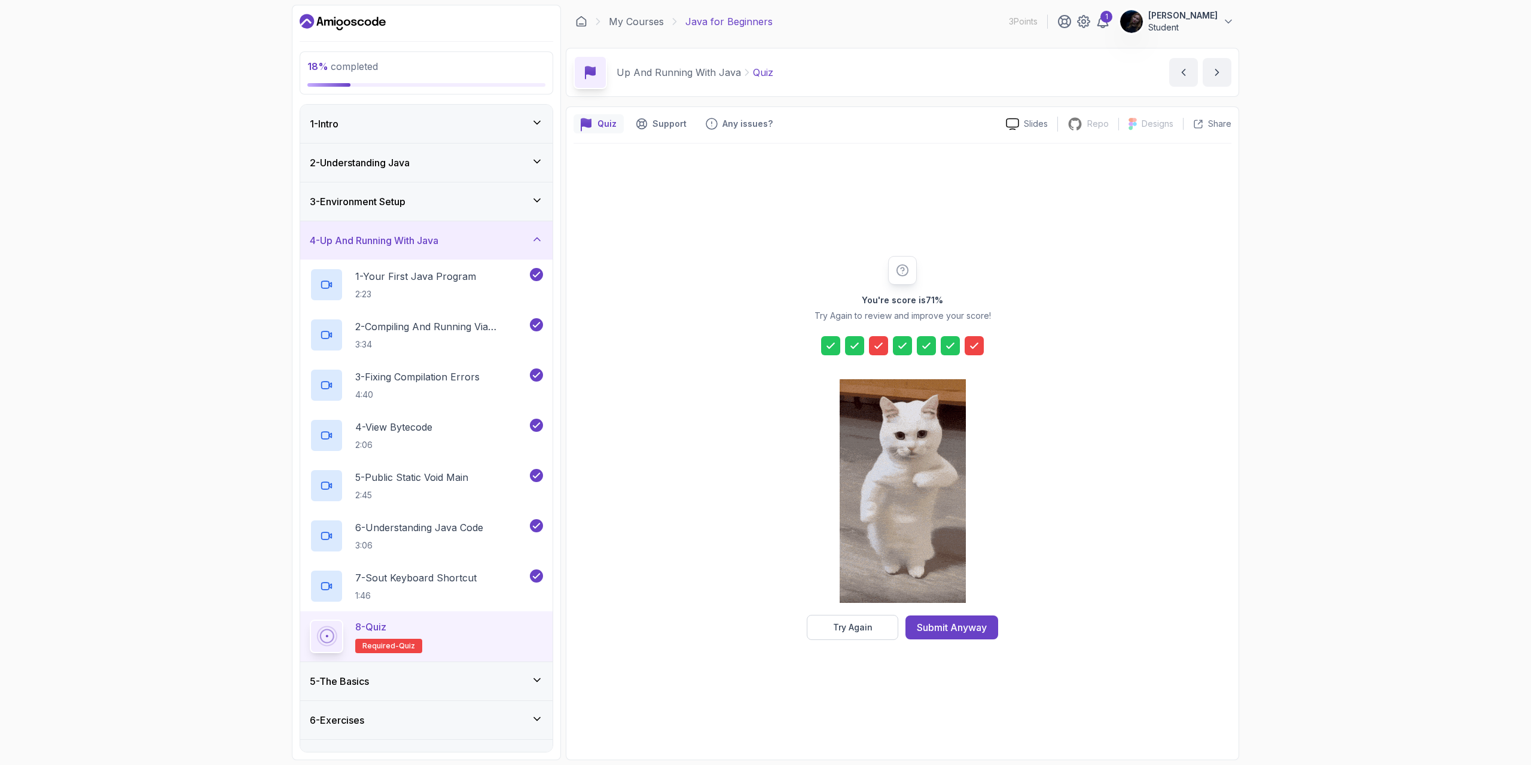
click at [880, 345] on icon at bounding box center [878, 345] width 7 height 5
click at [872, 624] on button "Try Again" at bounding box center [852, 627] width 91 height 25
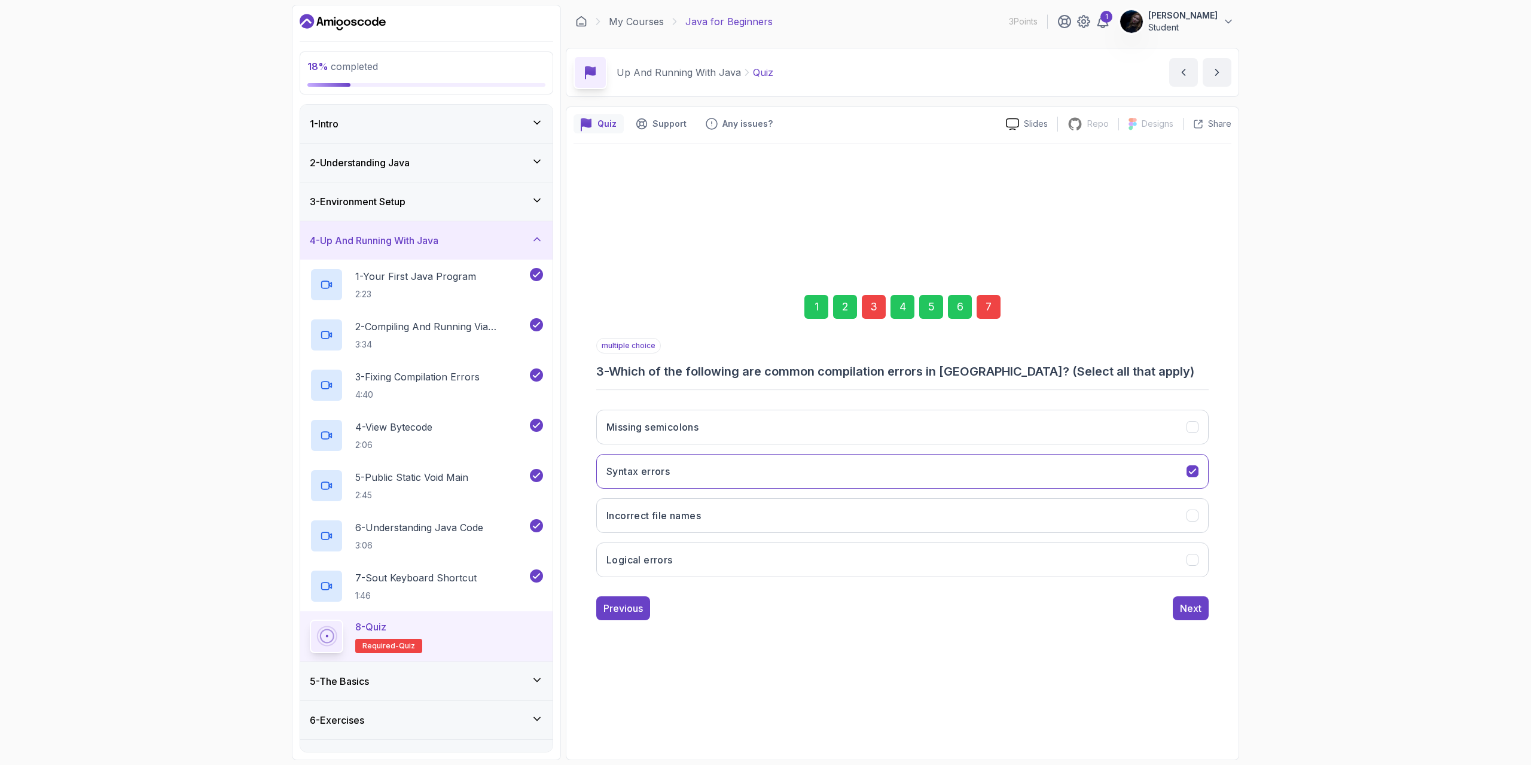
click at [874, 306] on div "3" at bounding box center [874, 307] width 24 height 24
click at [1192, 476] on icon "Syntax errors" at bounding box center [1192, 471] width 11 height 11
click at [1192, 432] on icon "Missing semicolons" at bounding box center [1192, 427] width 11 height 11
click at [1191, 469] on icon "Syntax errors" at bounding box center [1192, 471] width 11 height 11
click at [1191, 611] on div "Next" at bounding box center [1191, 608] width 22 height 14
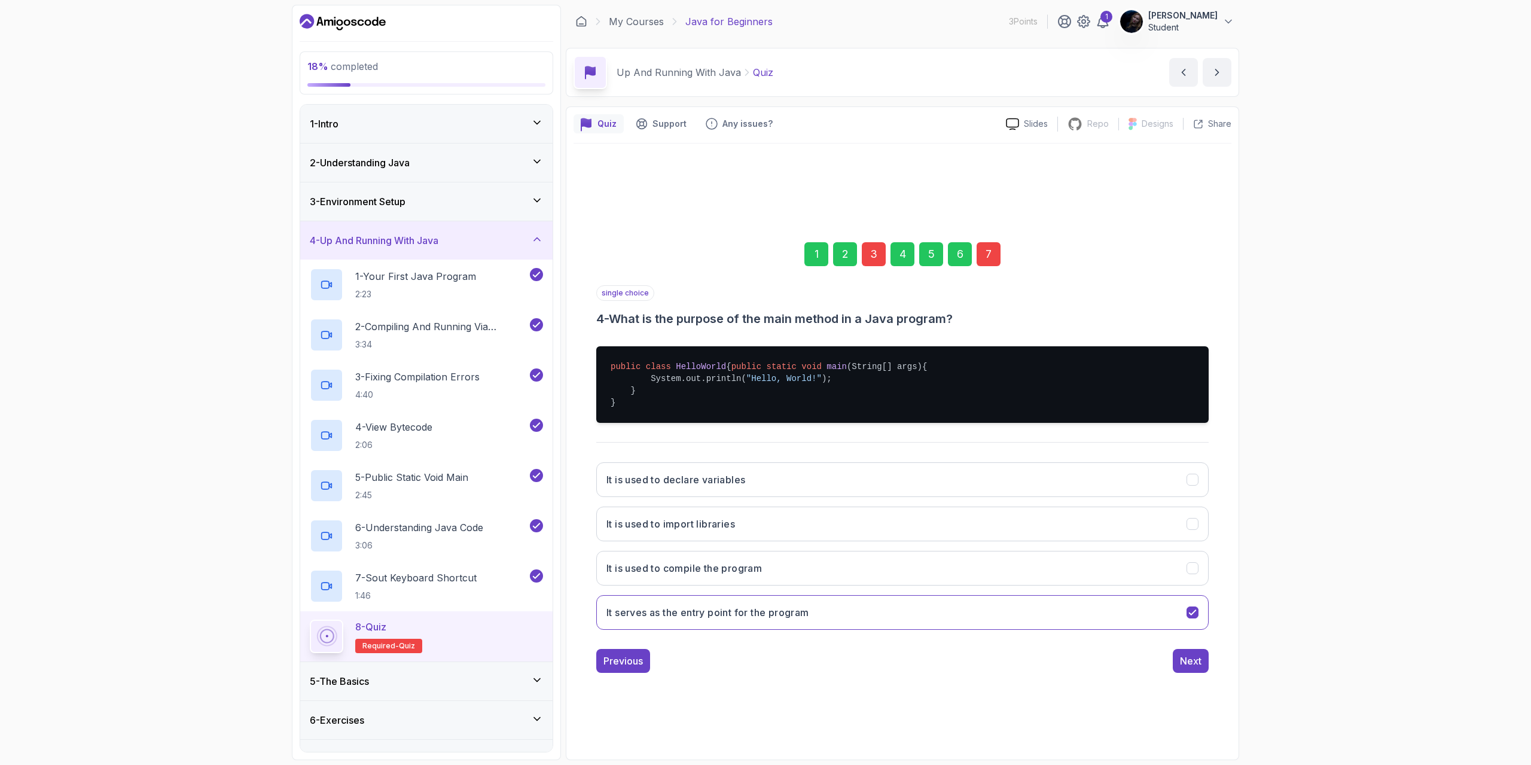
click at [985, 250] on div "7" at bounding box center [988, 254] width 24 height 24
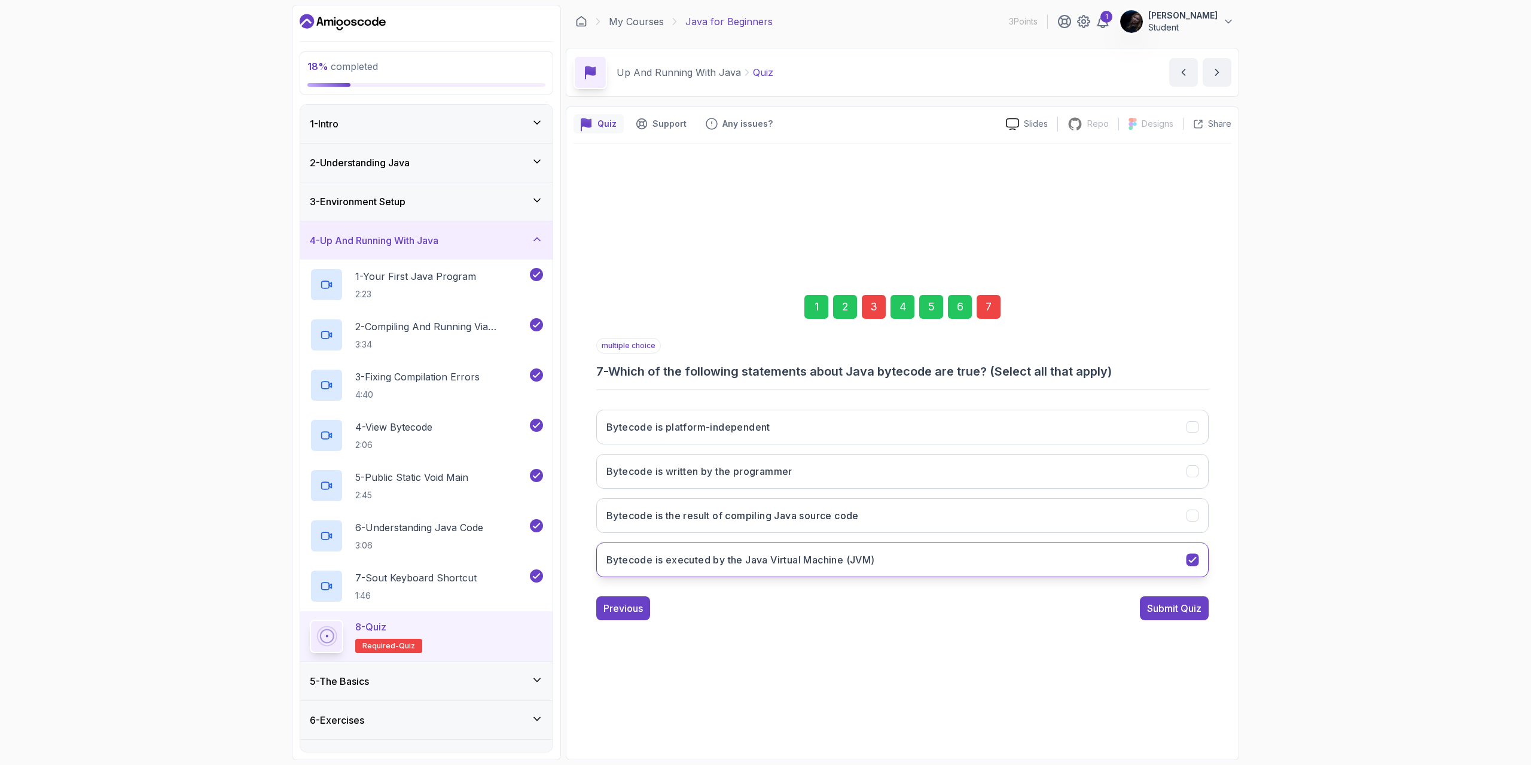
click at [1194, 564] on icon "Bytecode is executed by the Java Virtual Machine (JVM)" at bounding box center [1192, 559] width 11 height 11
click at [1193, 512] on icon "Bytecode is the result of compiling Java source code" at bounding box center [1192, 515] width 11 height 11
click at [1197, 557] on icon "Bytecode is executed by the Java Virtual Machine (JVM)" at bounding box center [1192, 559] width 11 height 11
click at [1191, 611] on div "Submit Quiz" at bounding box center [1174, 608] width 54 height 14
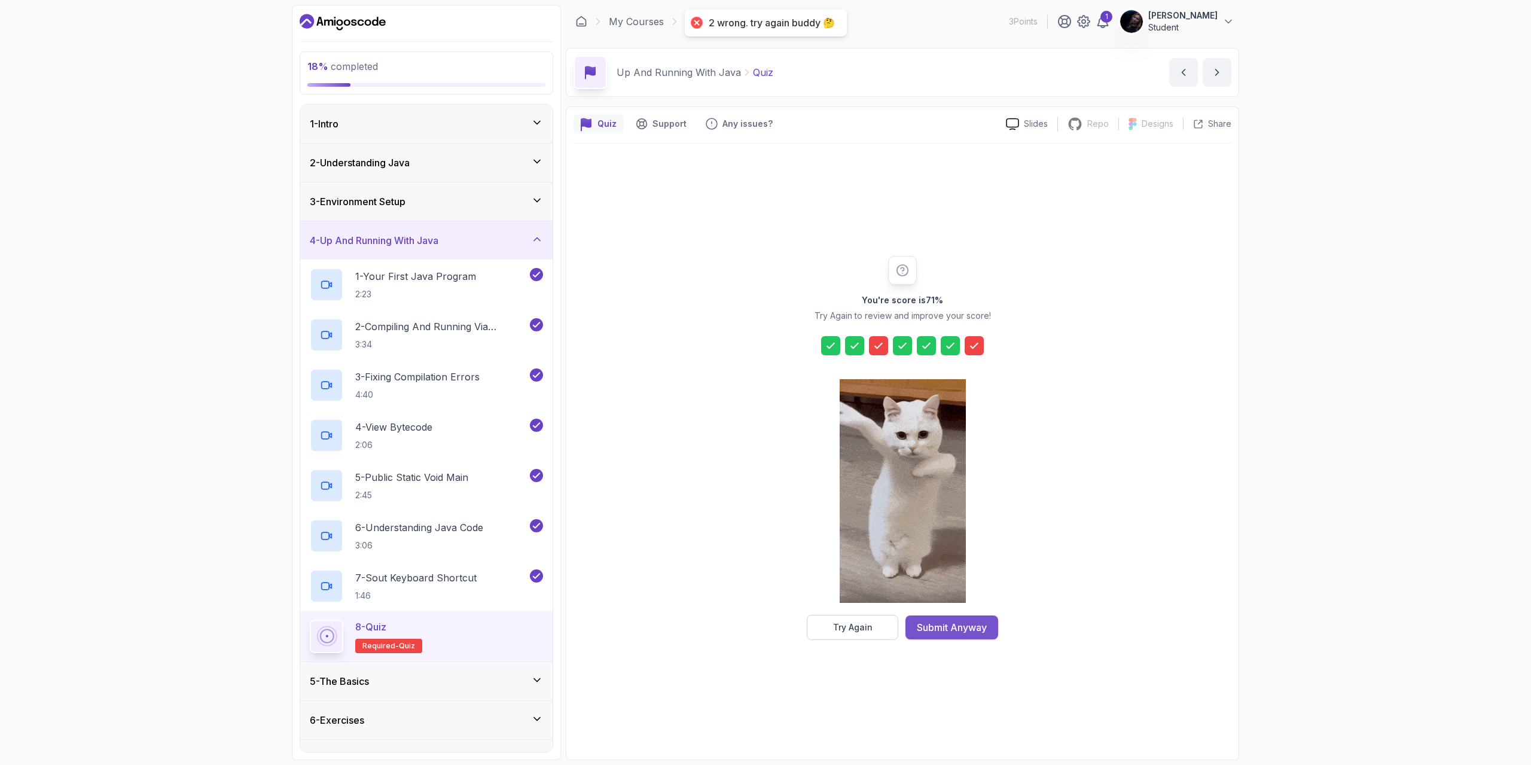
click at [930, 630] on div "Submit Anyway" at bounding box center [952, 627] width 70 height 14
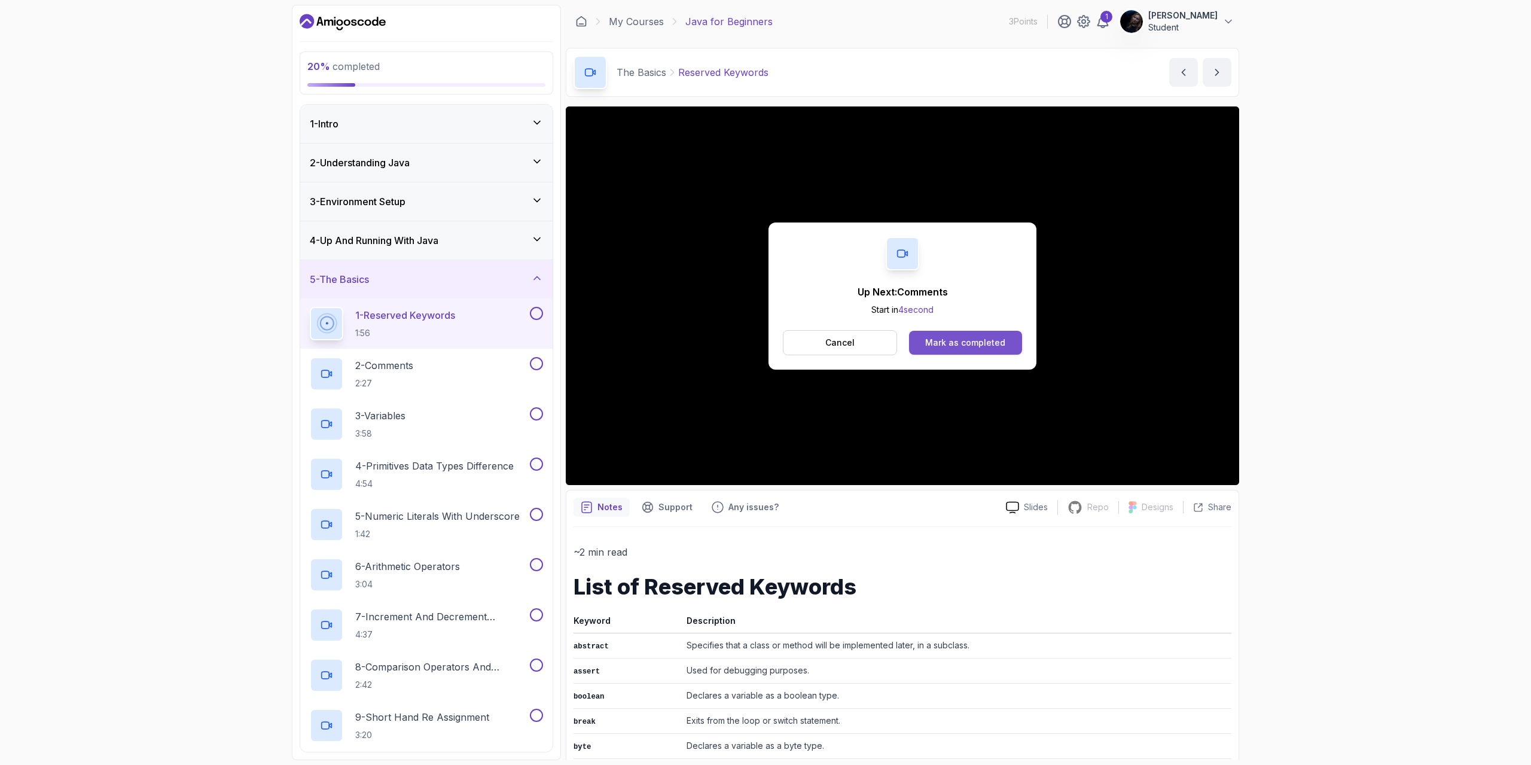
click at [1000, 337] on div "Mark as completed" at bounding box center [965, 343] width 80 height 12
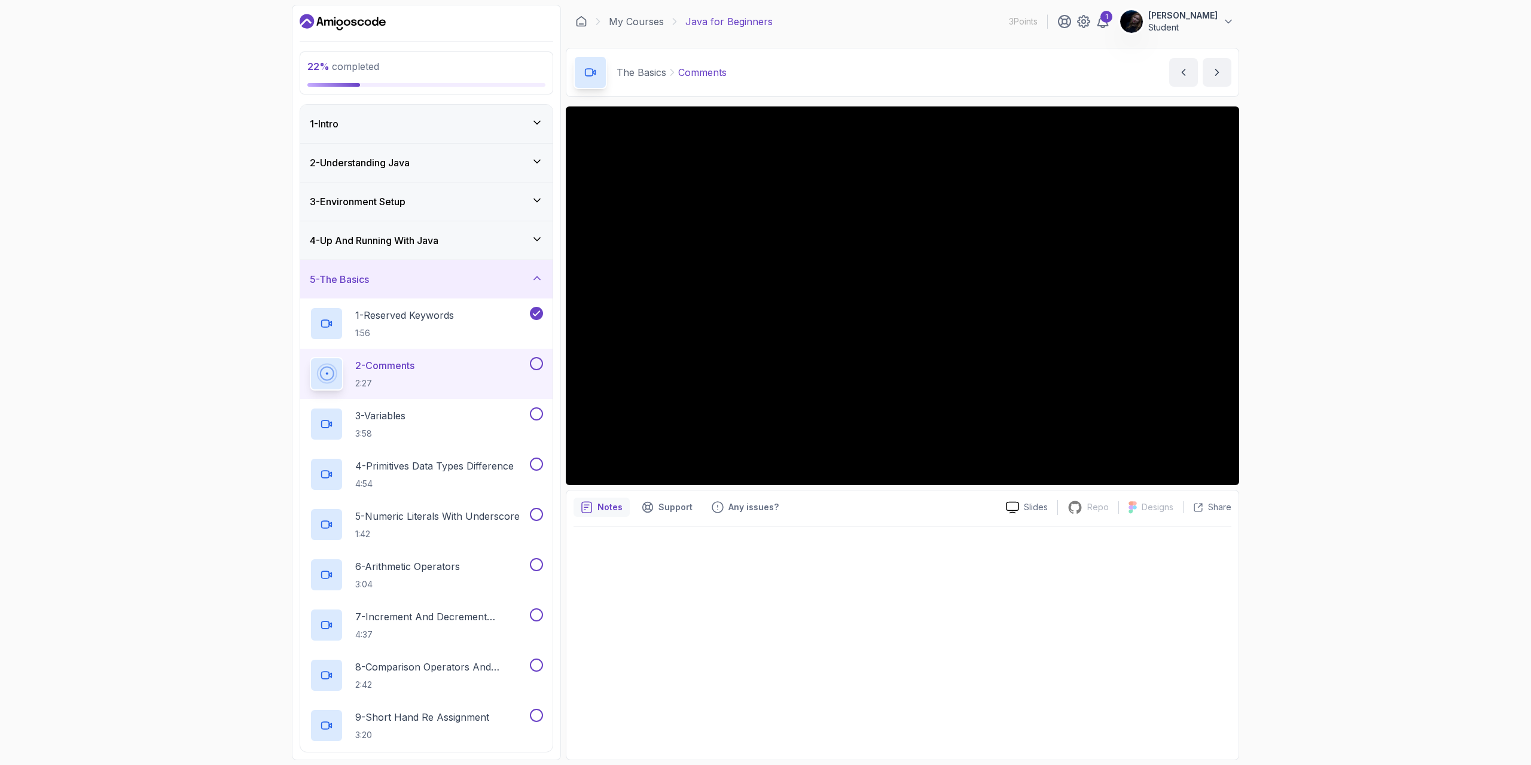
click at [1303, 343] on div "22 % completed 1 - Intro 2 - Understanding Java 3 - Environment Setup 4 - Up An…" at bounding box center [765, 382] width 1531 height 765
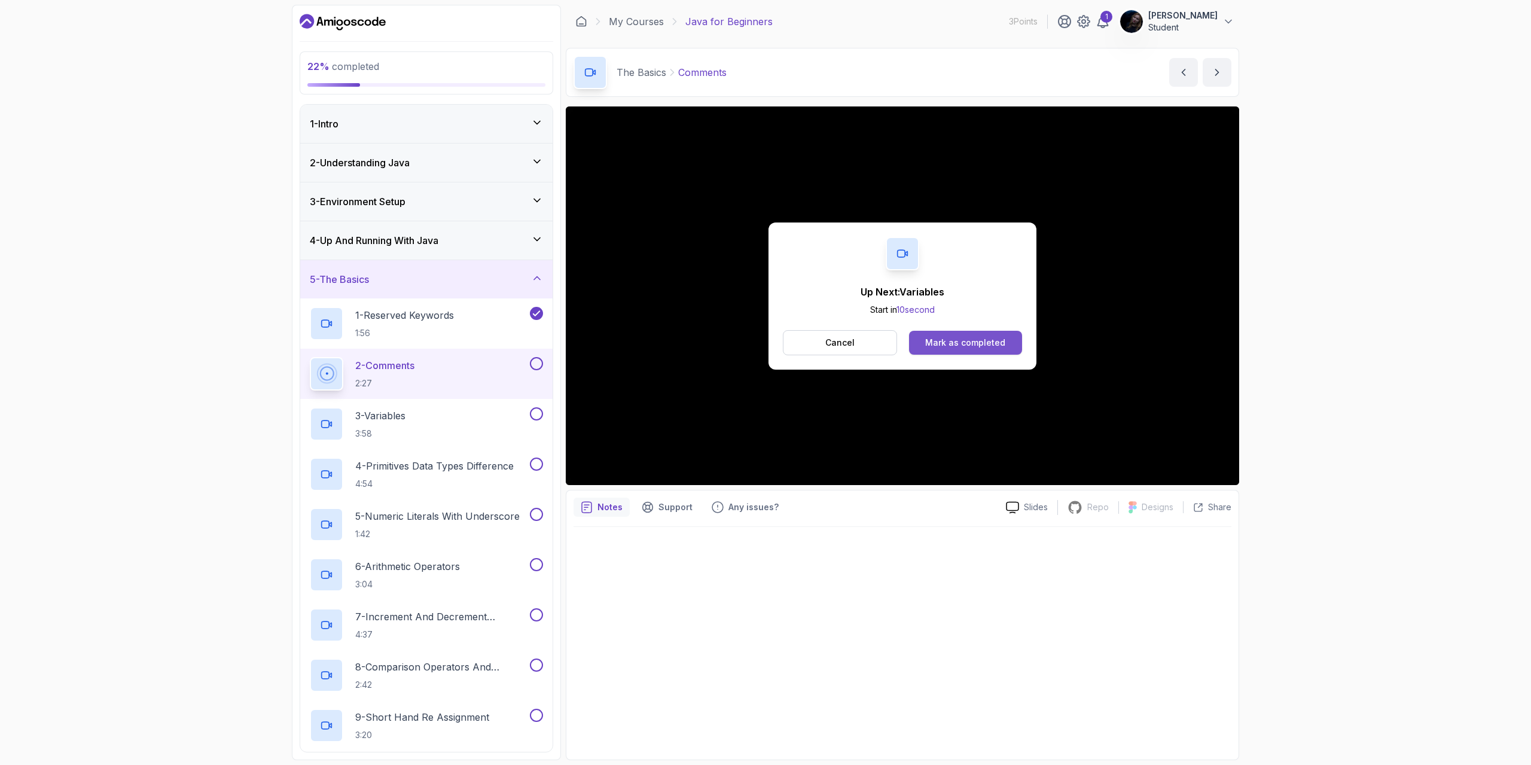
click at [941, 339] on div "Mark as completed" at bounding box center [965, 343] width 80 height 12
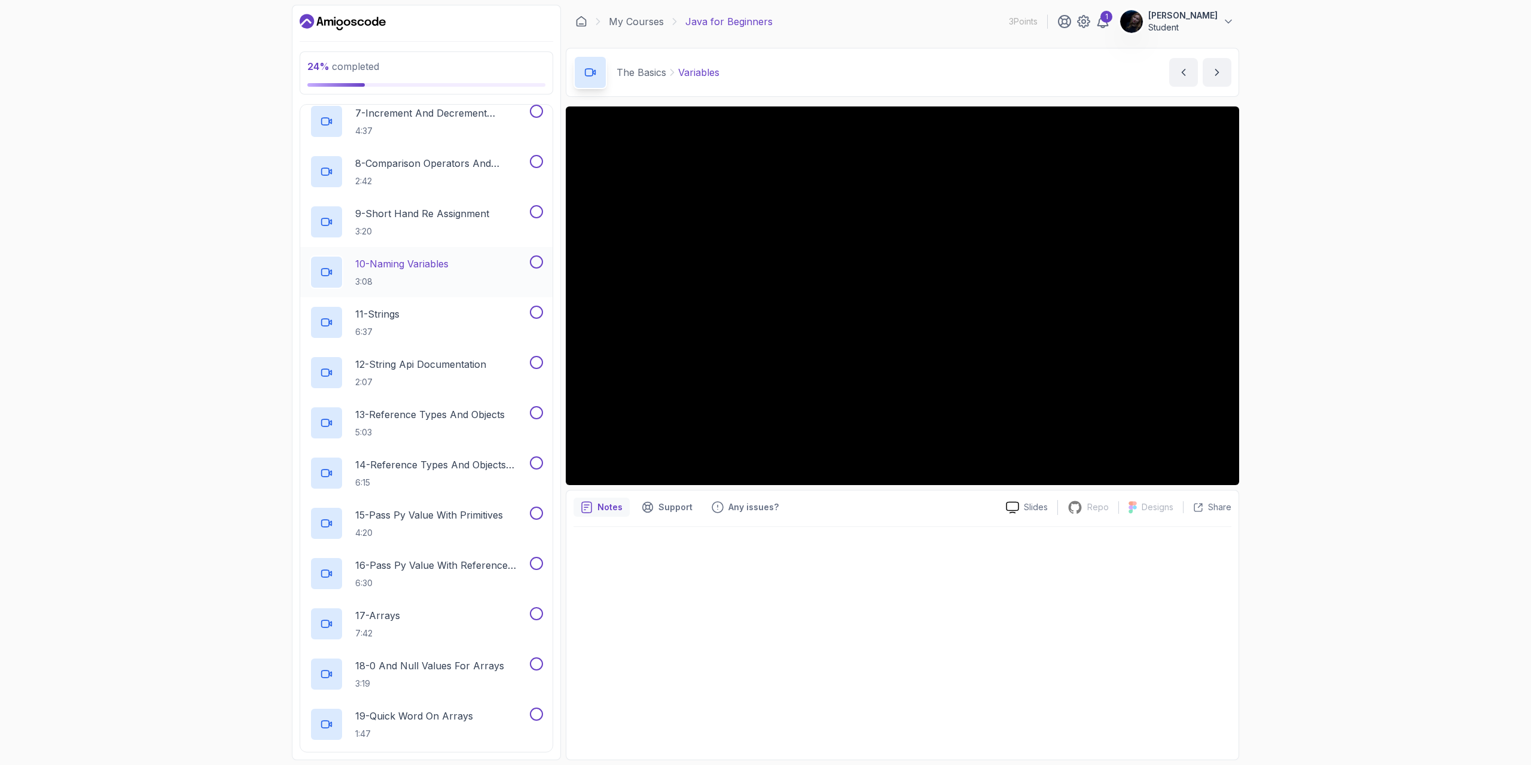
scroll to position [628, 0]
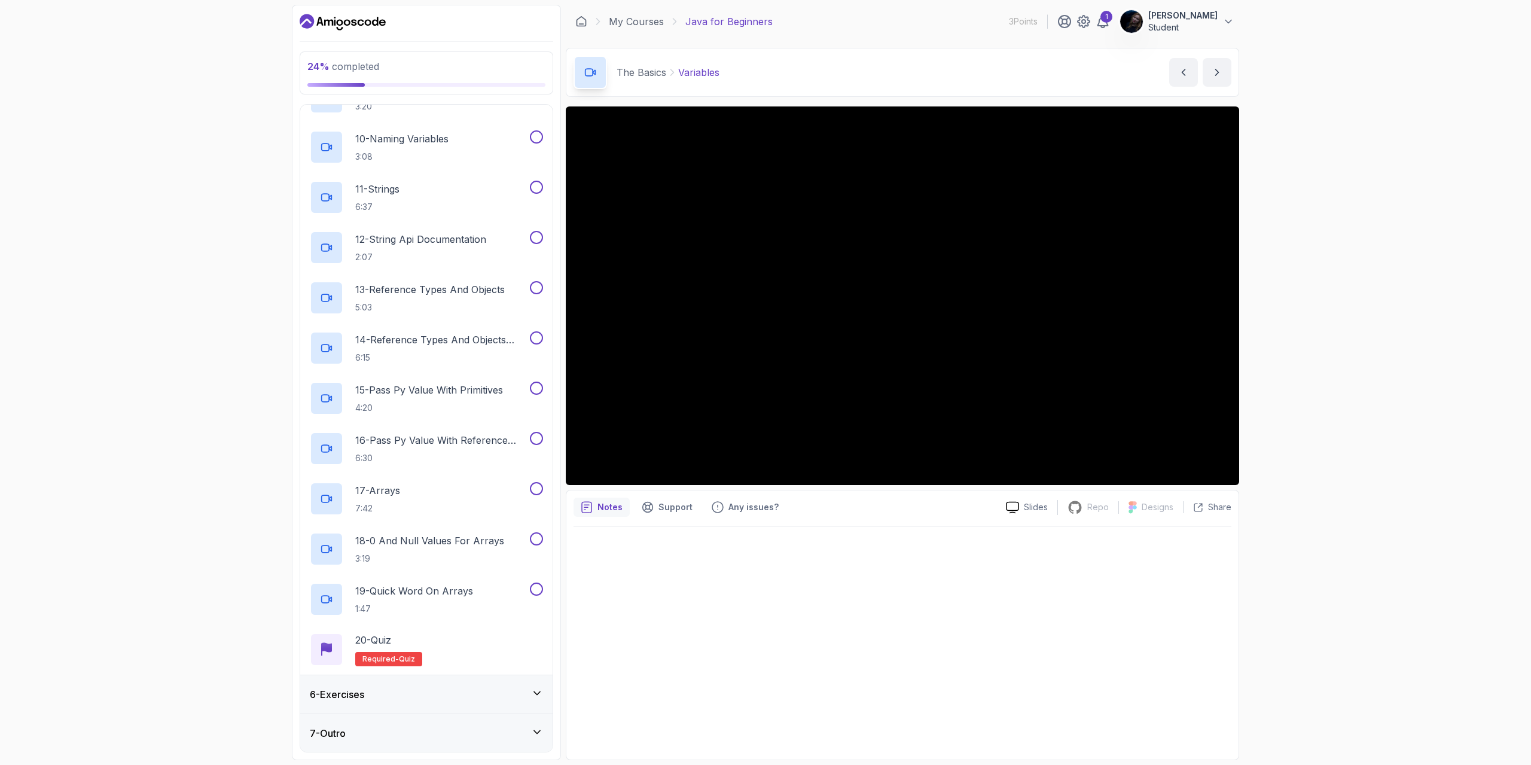
click at [538, 693] on icon at bounding box center [537, 693] width 12 height 12
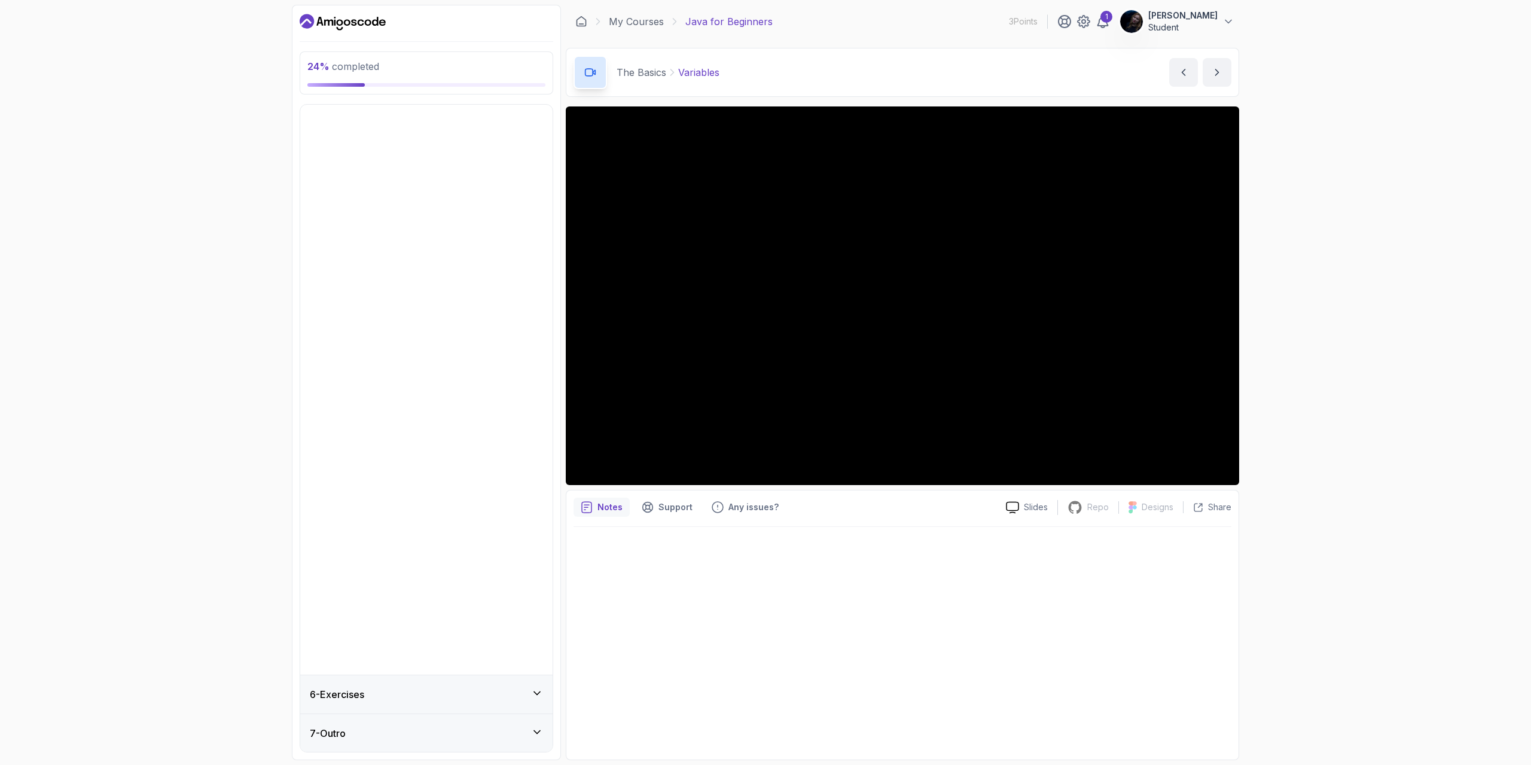
scroll to position [0, 0]
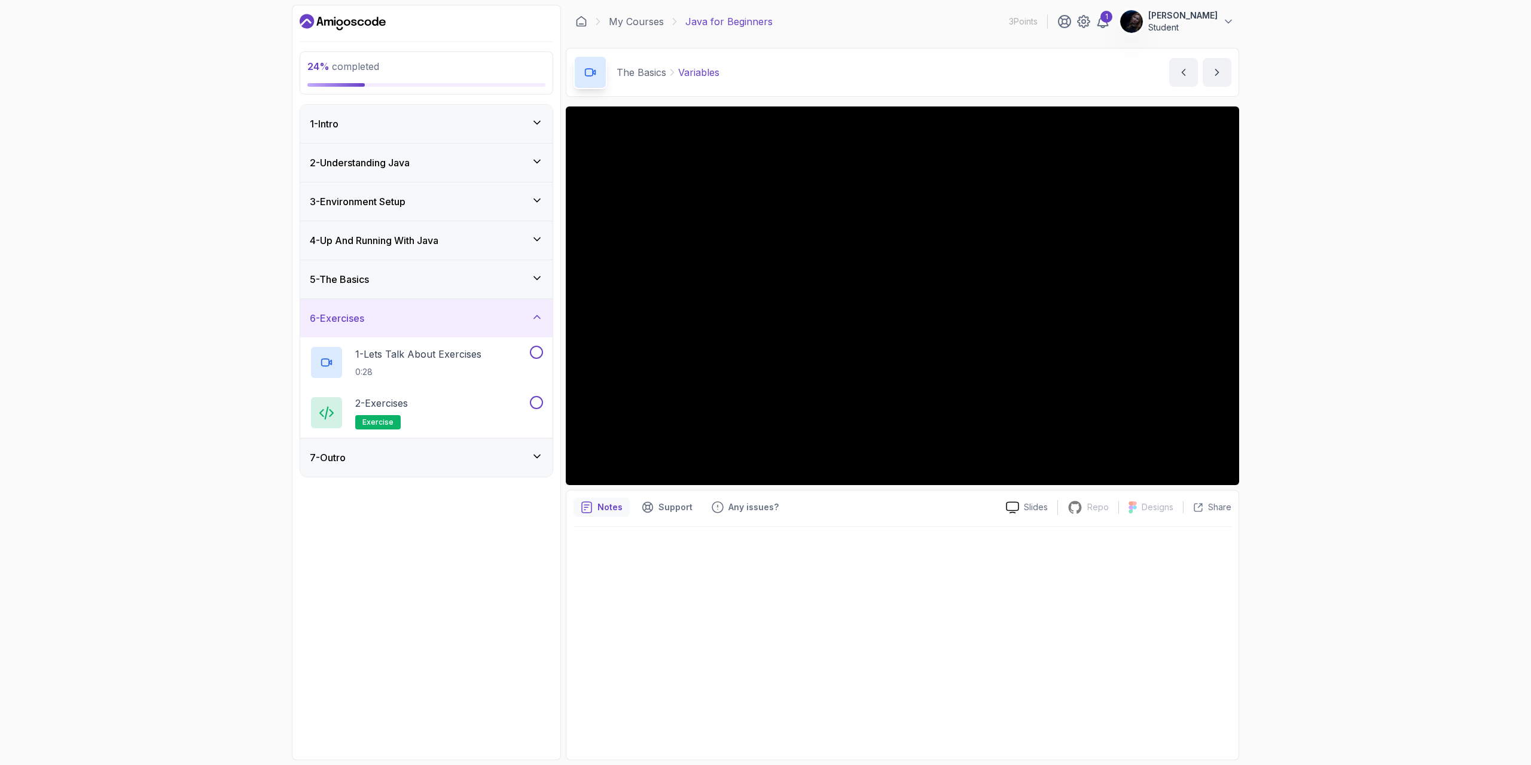
click at [535, 454] on icon at bounding box center [537, 456] width 12 height 12
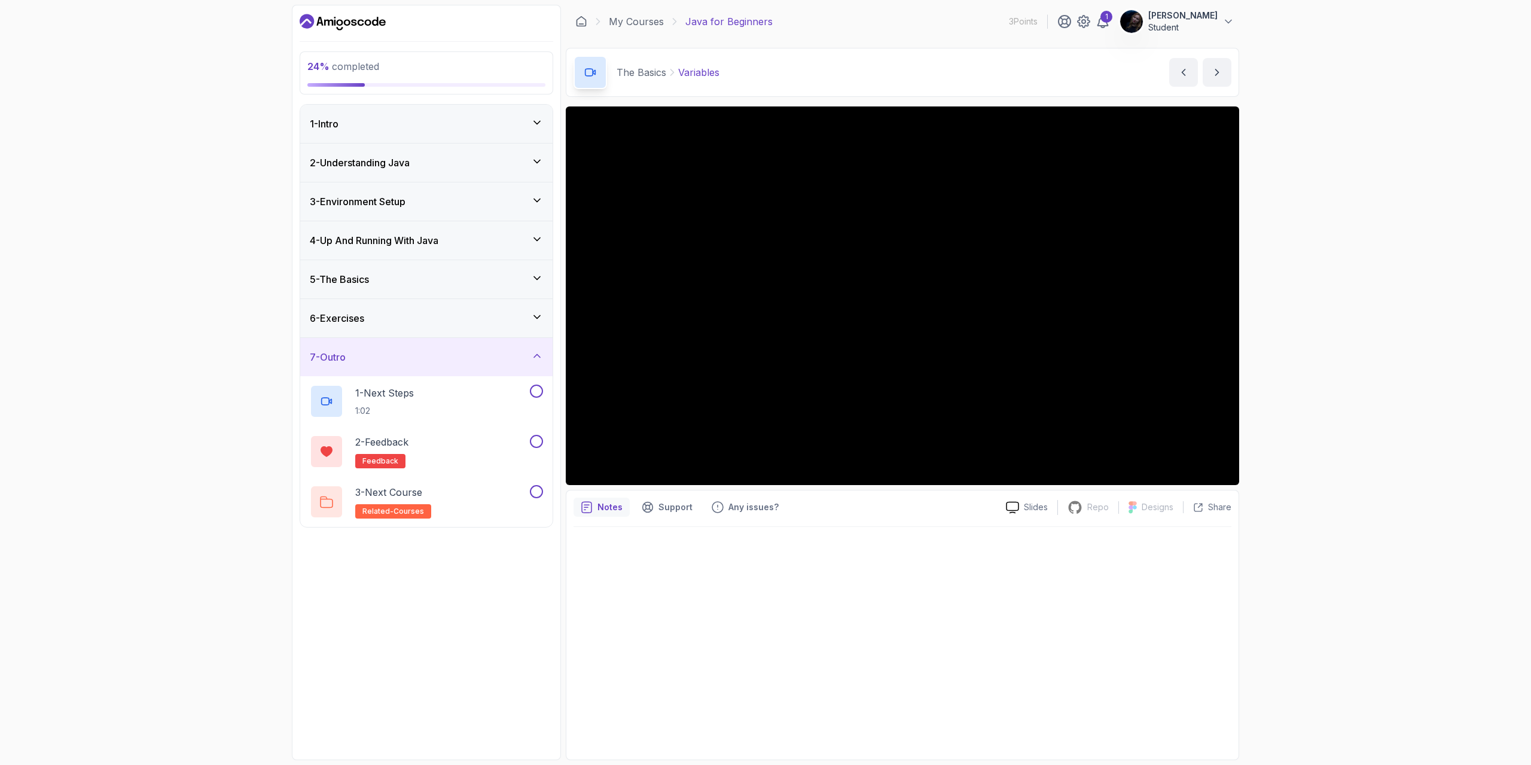
click at [535, 351] on icon at bounding box center [537, 356] width 12 height 12
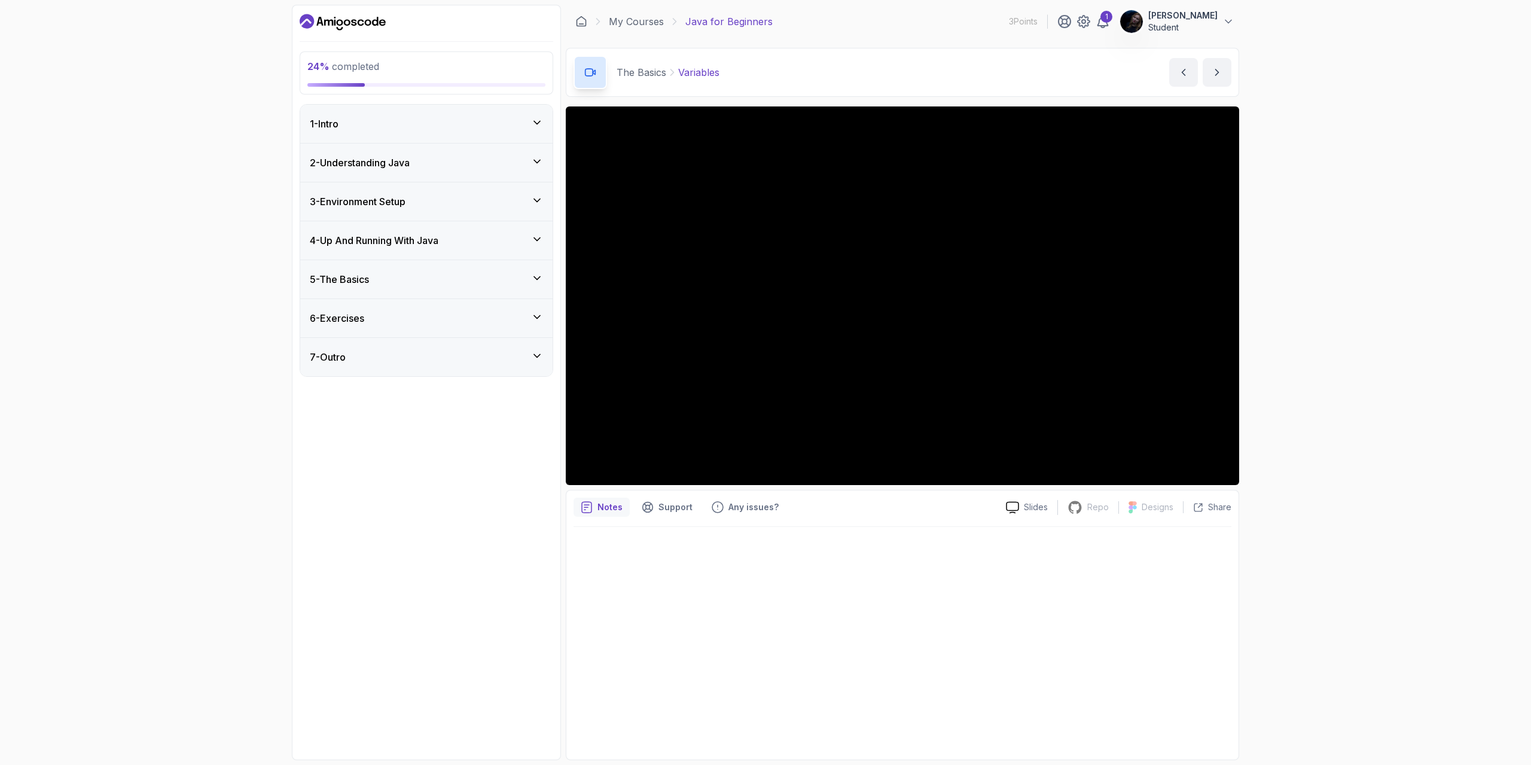
click at [532, 273] on icon at bounding box center [537, 278] width 12 height 12
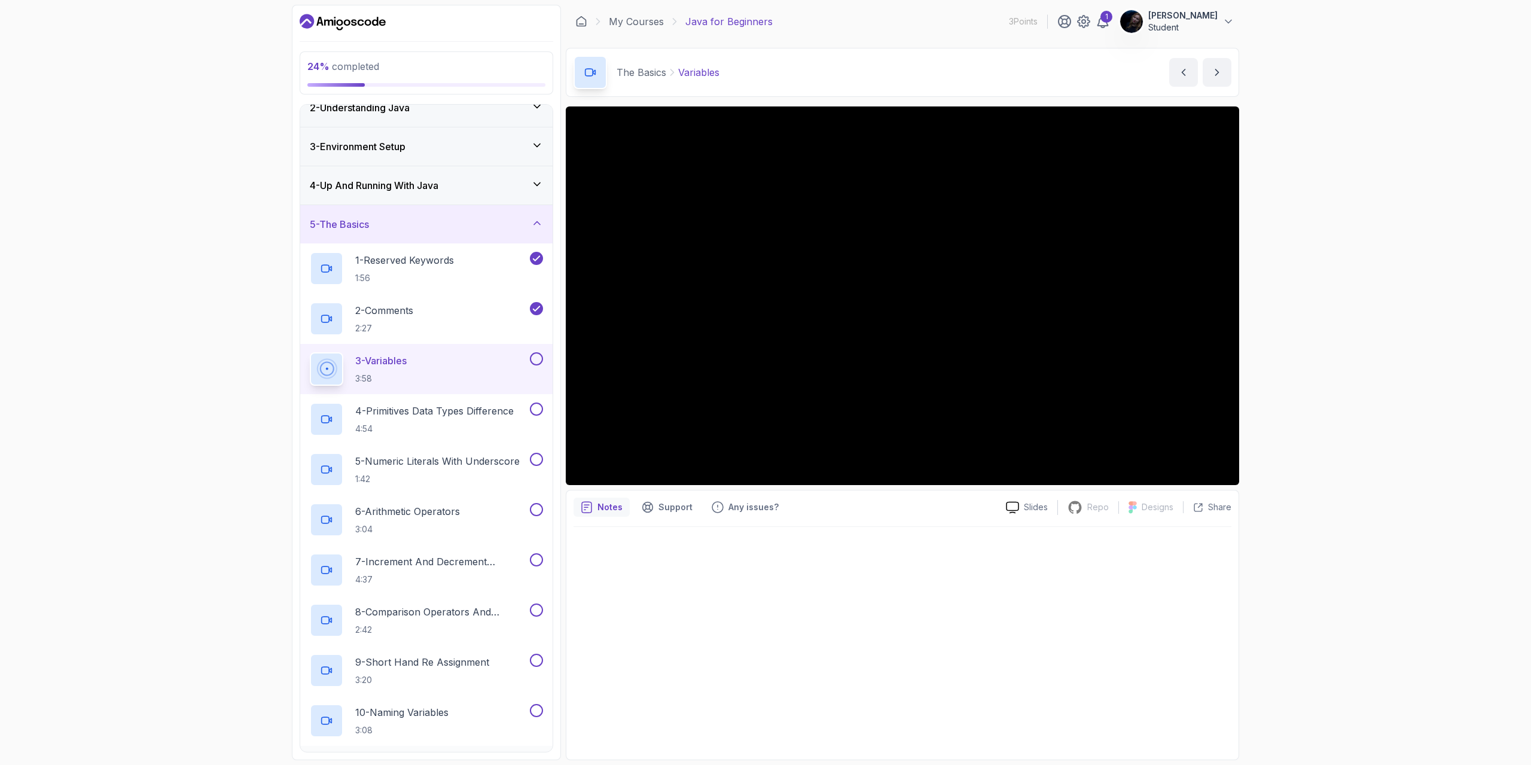
scroll to position [31, 0]
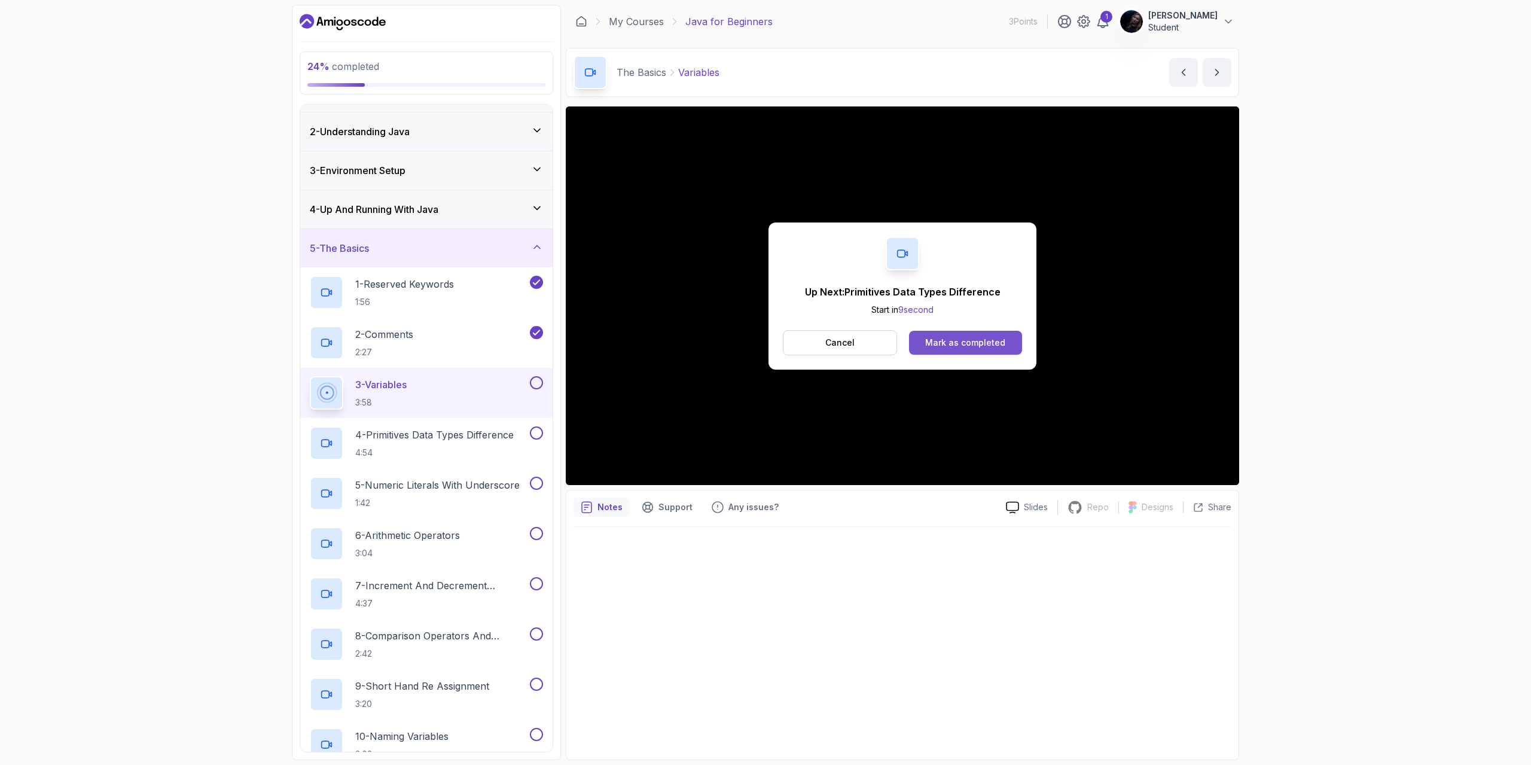
click at [957, 346] on div "Mark as completed" at bounding box center [965, 343] width 80 height 12
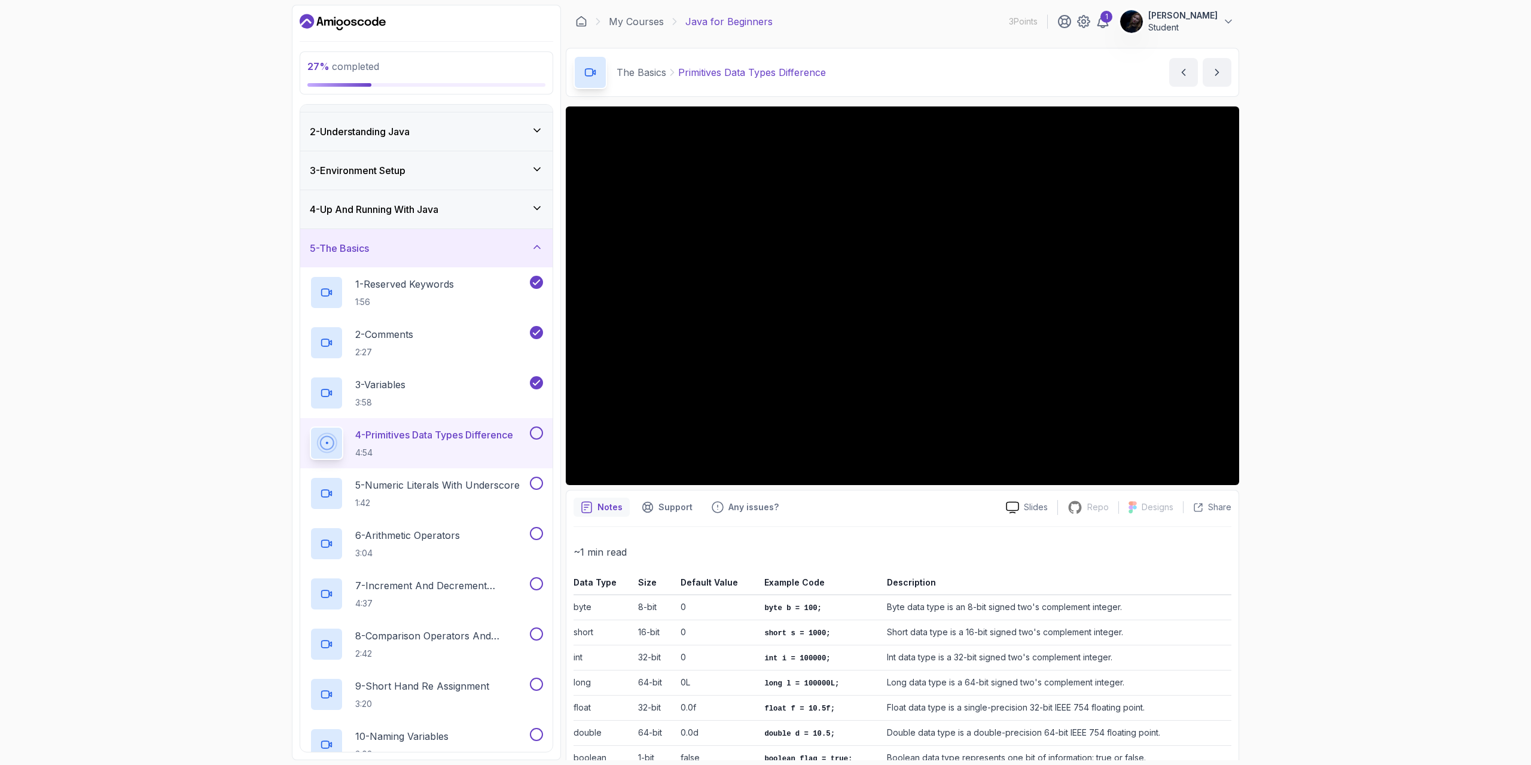
click at [1258, 359] on div "27 % completed 1 - Intro 2 - Understanding Java 3 - Environment Setup 4 - Up An…" at bounding box center [765, 382] width 1531 height 765
click at [1360, 432] on div "27 % completed 1 - Intro 2 - Understanding Java 3 - Environment Setup 4 - Up An…" at bounding box center [765, 382] width 1531 height 765
click at [1347, 432] on div "27 % completed 1 - Intro 2 - Understanding Java 3 - Environment Setup 4 - Up An…" at bounding box center [765, 382] width 1531 height 765
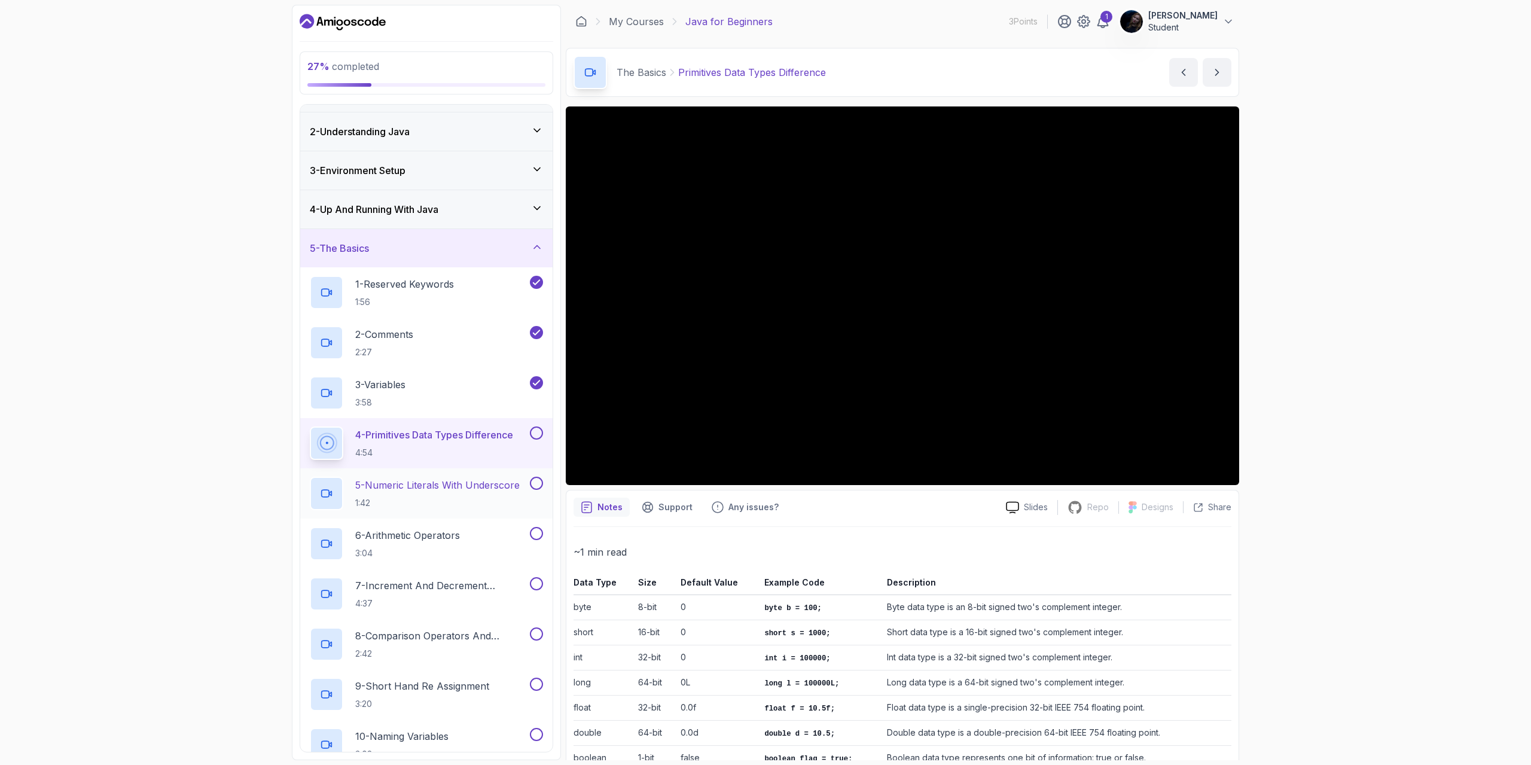
click at [414, 495] on h2 "5 - Numeric Literals With Underscore 1:42" at bounding box center [437, 493] width 164 height 31
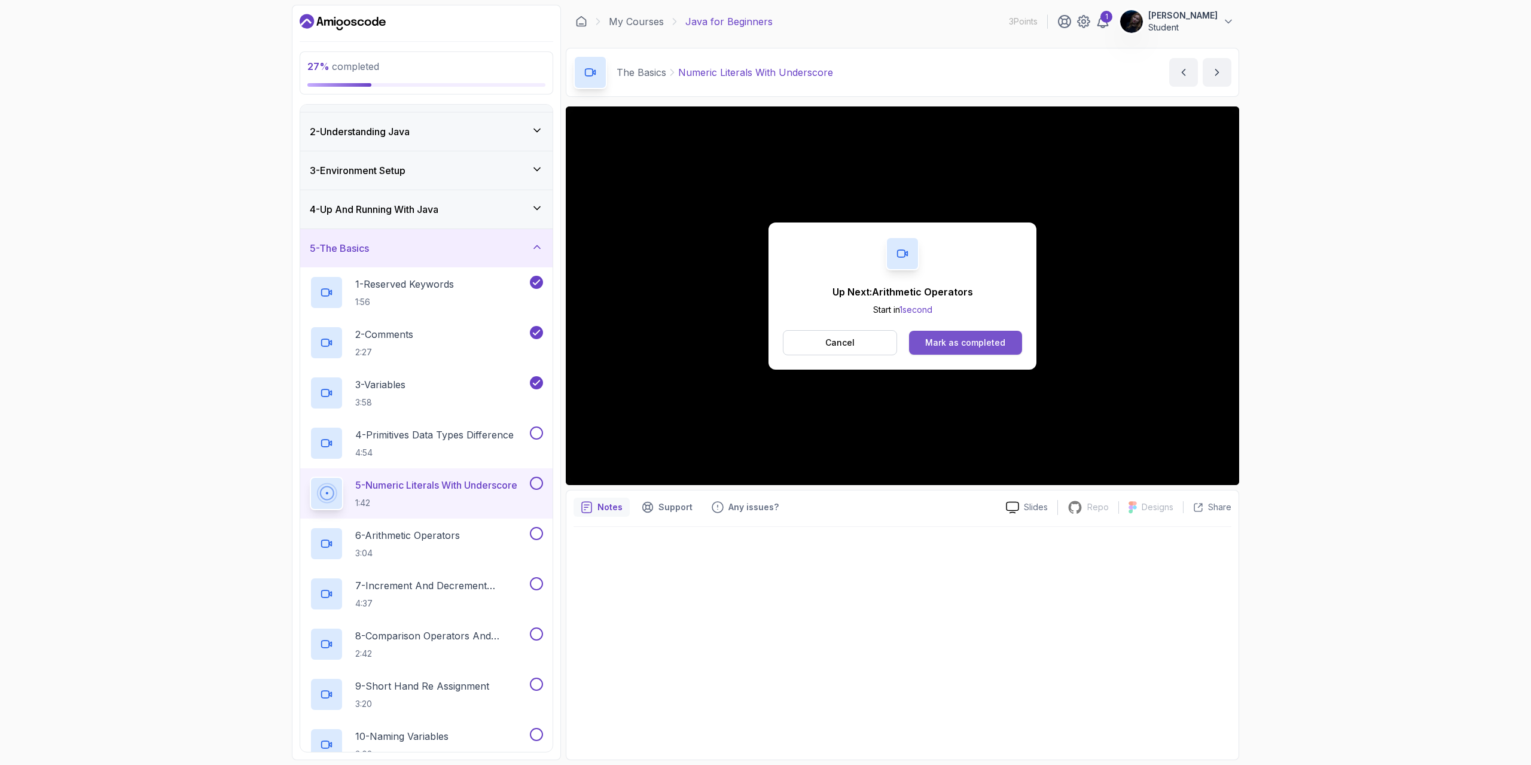
click at [966, 337] on div "Mark as completed" at bounding box center [965, 343] width 80 height 12
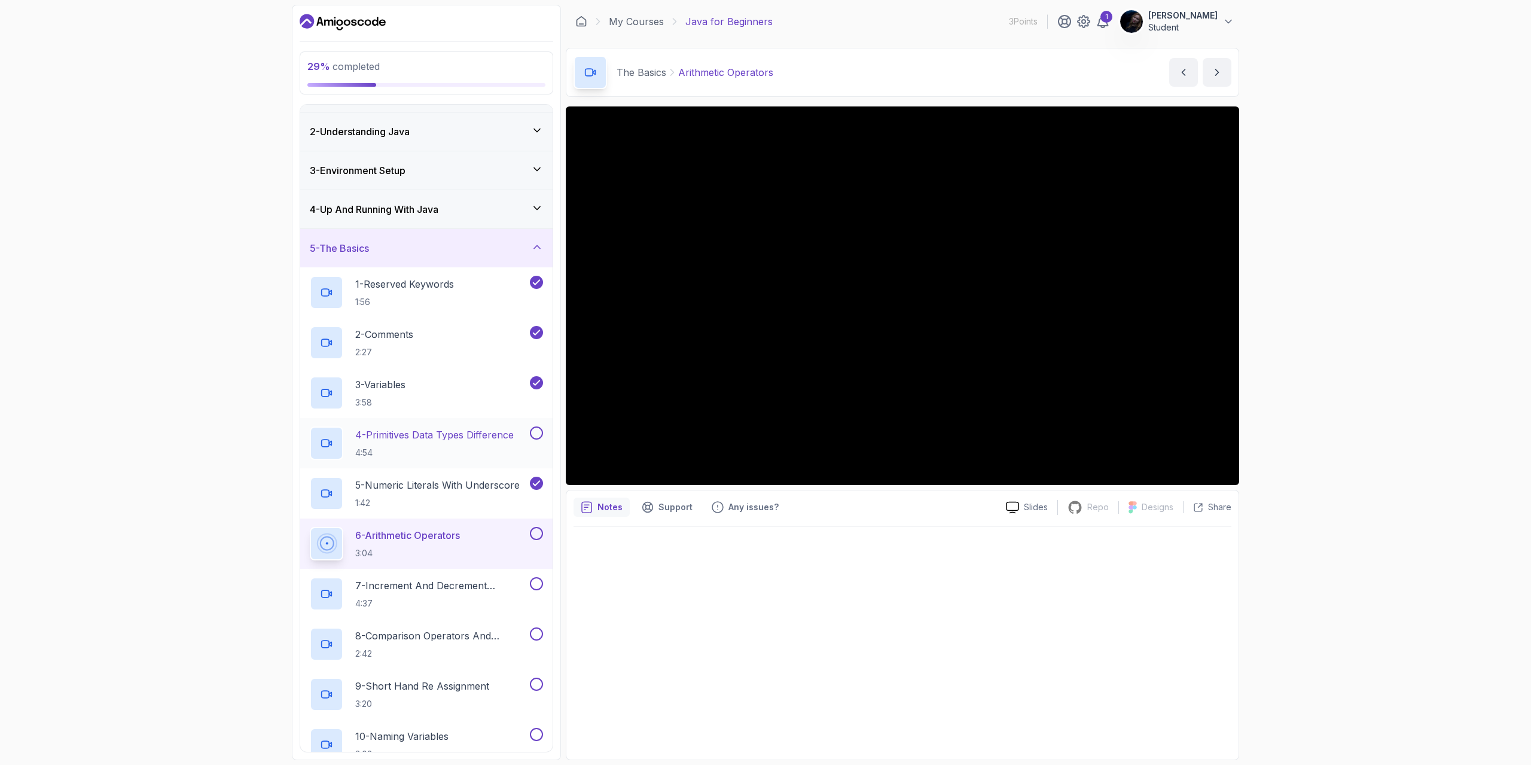
click at [438, 447] on p "4:54" at bounding box center [434, 453] width 158 height 12
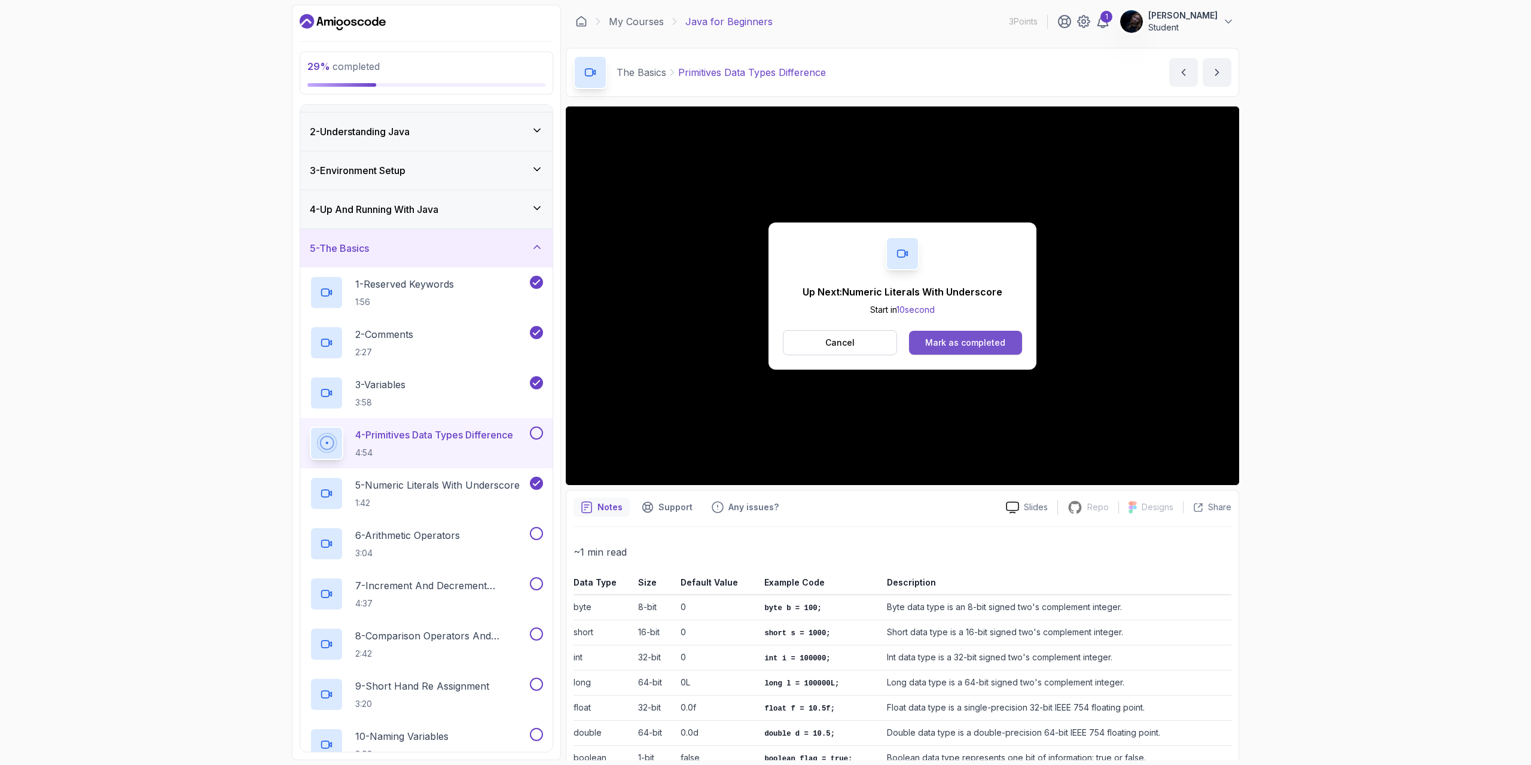
click at [963, 349] on button "Mark as completed" at bounding box center [965, 343] width 113 height 24
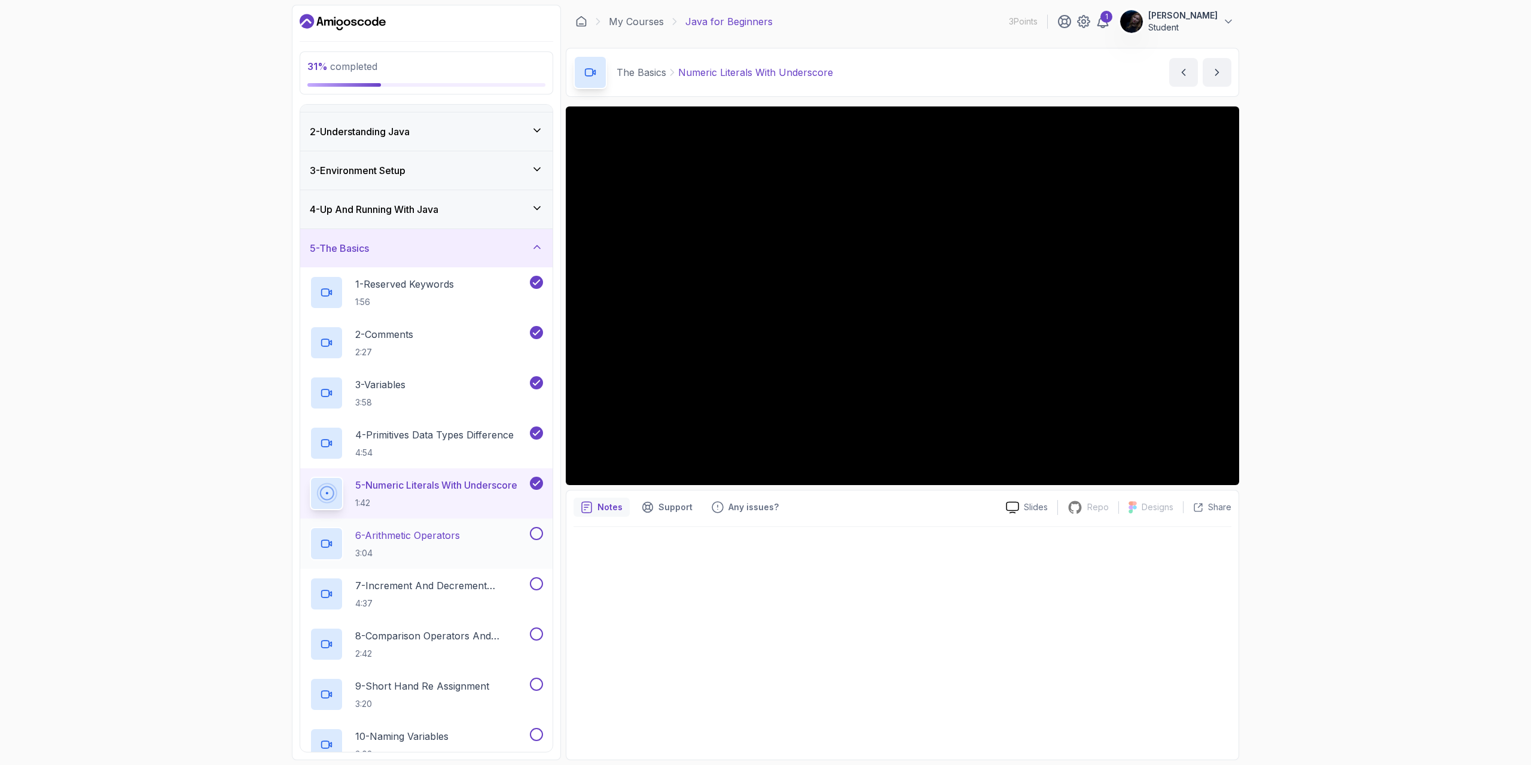
click at [427, 536] on p "6 - Arithmetic Operators" at bounding box center [407, 535] width 105 height 14
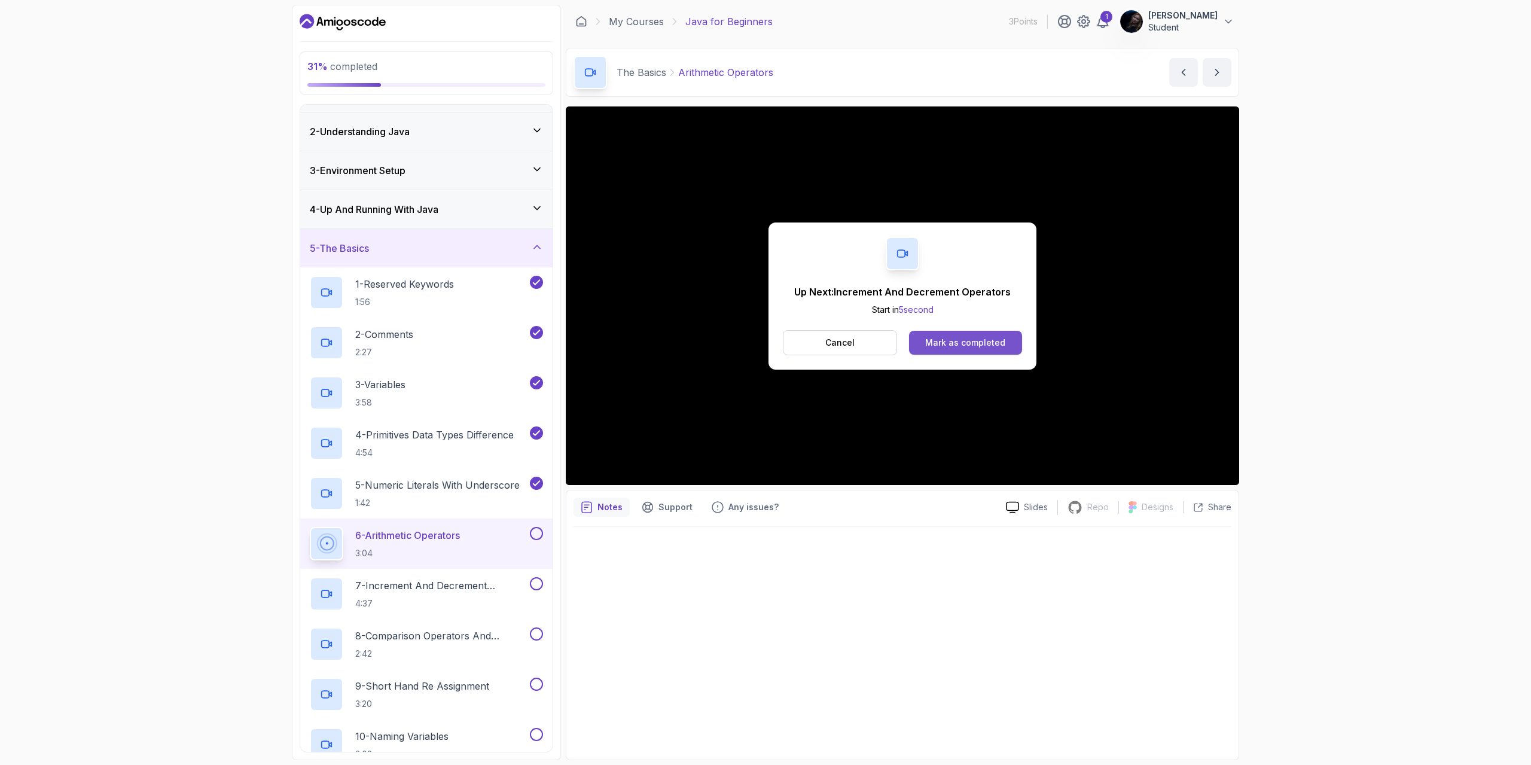
click at [943, 349] on button "Mark as completed" at bounding box center [965, 343] width 113 height 24
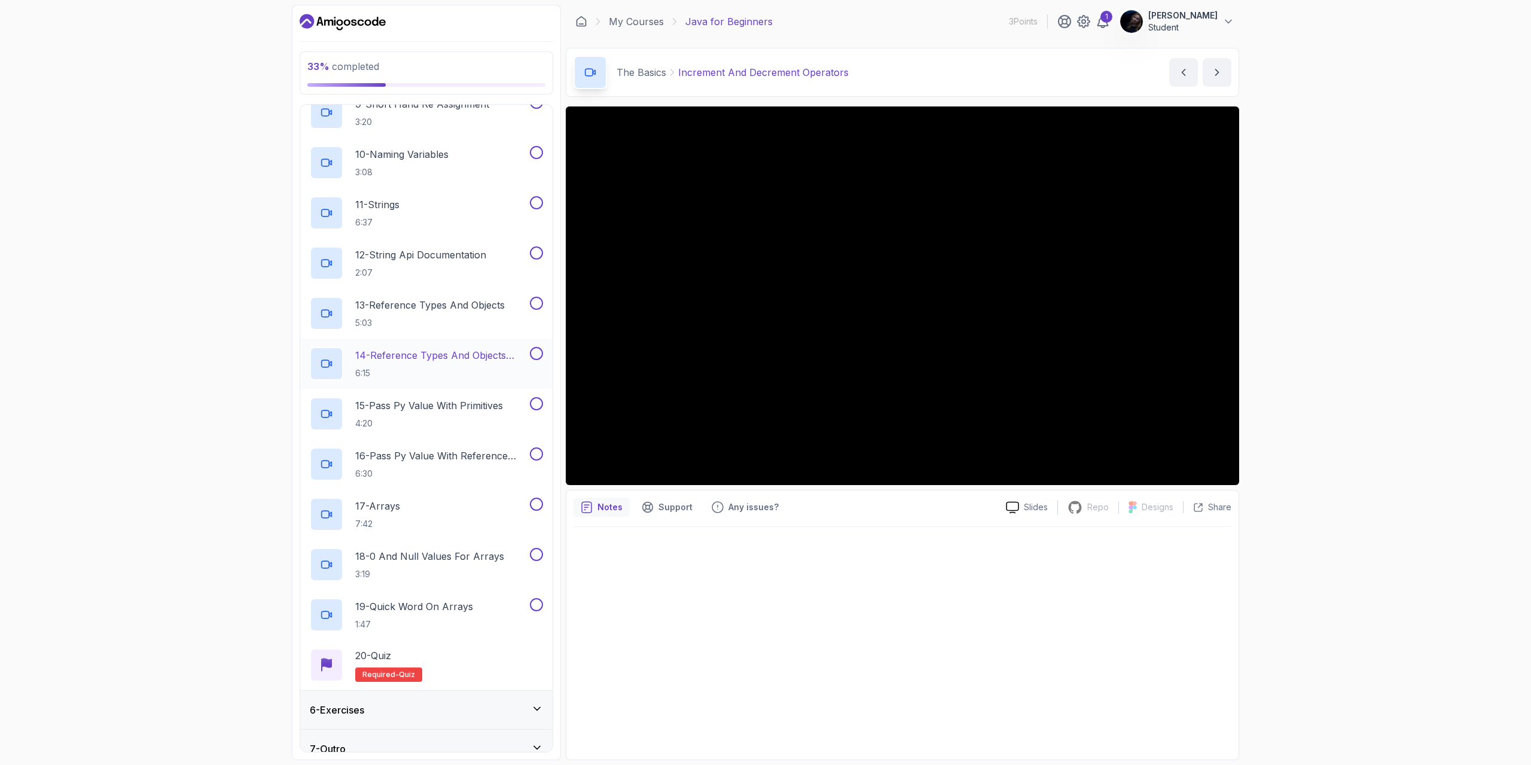
scroll to position [628, 0]
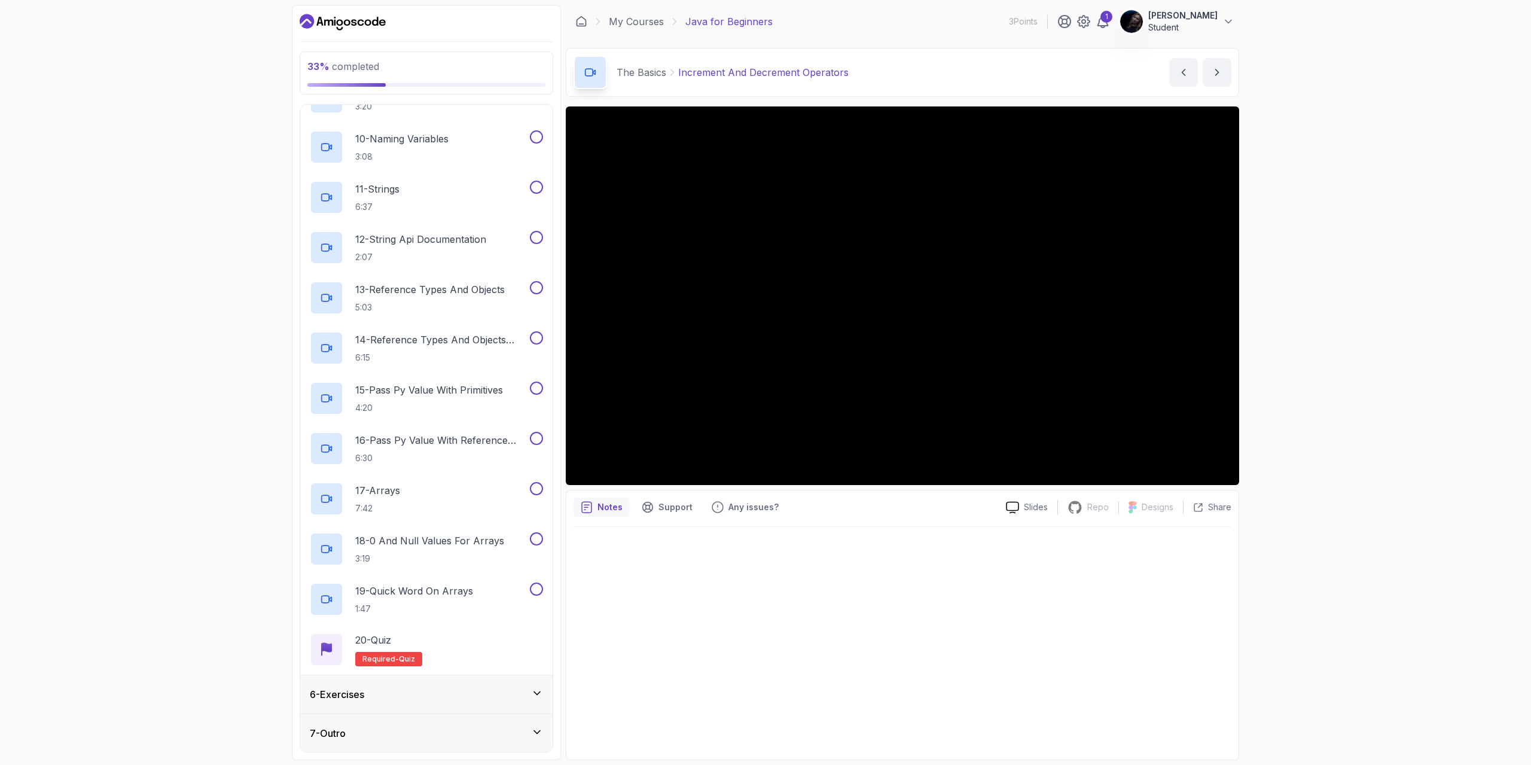
click at [1378, 421] on div "33 % completed 1 - Intro 2 - Understanding Java 3 - Environment Setup 4 - Up An…" at bounding box center [765, 382] width 1531 height 765
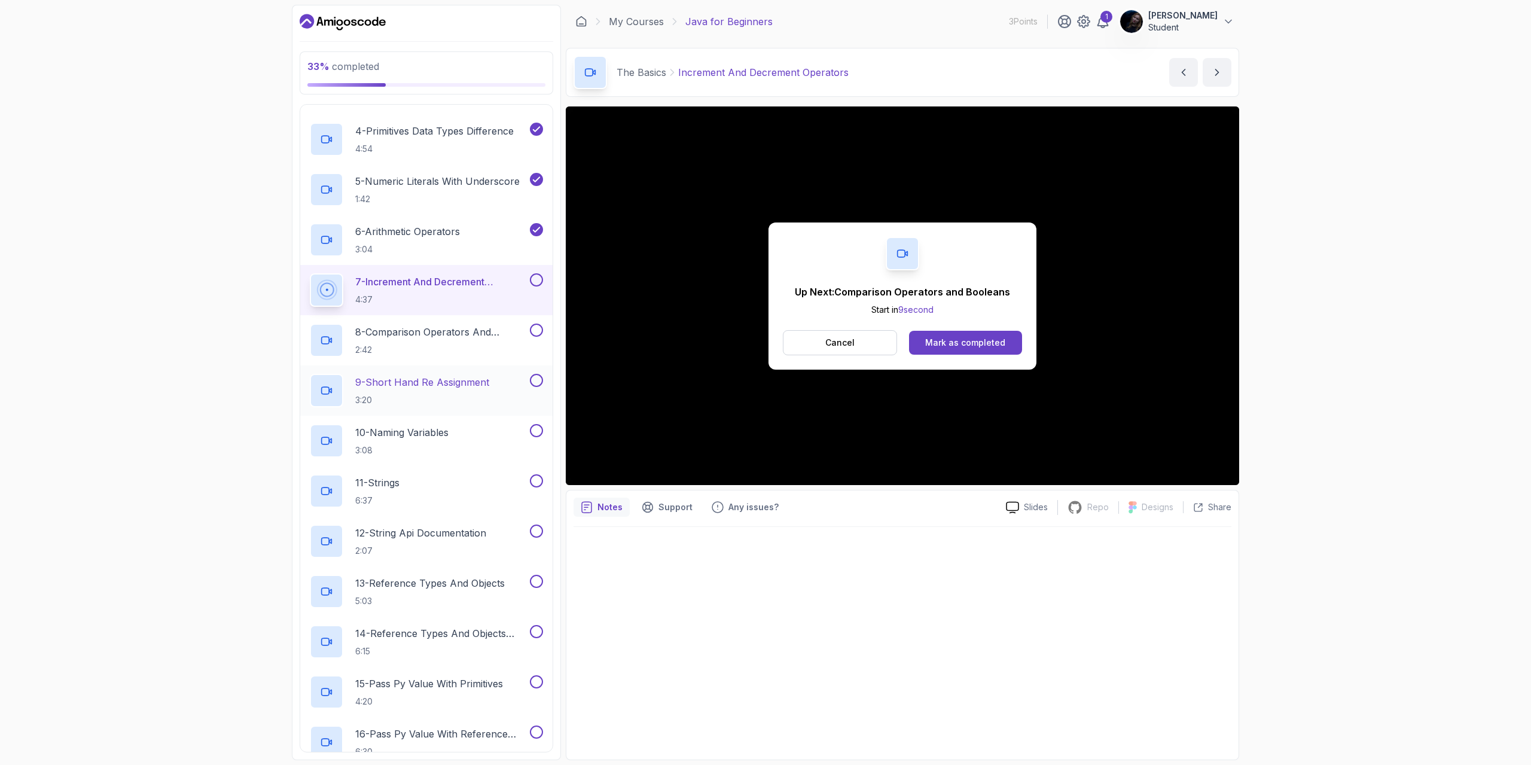
scroll to position [329, 0]
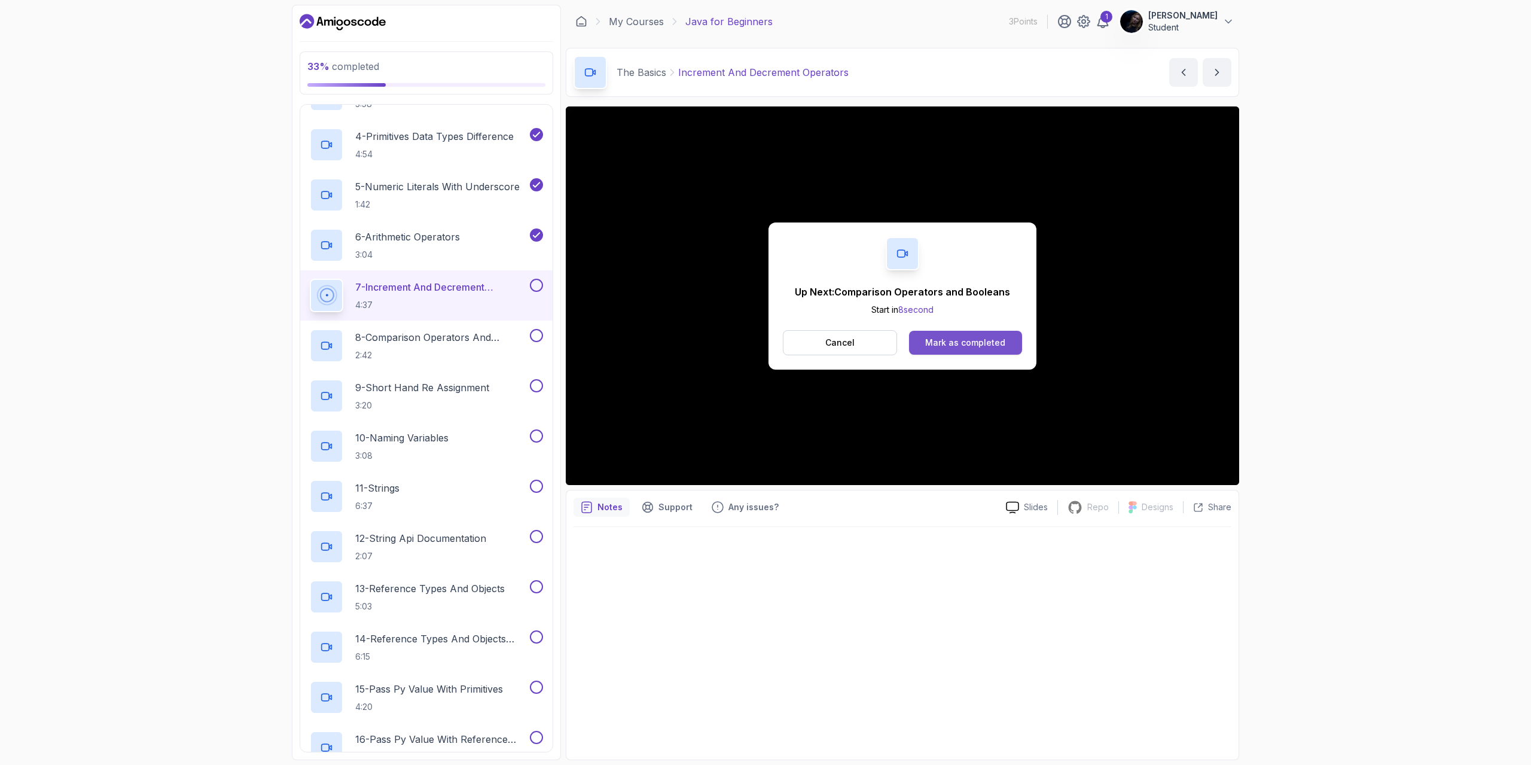
click at [988, 338] on div "Mark as completed" at bounding box center [965, 343] width 80 height 12
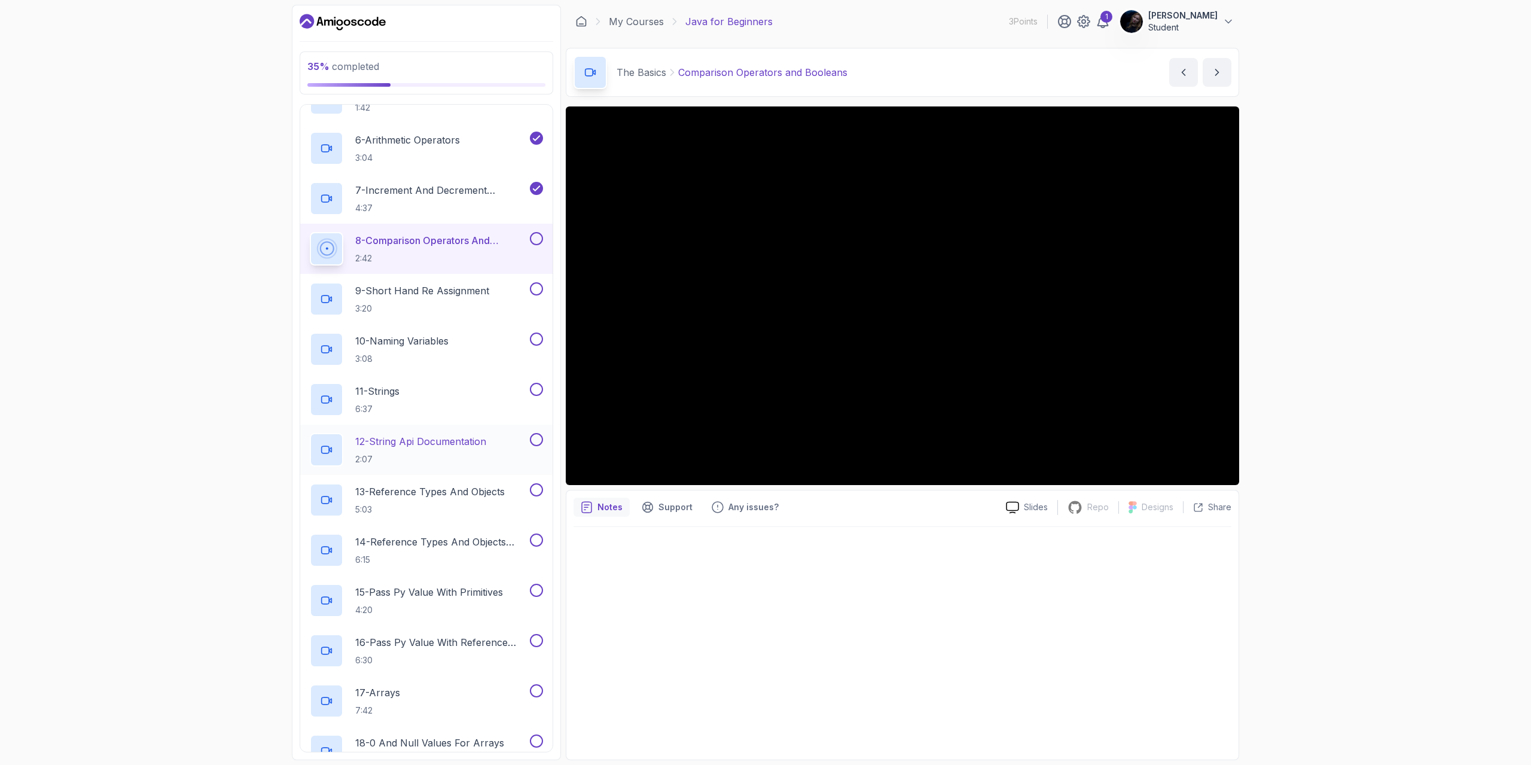
scroll to position [449, 0]
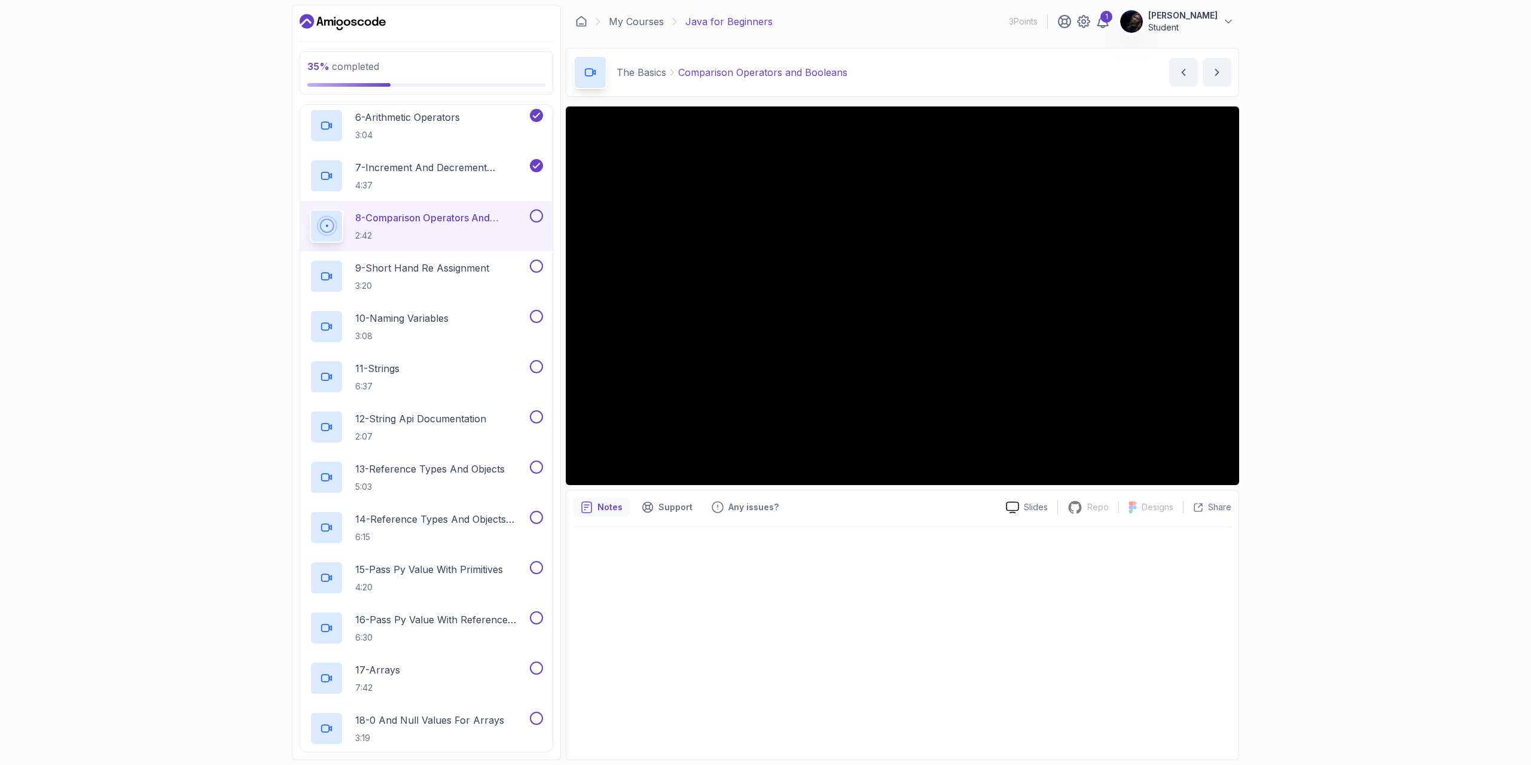
click at [1284, 360] on div "35 % completed 1 - Intro 2 - Understanding Java 3 - Environment Setup 4 - Up An…" at bounding box center [765, 382] width 1531 height 765
click at [1299, 361] on div "35 % completed 1 - Intro 2 - Understanding Java 3 - Environment Setup 4 - Up An…" at bounding box center [765, 382] width 1531 height 765
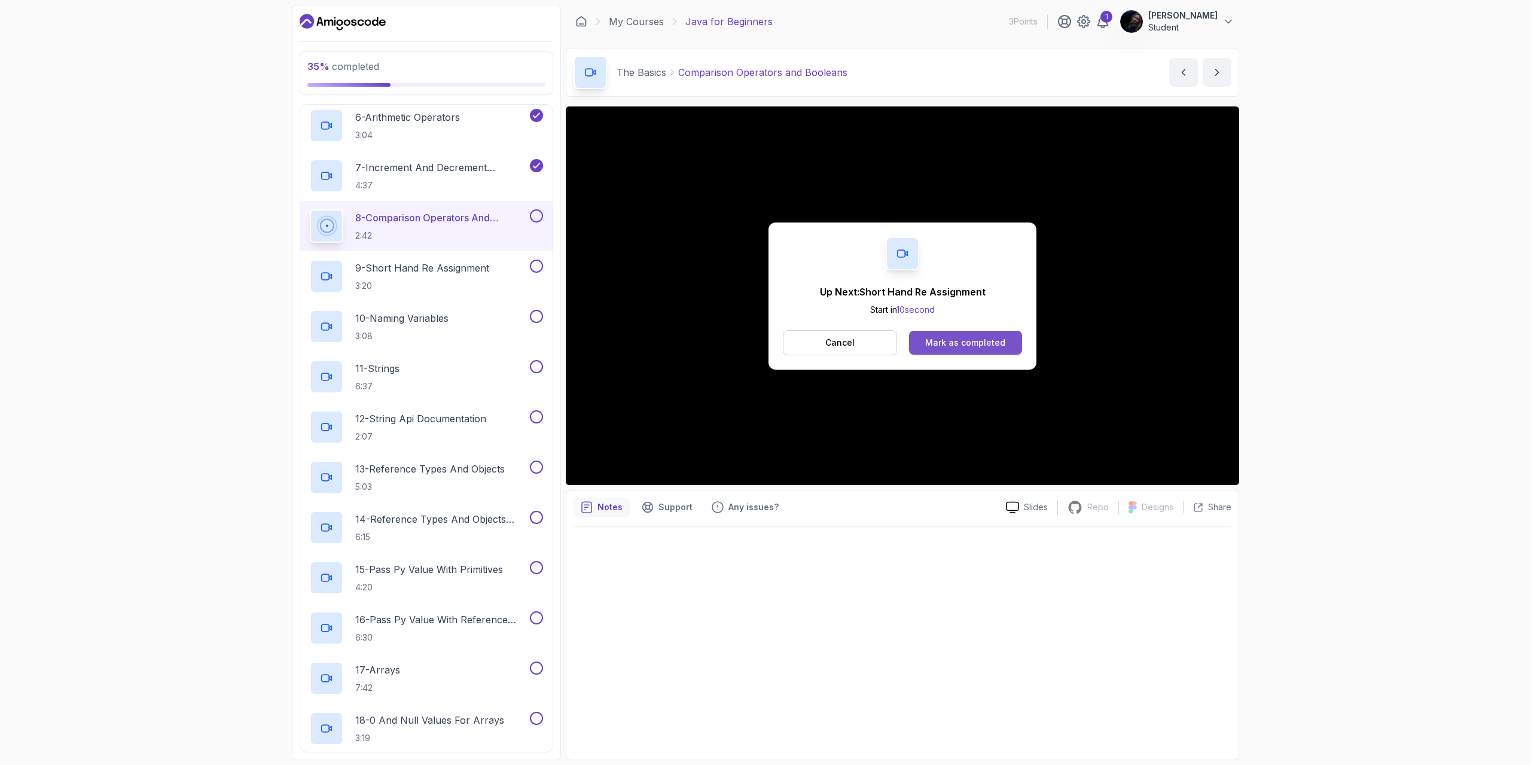
click at [971, 340] on div "Mark as completed" at bounding box center [965, 343] width 80 height 12
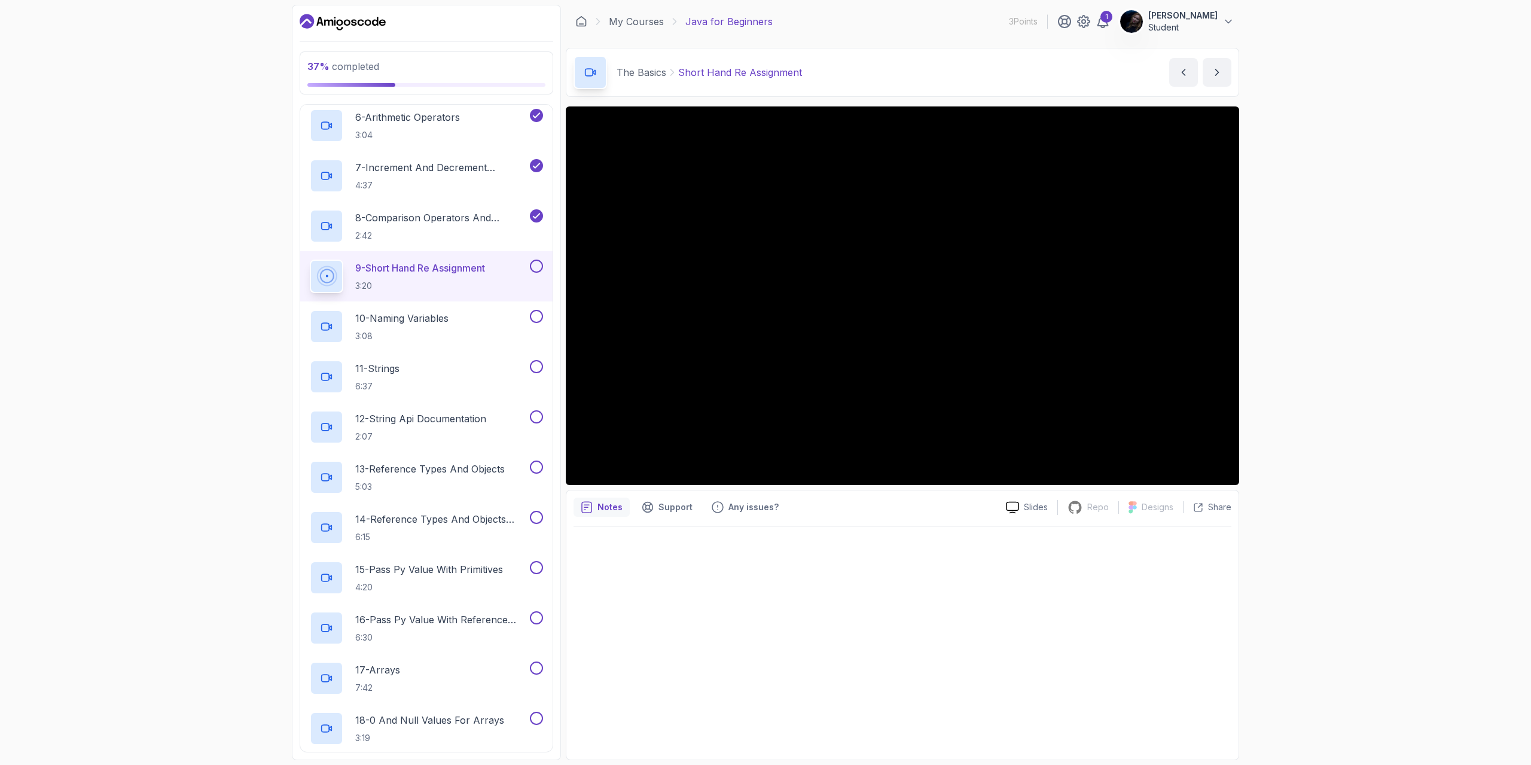
click at [1258, 288] on div "37 % completed 1 - Intro 2 - Understanding Java 3 - Environment Setup 4 - Up An…" at bounding box center [765, 382] width 1531 height 765
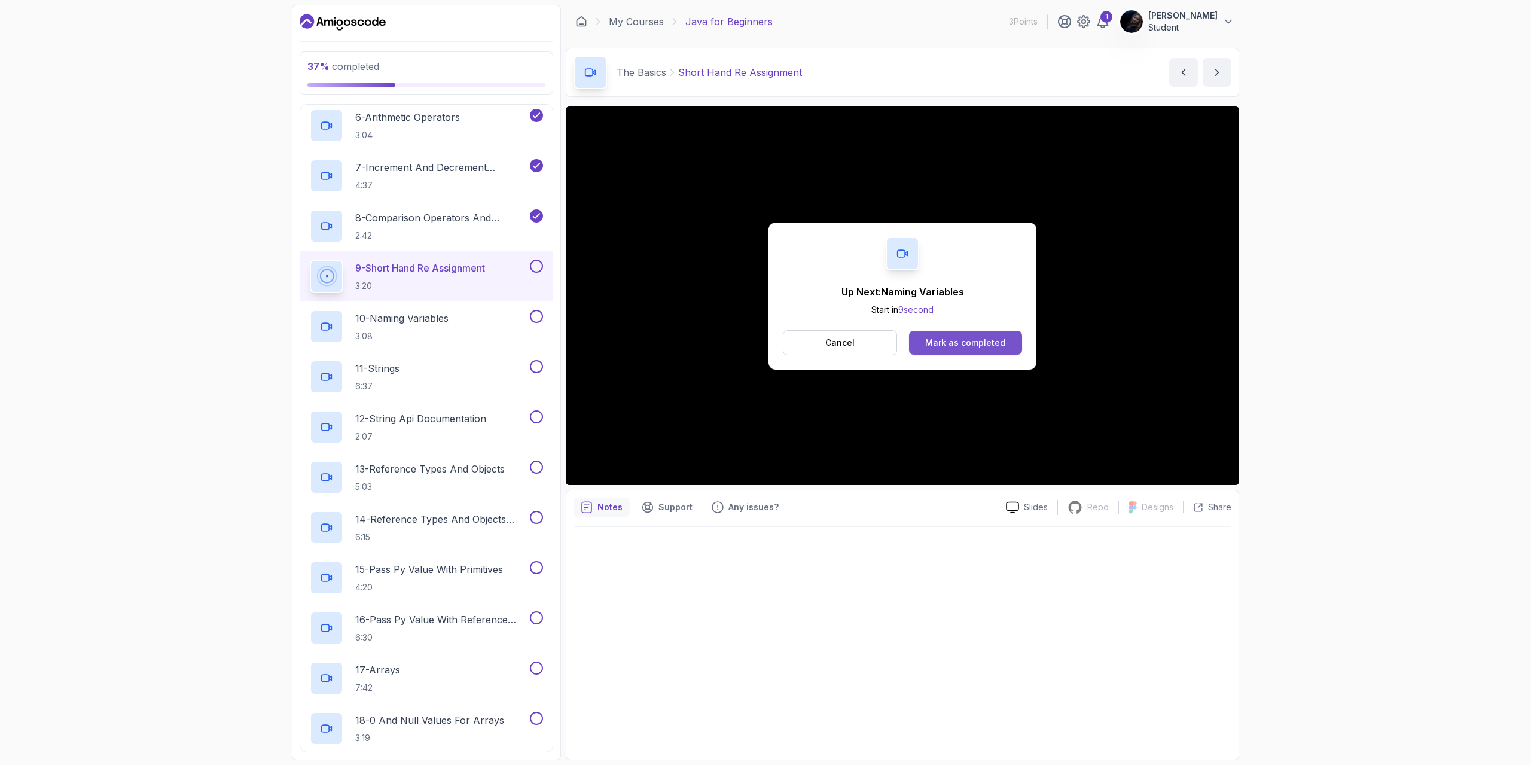
click at [1002, 343] on div "Mark as completed" at bounding box center [965, 343] width 80 height 12
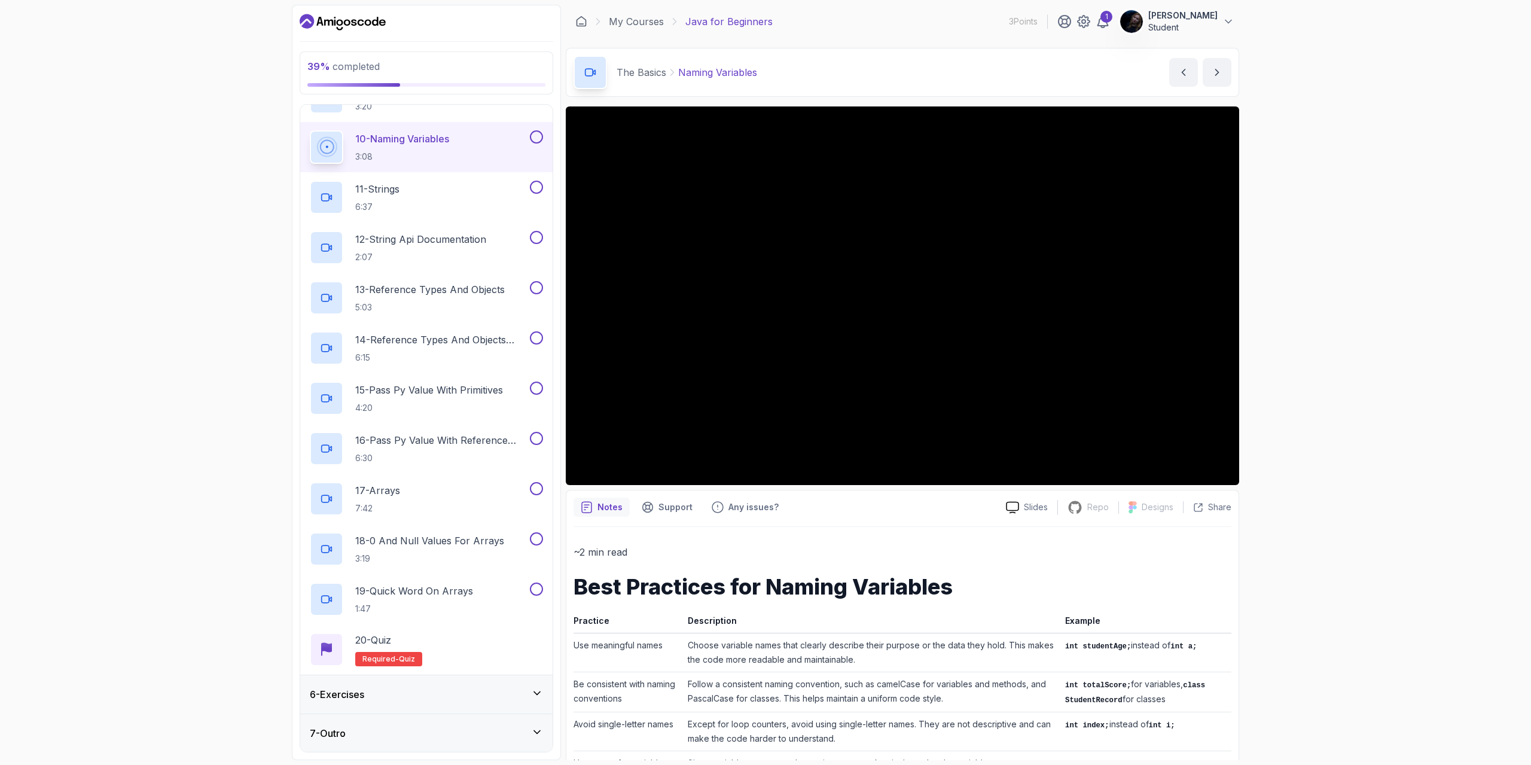
click at [1320, 428] on div "39 % completed 1 - Intro 2 - Understanding Java 3 - Environment Setup 4 - Up An…" at bounding box center [765, 382] width 1531 height 765
click at [1317, 431] on div "39 % completed 1 - Intro 2 - Understanding Java 3 - Environment Setup 4 - Up An…" at bounding box center [765, 382] width 1531 height 765
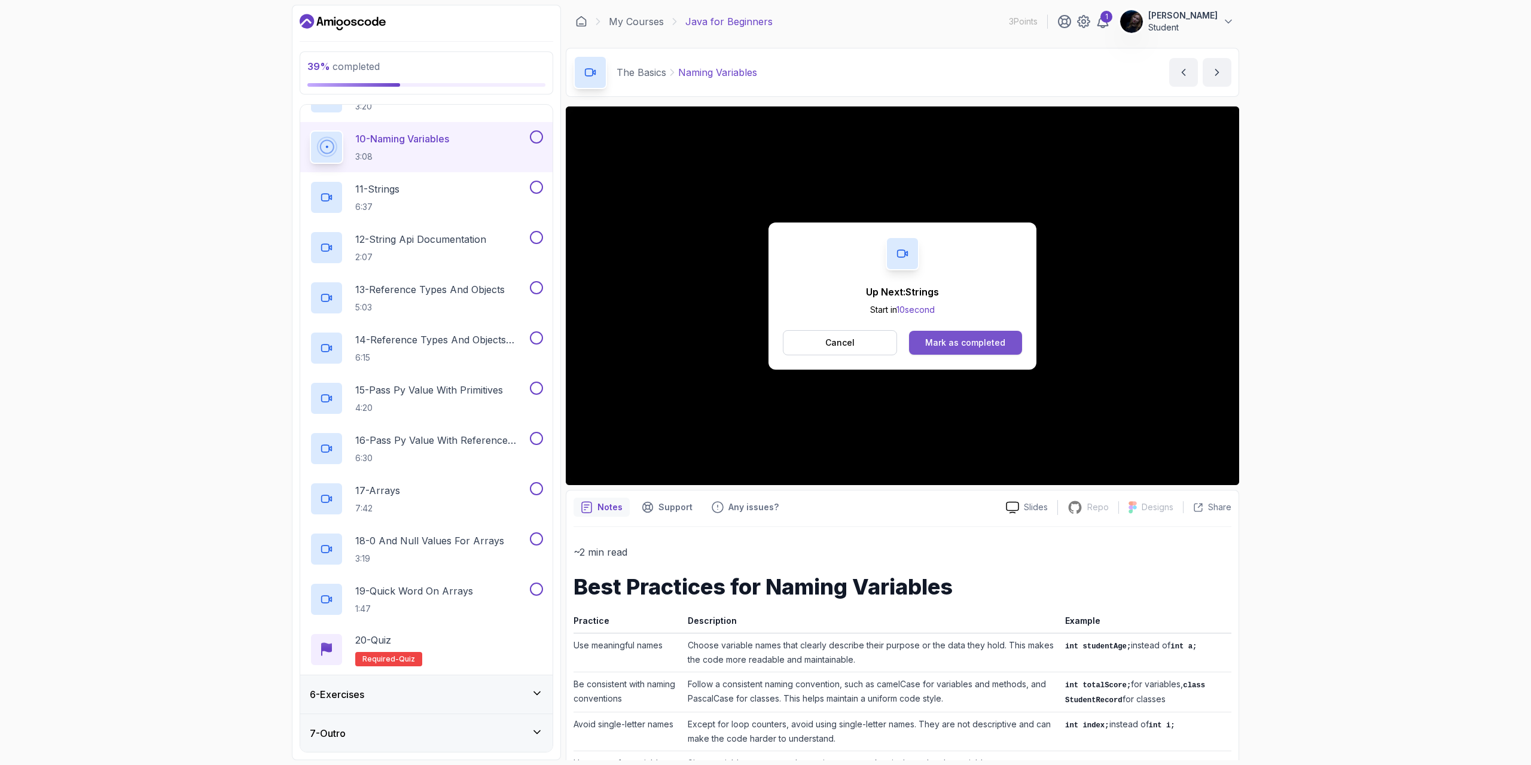
click at [957, 346] on div "Mark as completed" at bounding box center [965, 343] width 80 height 12
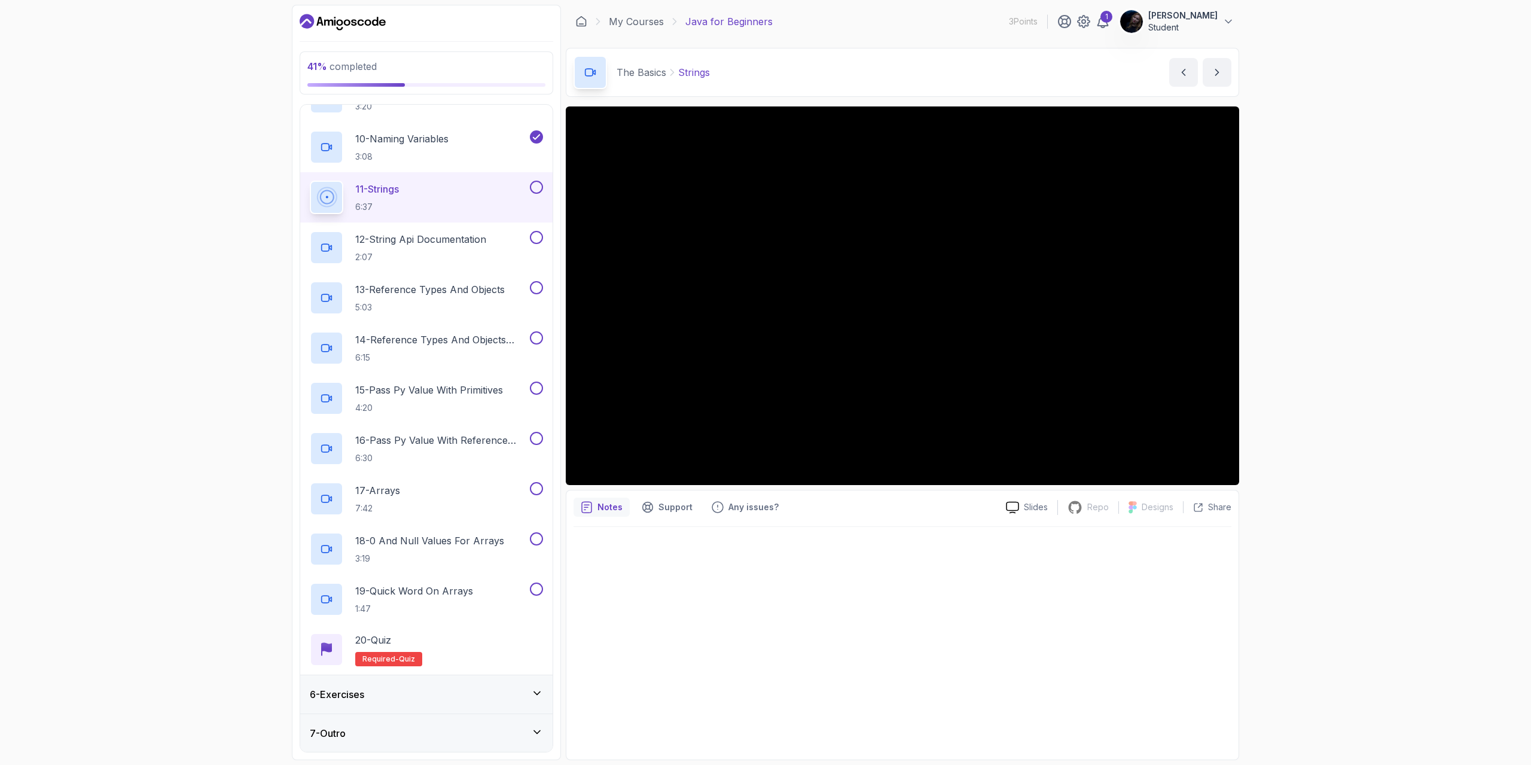
click at [715, 541] on div at bounding box center [902, 639] width 658 height 225
click at [721, 537] on div at bounding box center [902, 639] width 658 height 225
click at [721, 536] on div at bounding box center [902, 639] width 658 height 225
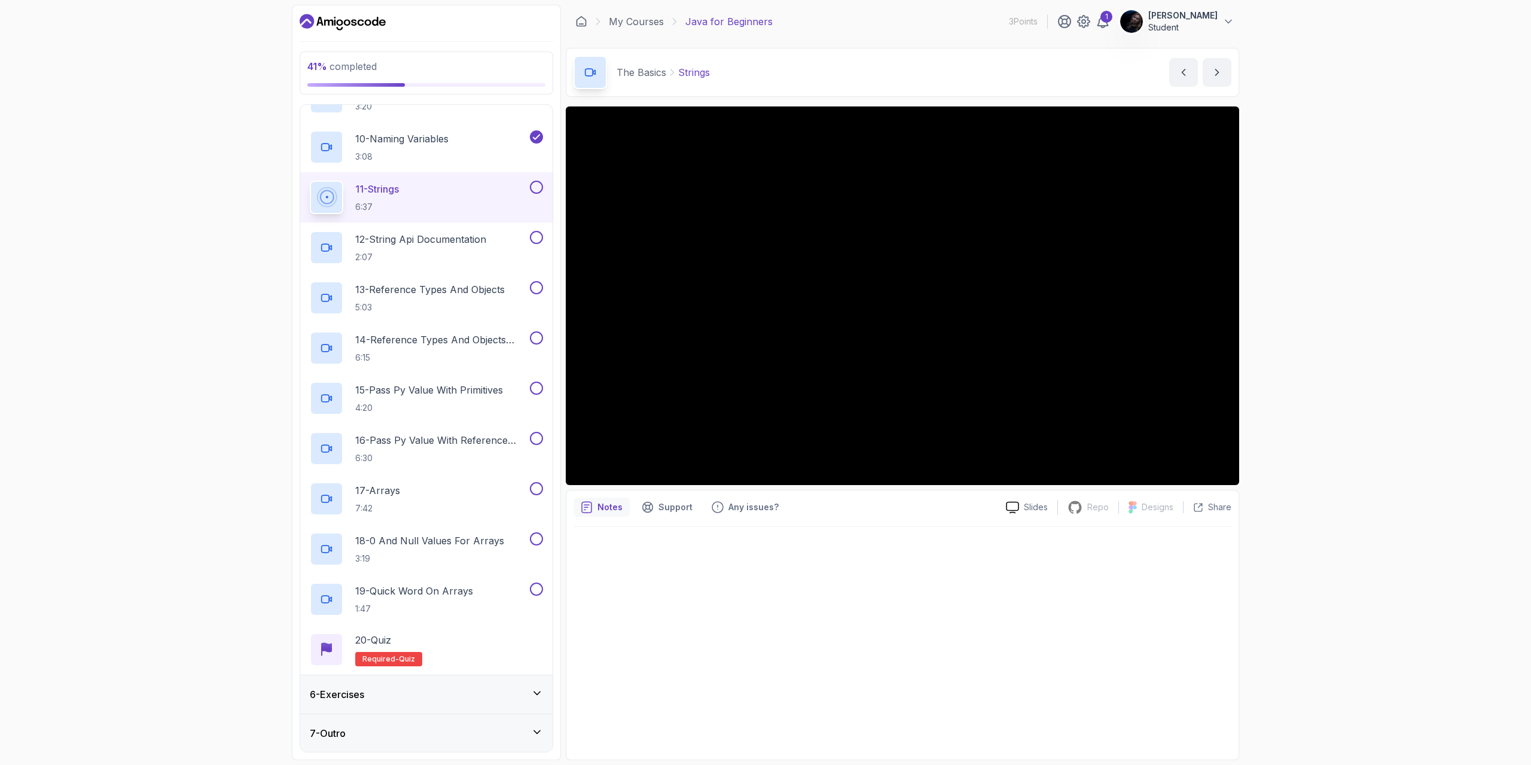
click at [721, 535] on div at bounding box center [902, 639] width 658 height 225
click at [732, 529] on div at bounding box center [902, 639] width 658 height 225
click at [819, 553] on div at bounding box center [902, 639] width 658 height 225
click at [1296, 376] on div "41 % completed 1 - Intro 2 - Understanding Java 3 - Environment Setup 4 - Up An…" at bounding box center [765, 382] width 1531 height 765
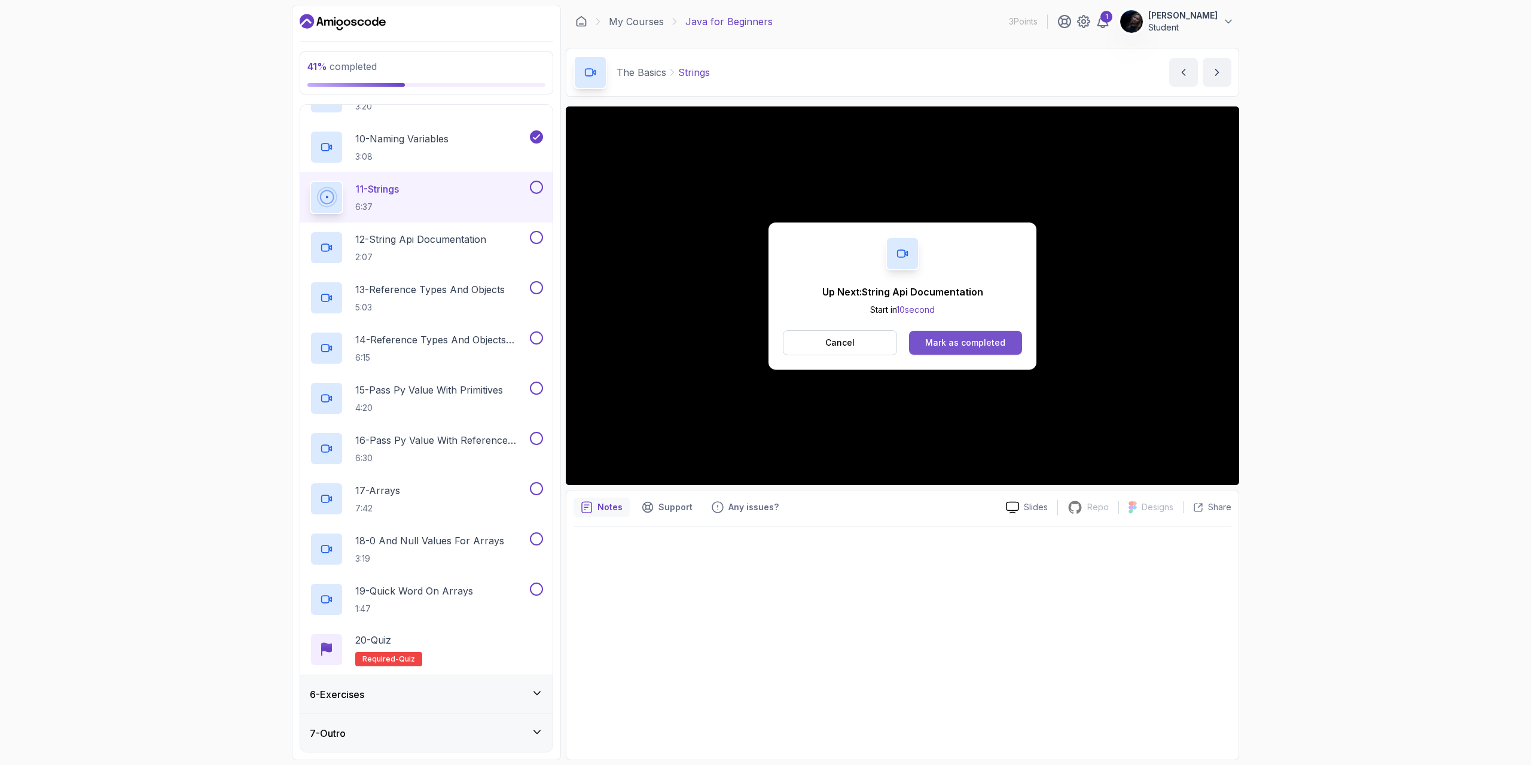
click at [957, 338] on div "Mark as completed" at bounding box center [965, 343] width 80 height 12
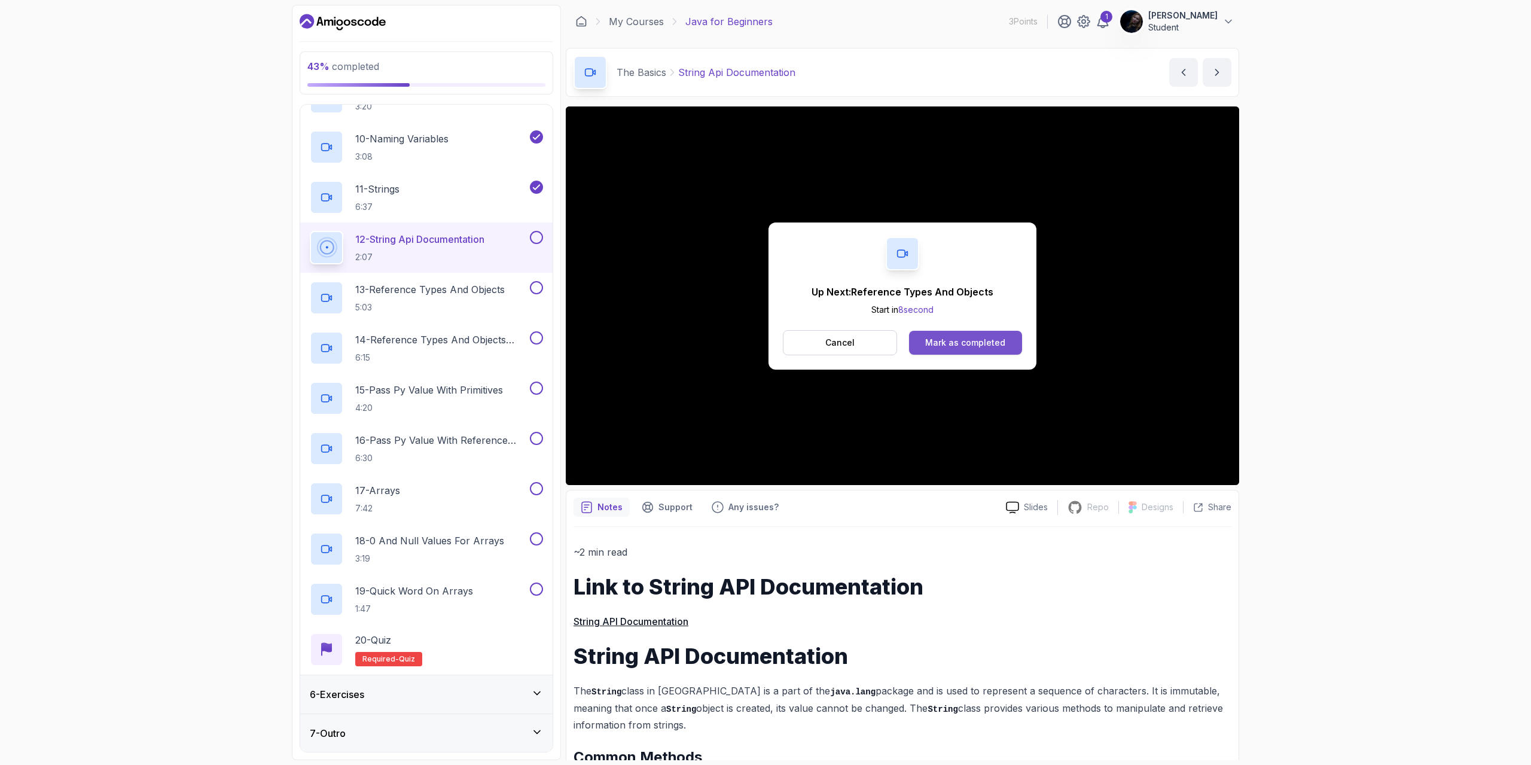
click at [952, 343] on div "Mark as completed" at bounding box center [965, 343] width 80 height 12
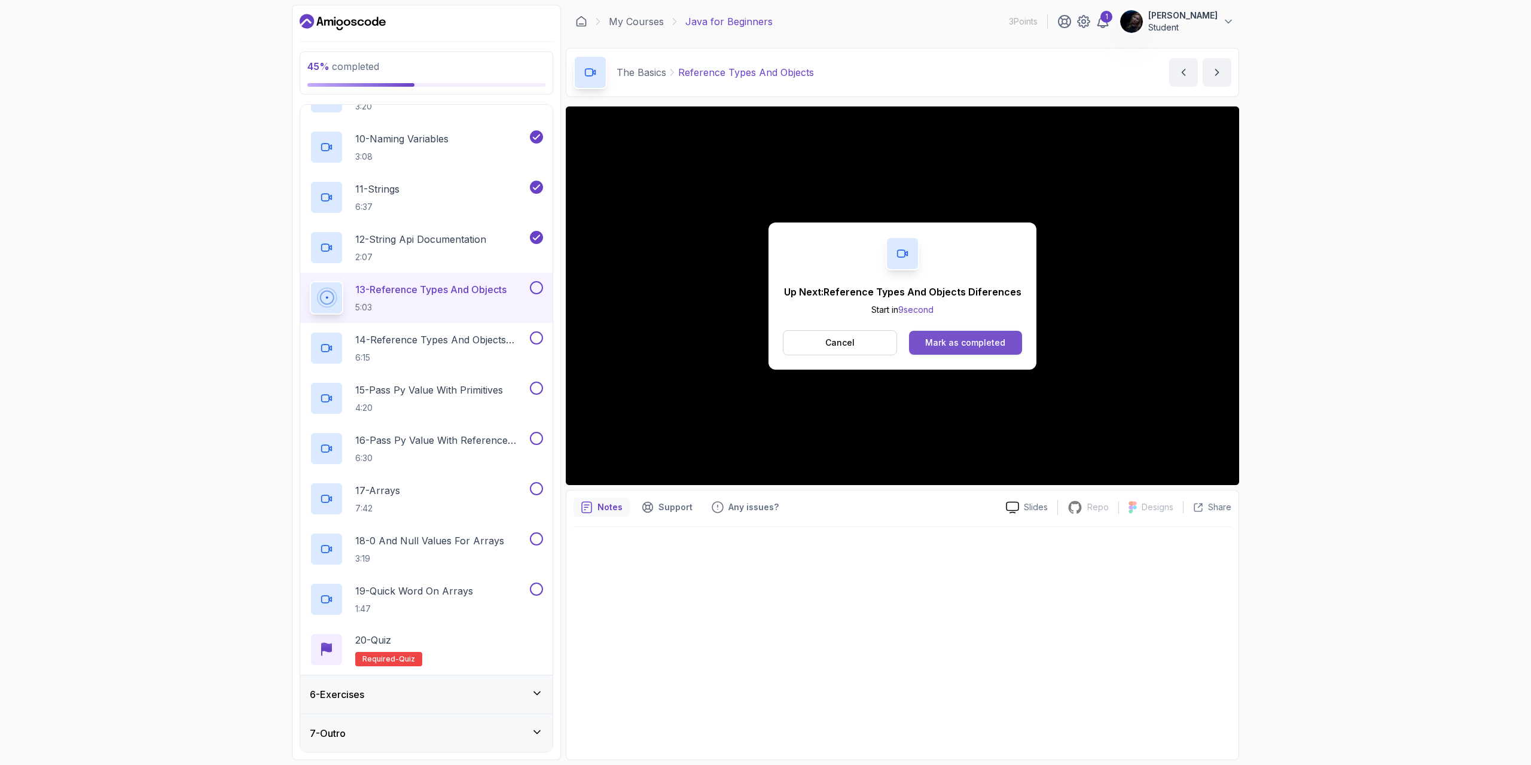
click at [933, 342] on div "Mark as completed" at bounding box center [965, 343] width 80 height 12
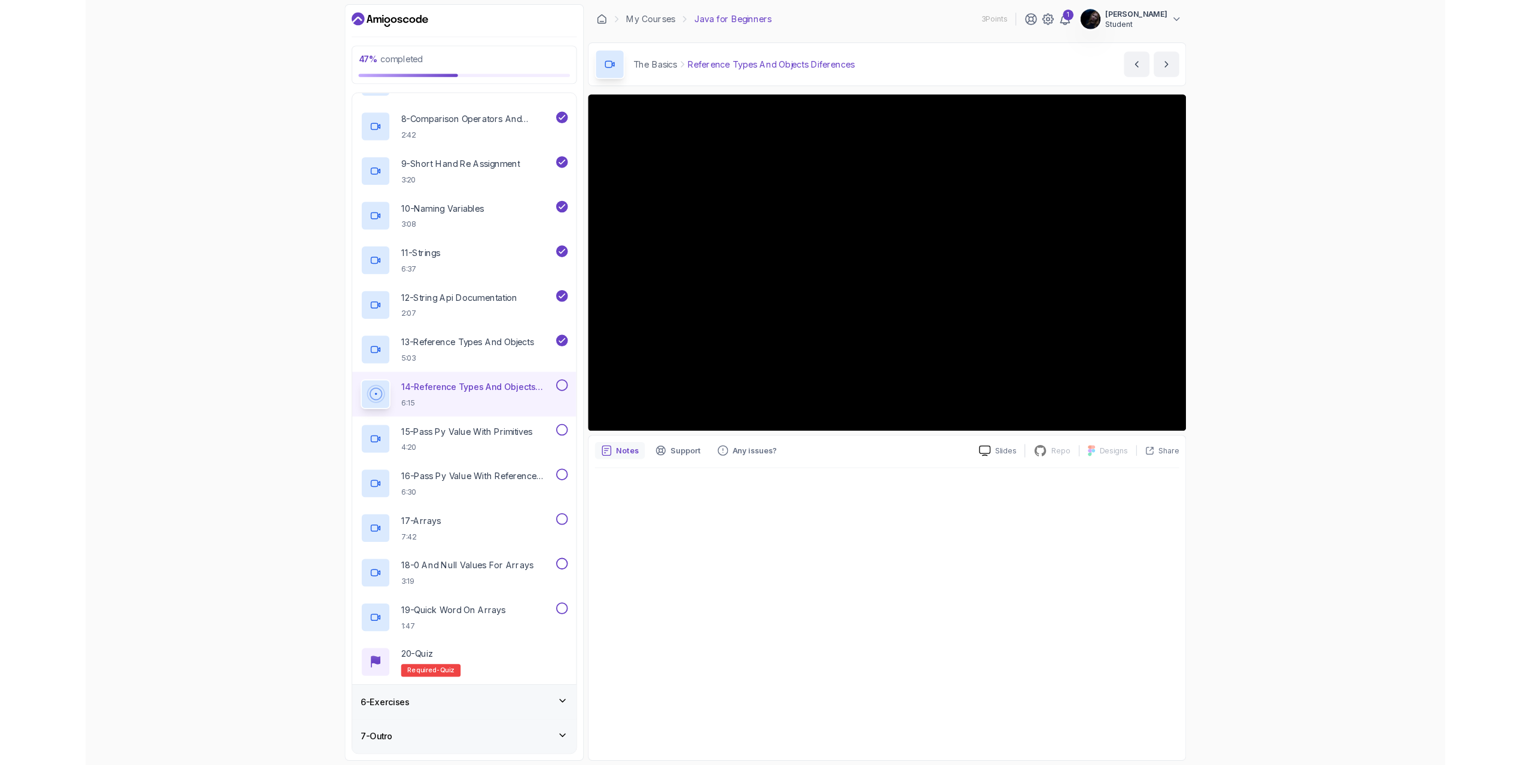
scroll to position [628, 0]
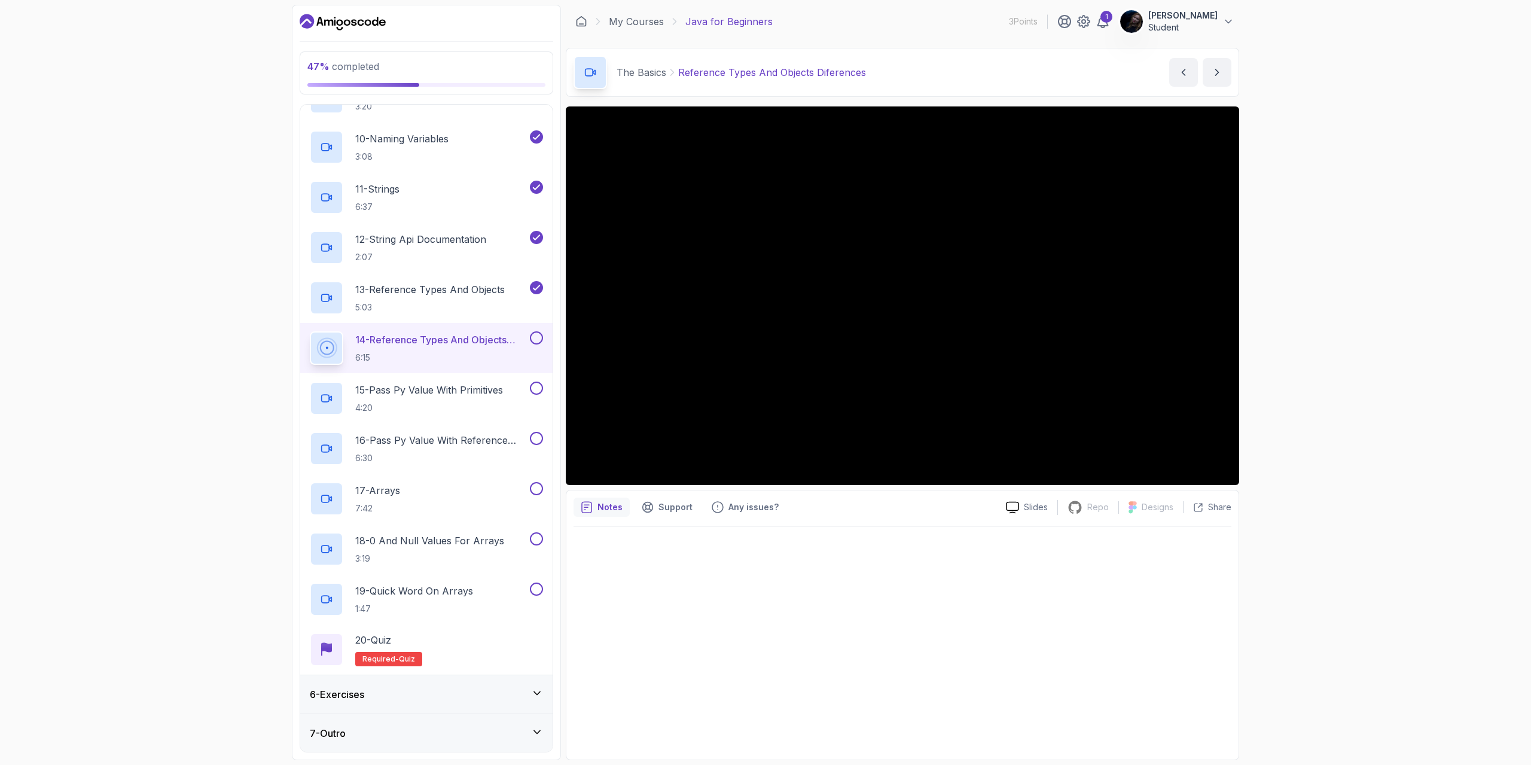
click at [534, 738] on div "7 - Outro" at bounding box center [426, 733] width 233 height 14
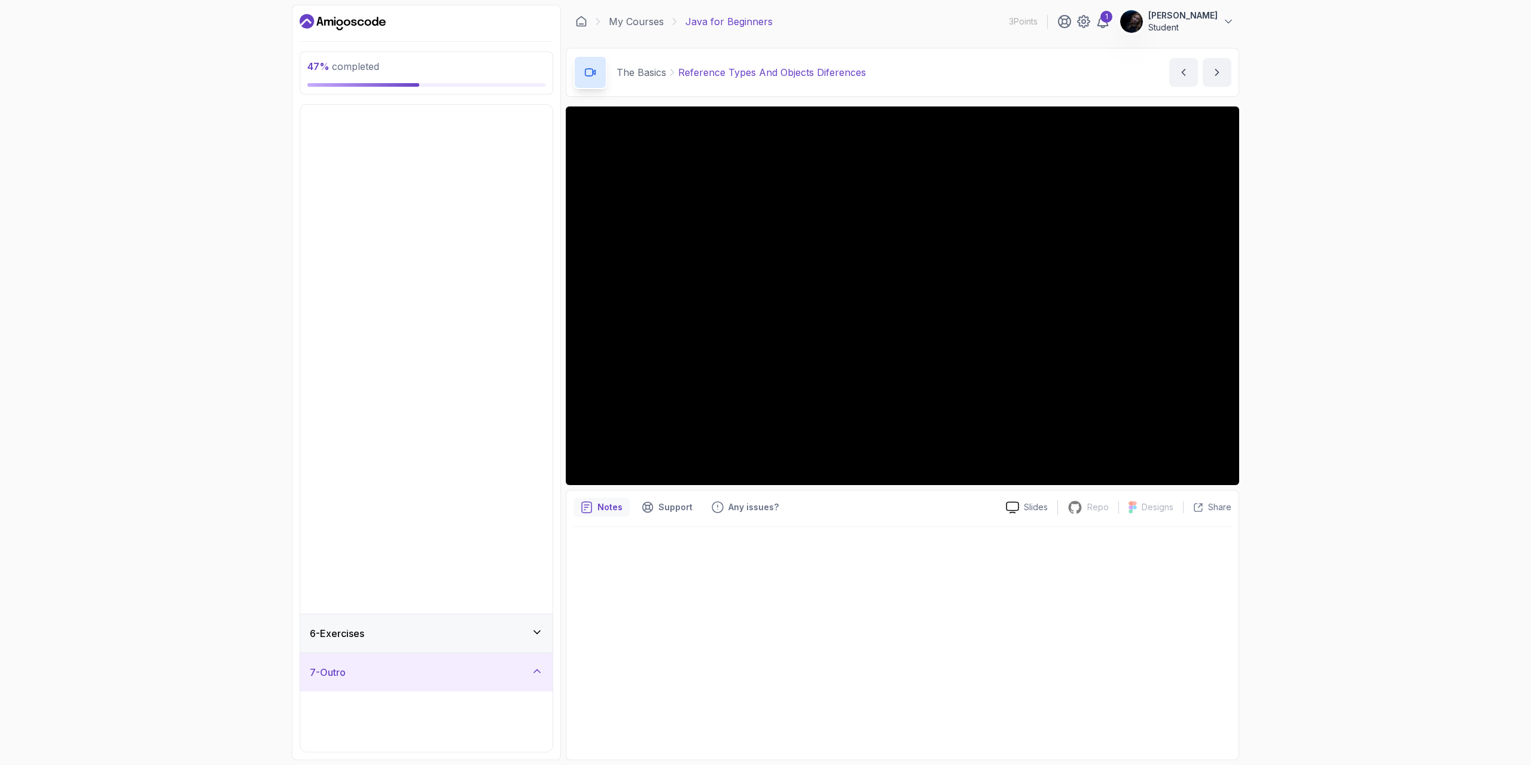
scroll to position [0, 0]
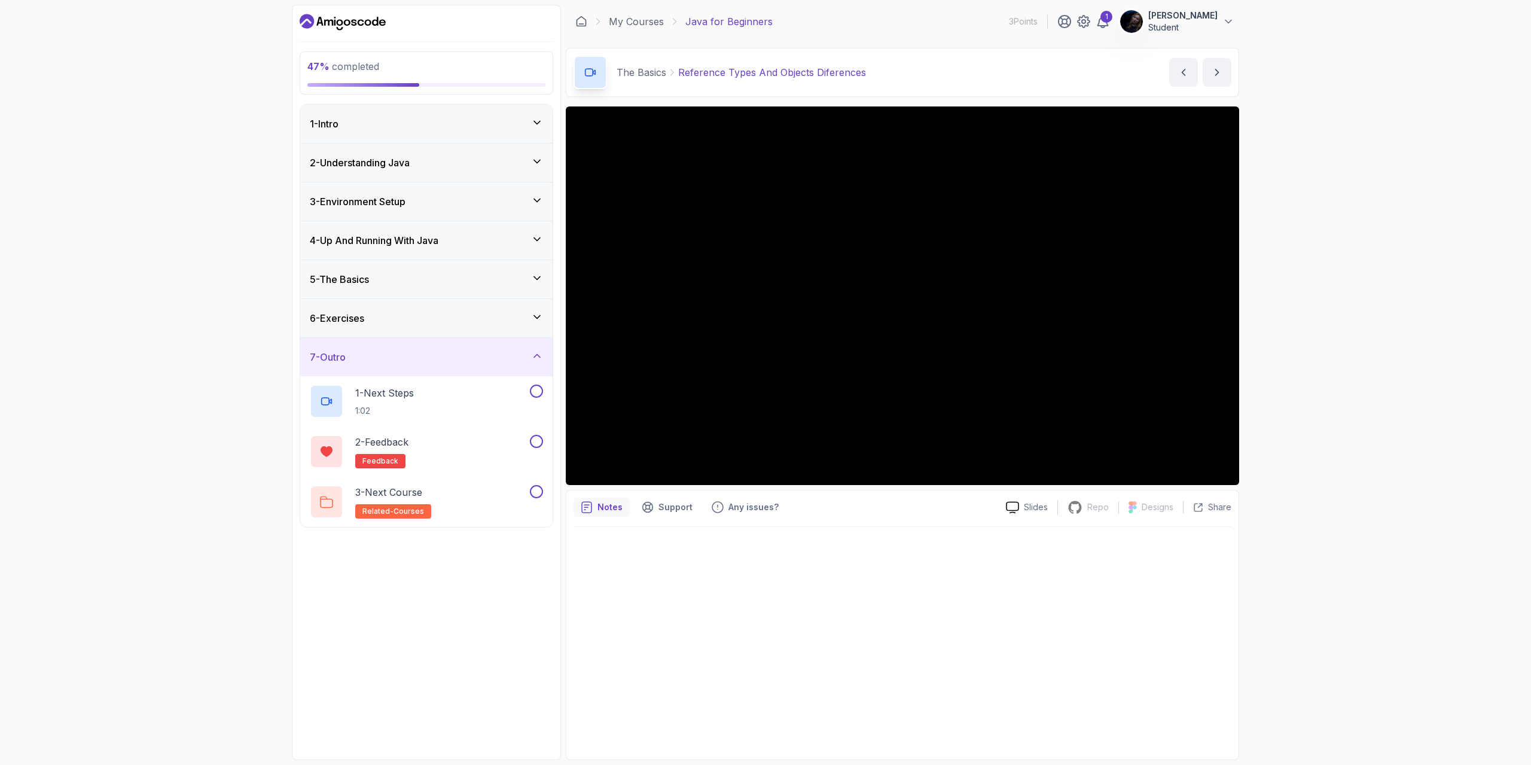
click at [544, 354] on div "7 - Outro" at bounding box center [426, 357] width 252 height 38
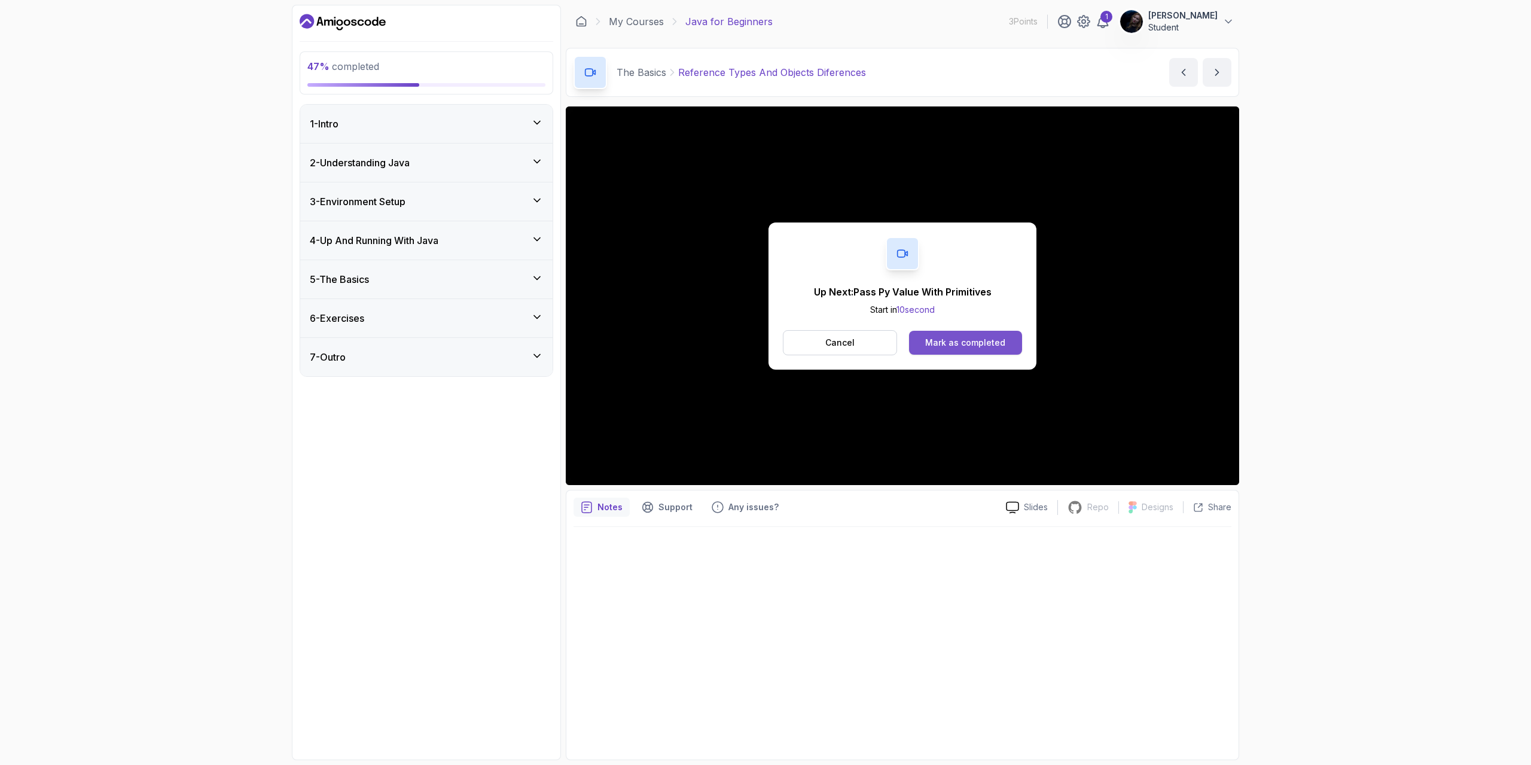
click at [966, 347] on div "Mark as completed" at bounding box center [965, 343] width 80 height 12
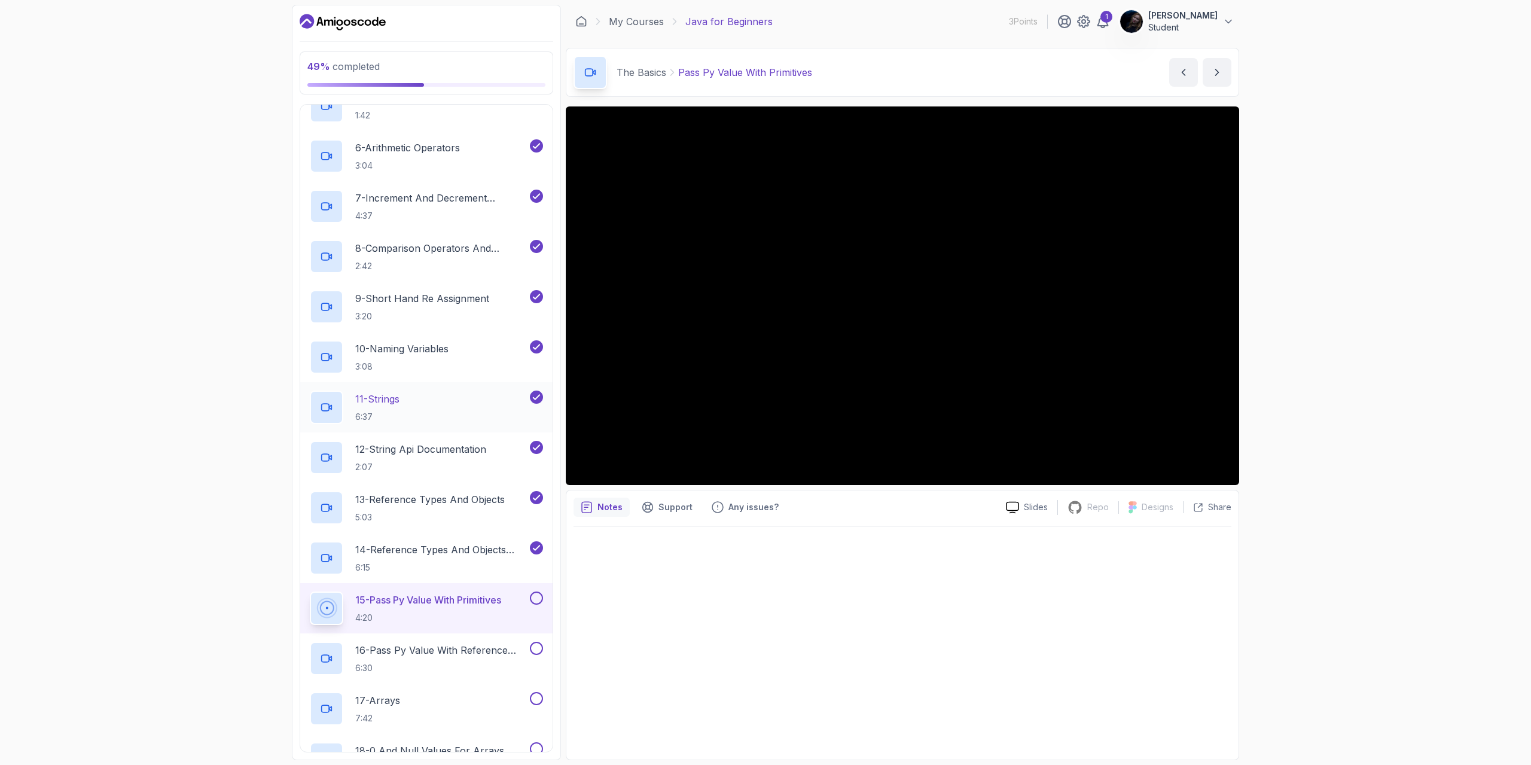
scroll to position [628, 0]
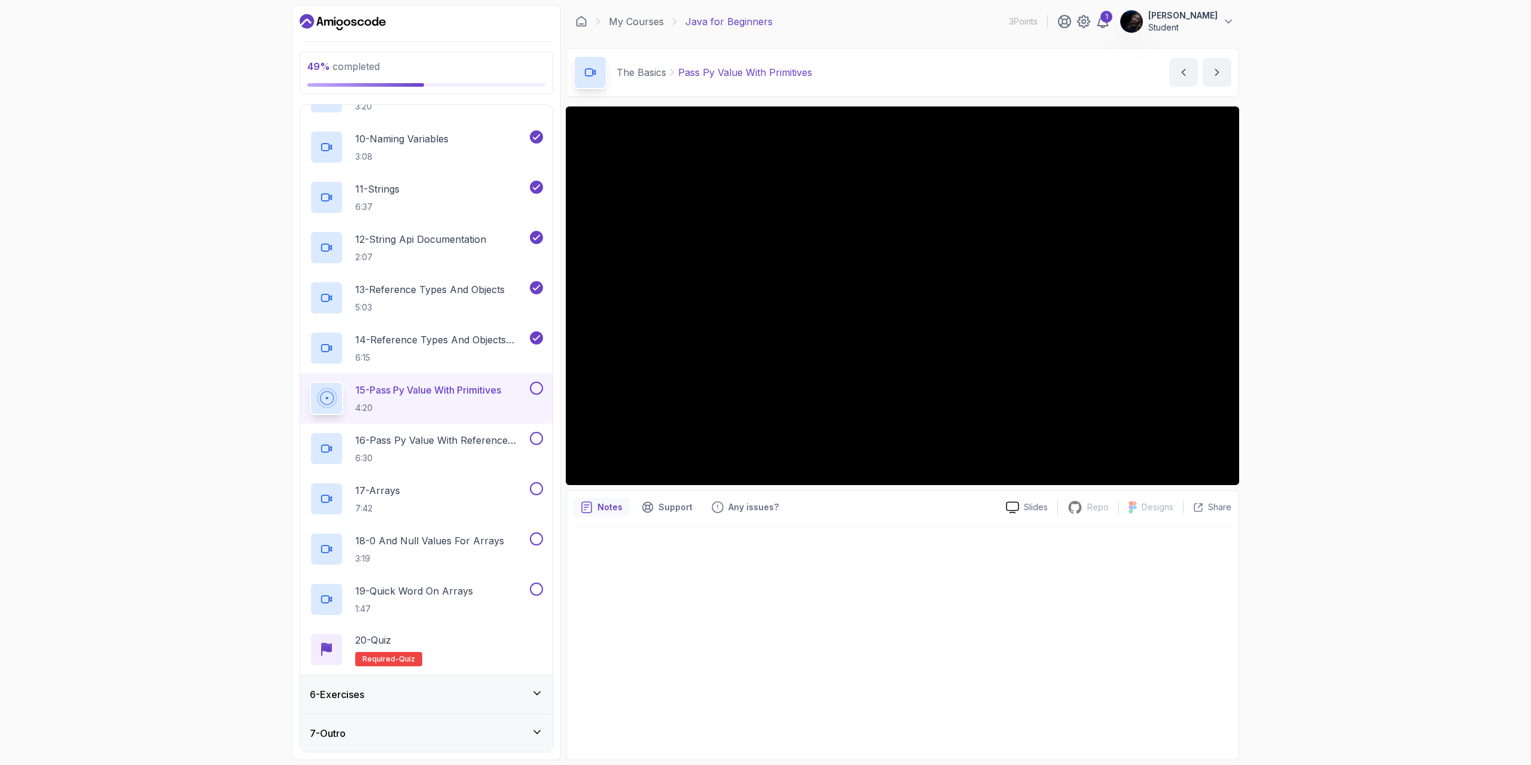
click at [532, 694] on icon at bounding box center [537, 693] width 12 height 12
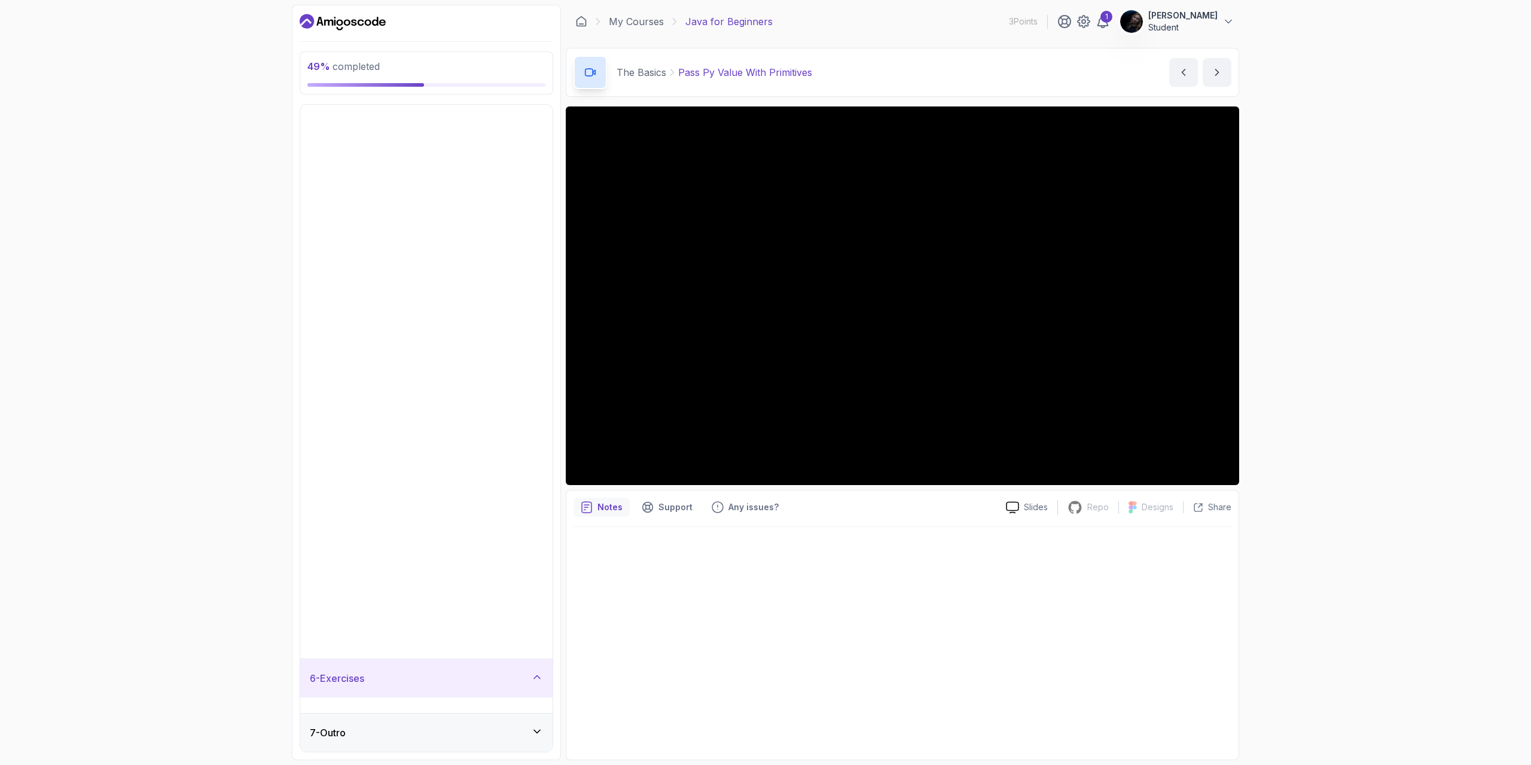
scroll to position [0, 0]
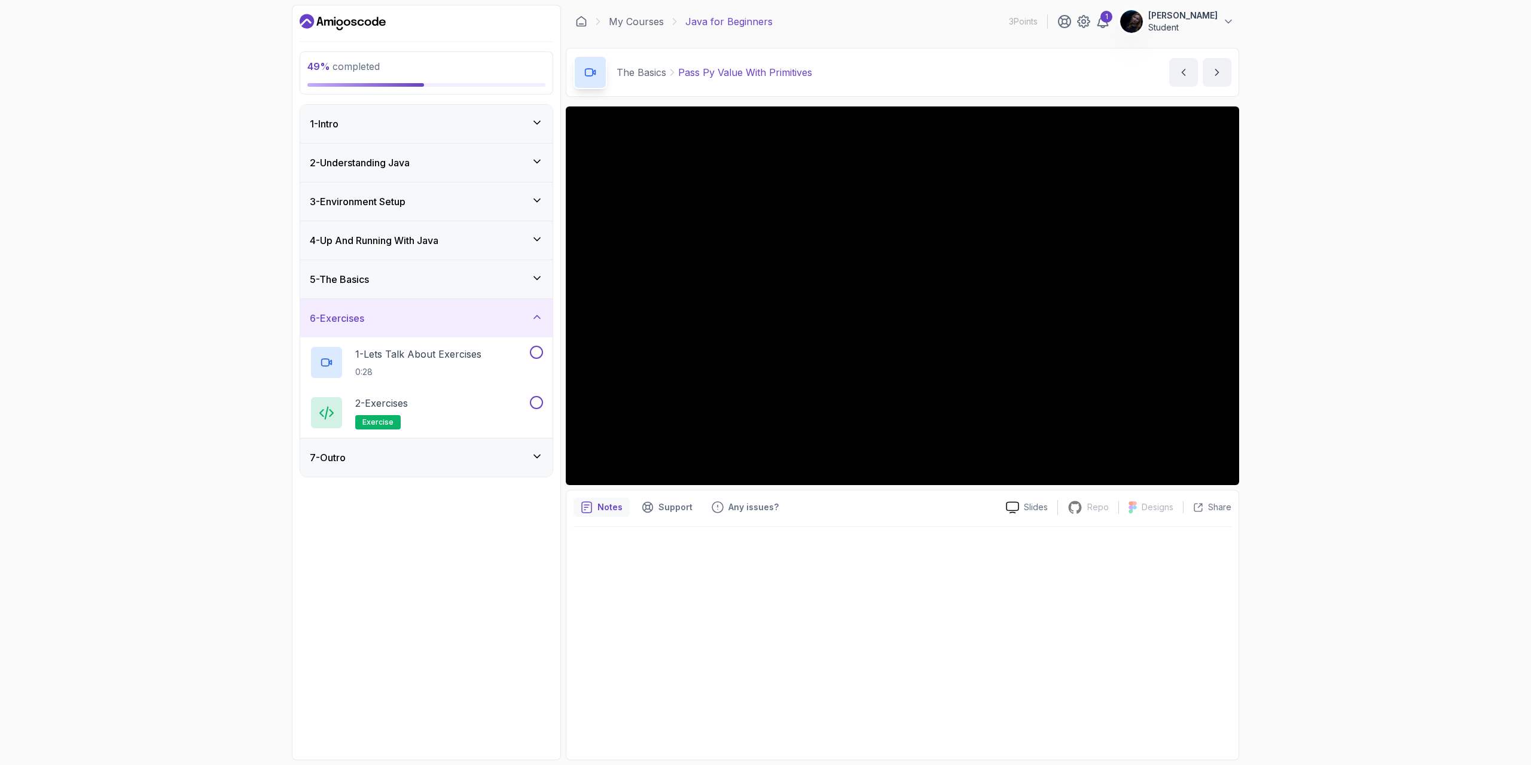
click at [530, 279] on div "5 - The Basics" at bounding box center [426, 279] width 233 height 14
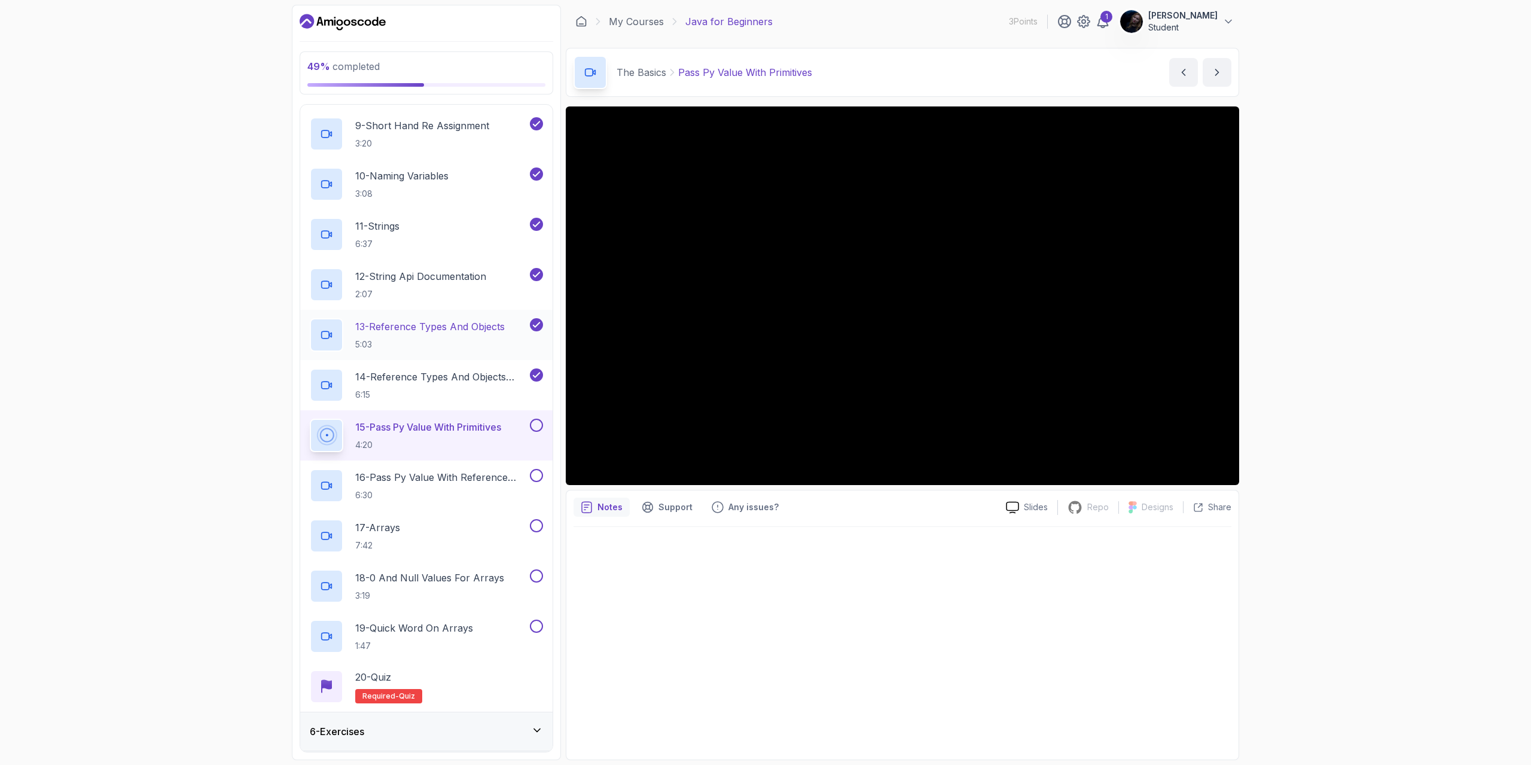
scroll to position [628, 0]
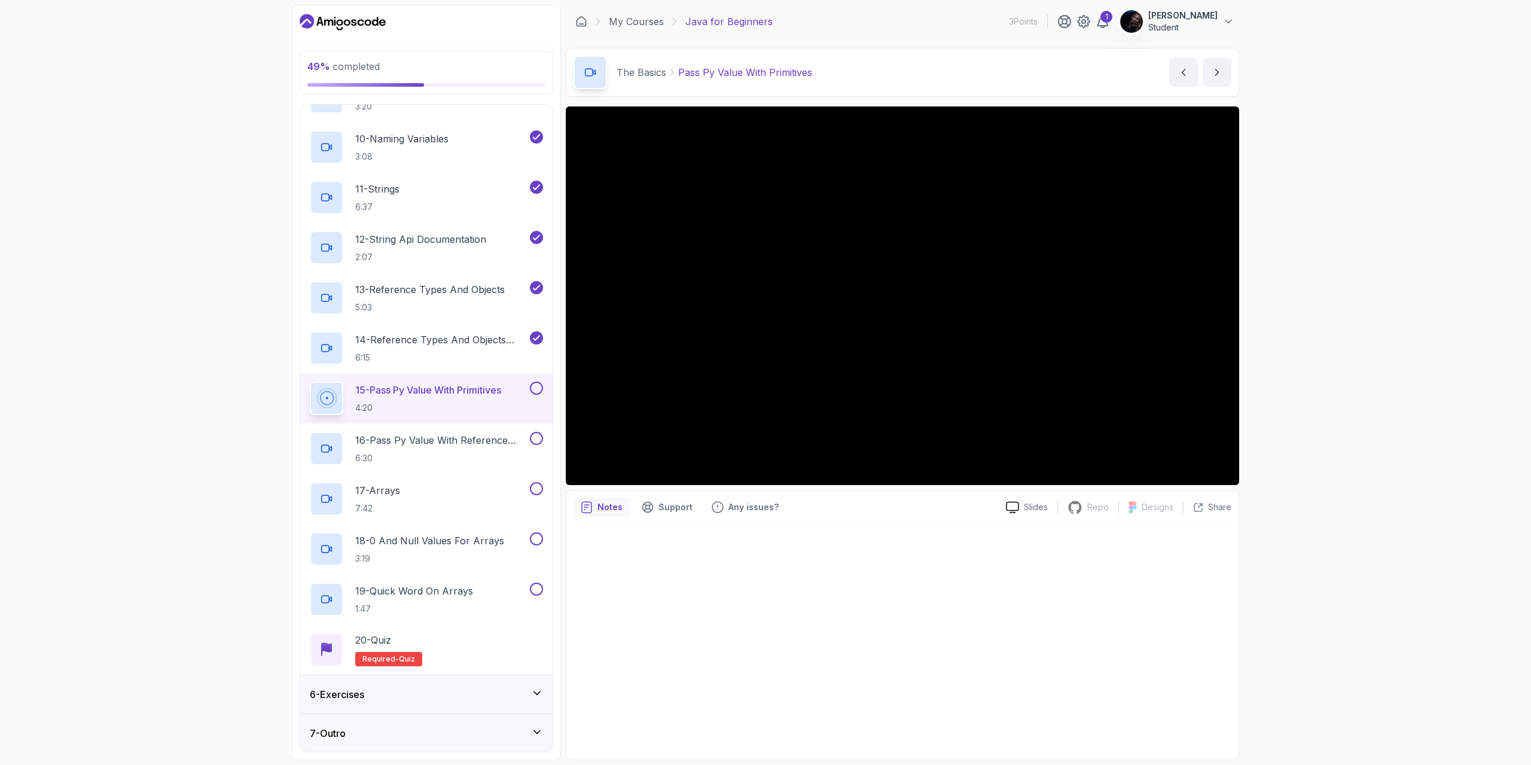
click at [859, 512] on div "Notes Support Any issues?" at bounding box center [784, 506] width 423 height 19
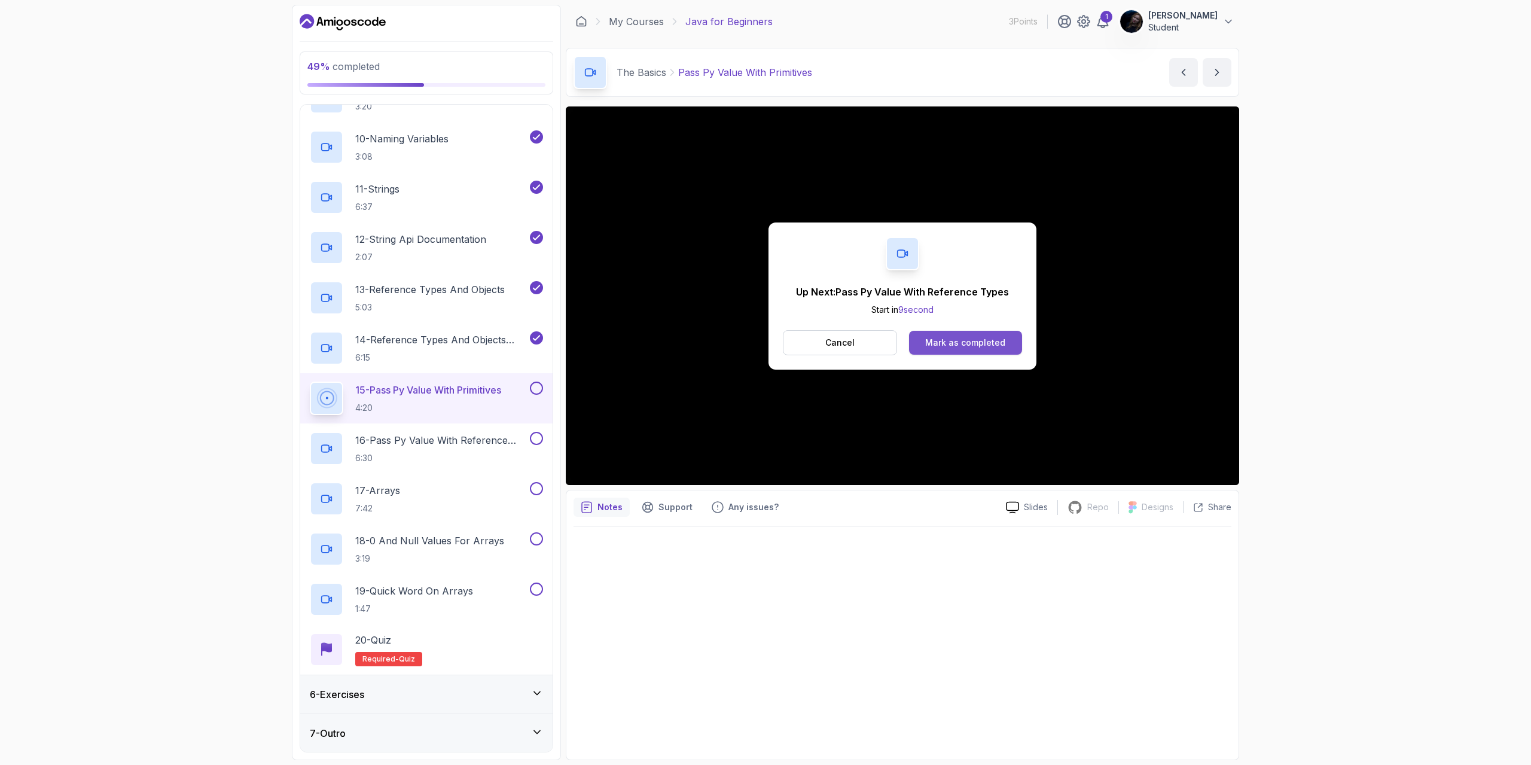
click at [947, 346] on div "Mark as completed" at bounding box center [965, 343] width 80 height 12
